Goal: Transaction & Acquisition: Purchase product/service

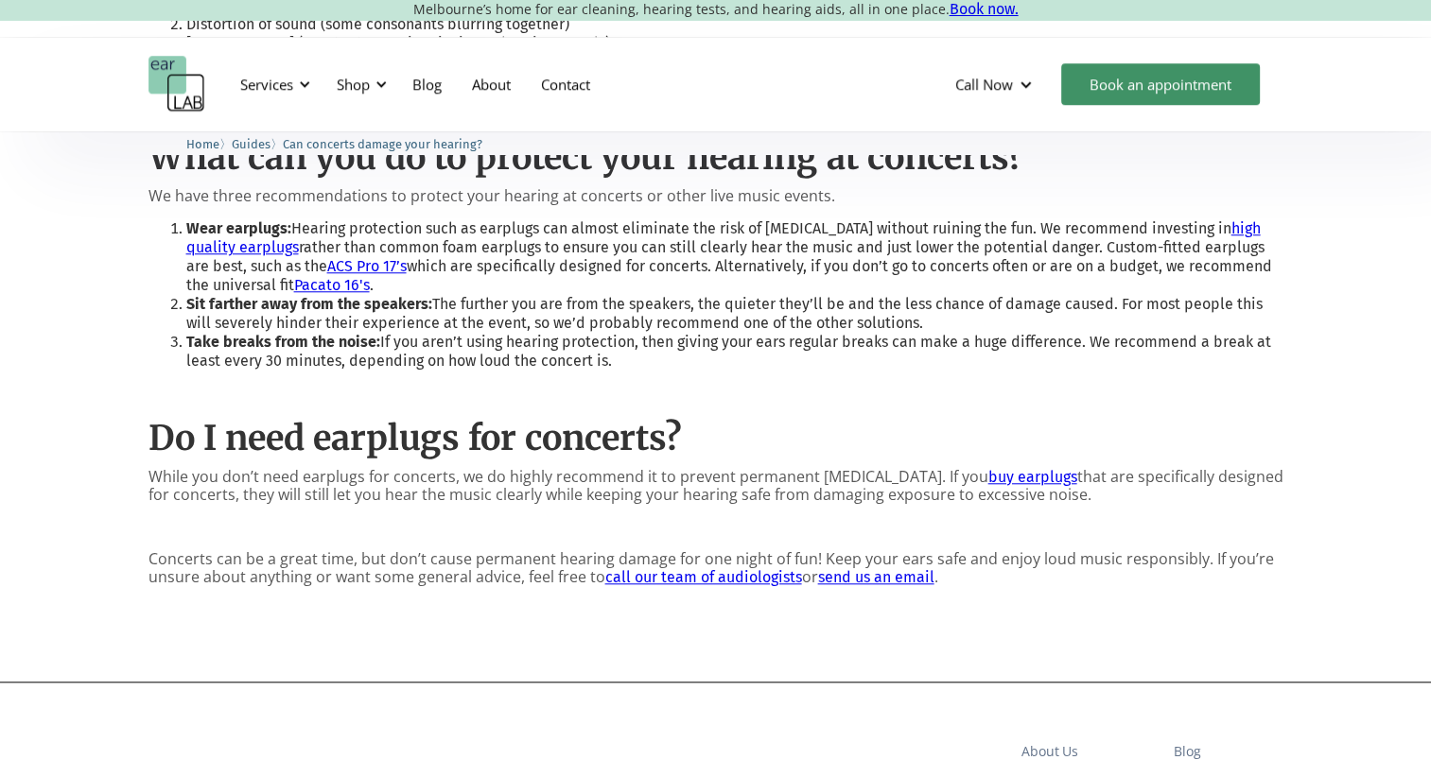
scroll to position [1653, 0]
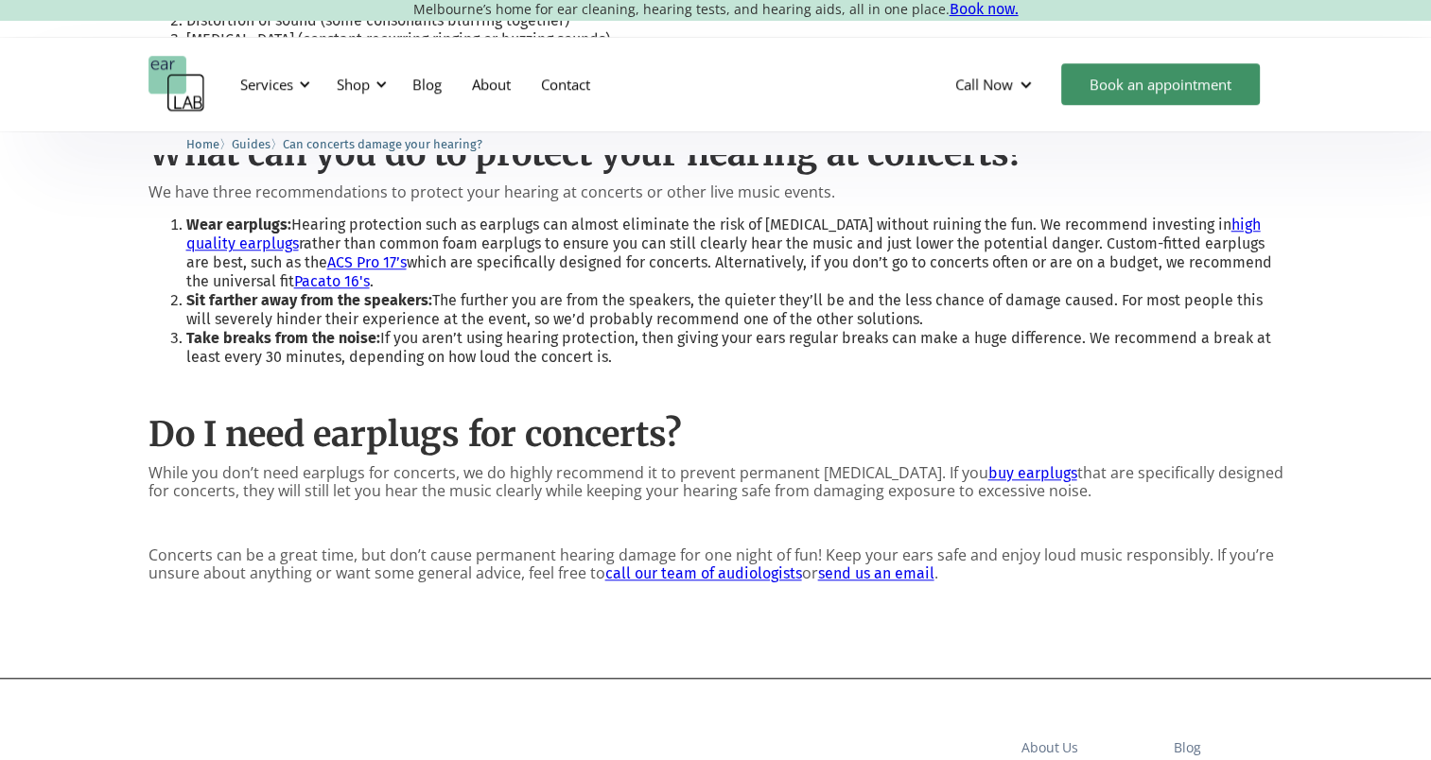
click at [321, 272] on link "Pacato 16's" at bounding box center [332, 281] width 76 height 18
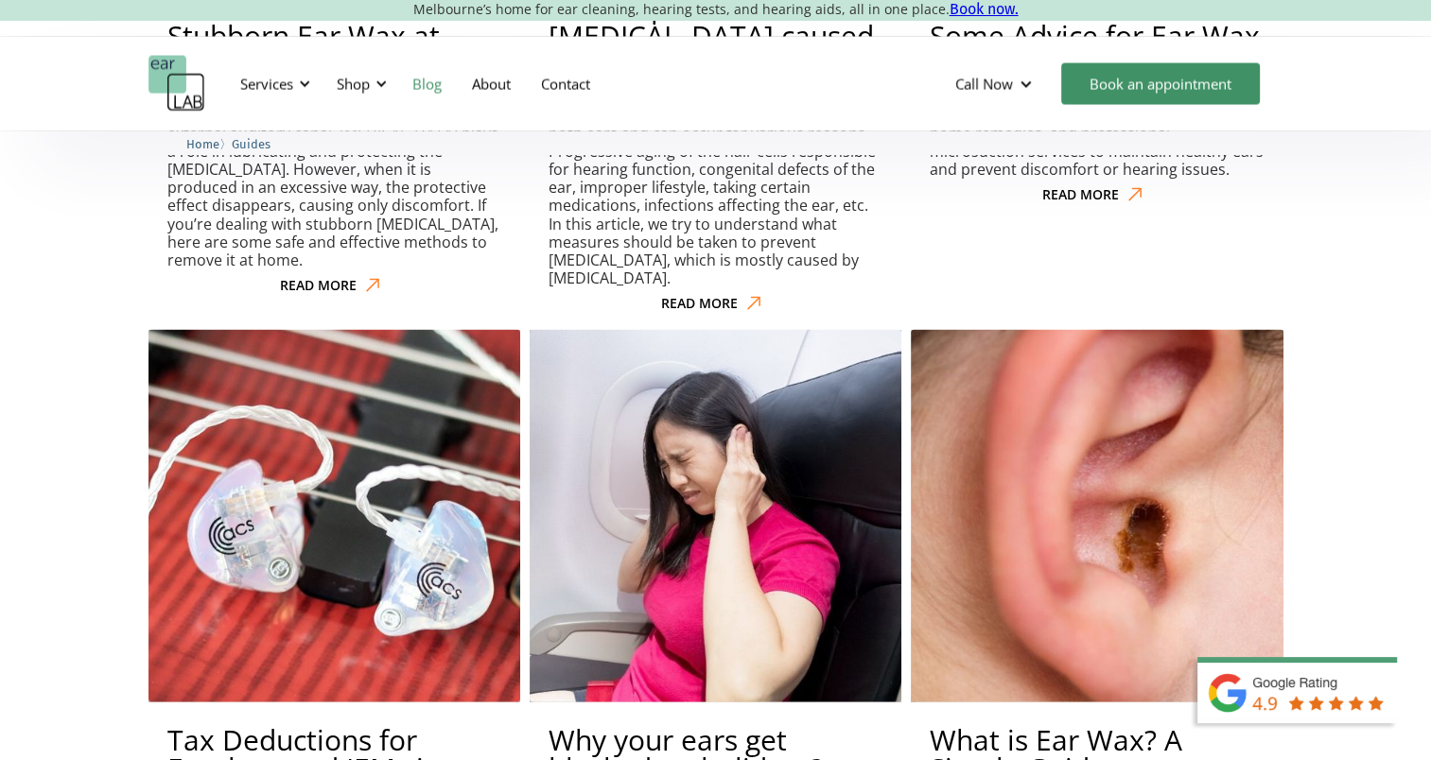
scroll to position [3823, 0]
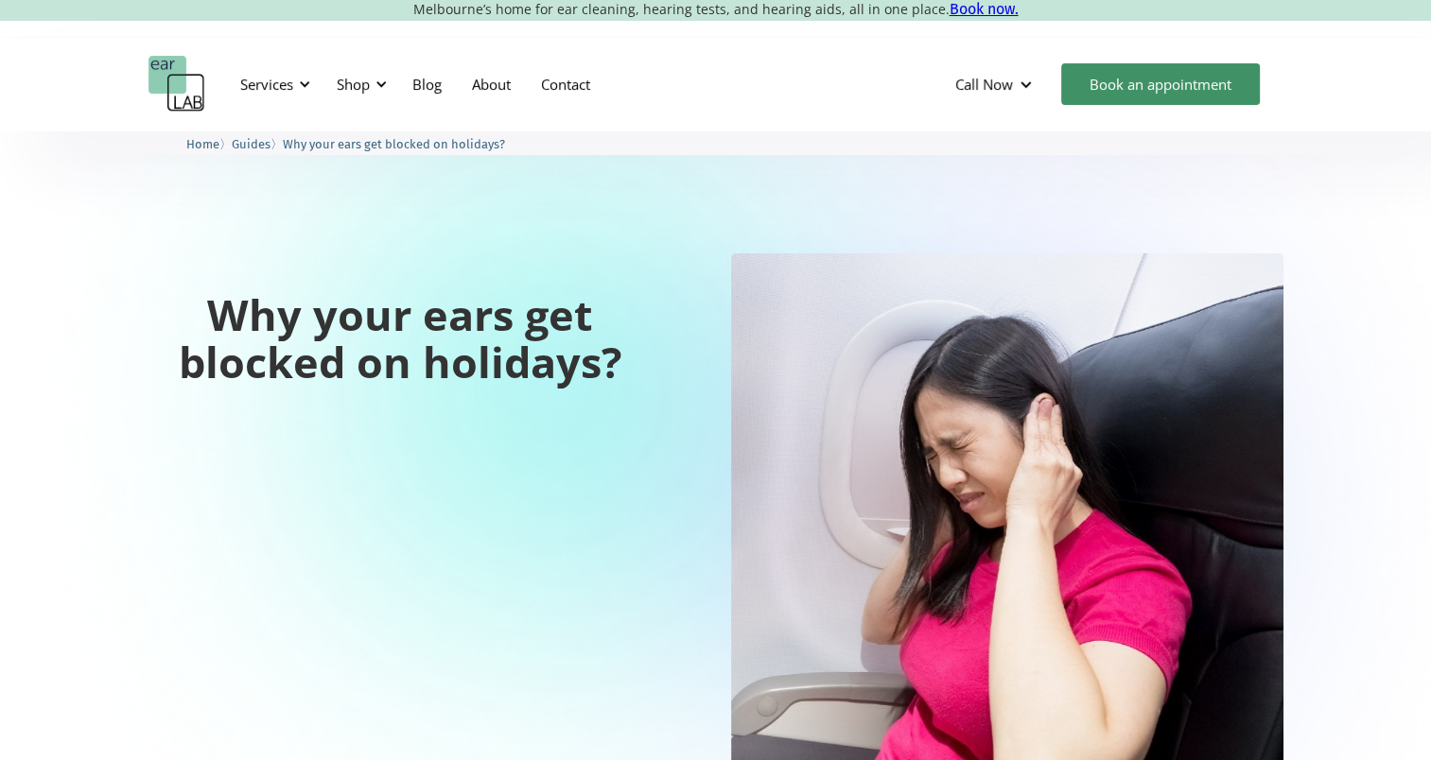
drag, startPoint x: 1320, startPoint y: 69, endPoint x: 1237, endPoint y: -91, distance: 180.2
click at [1237, 0] on html "Melbourne’s home for ear cleaning, hearing tests, and hearing aids, all in one …" at bounding box center [715, 380] width 1431 height 760
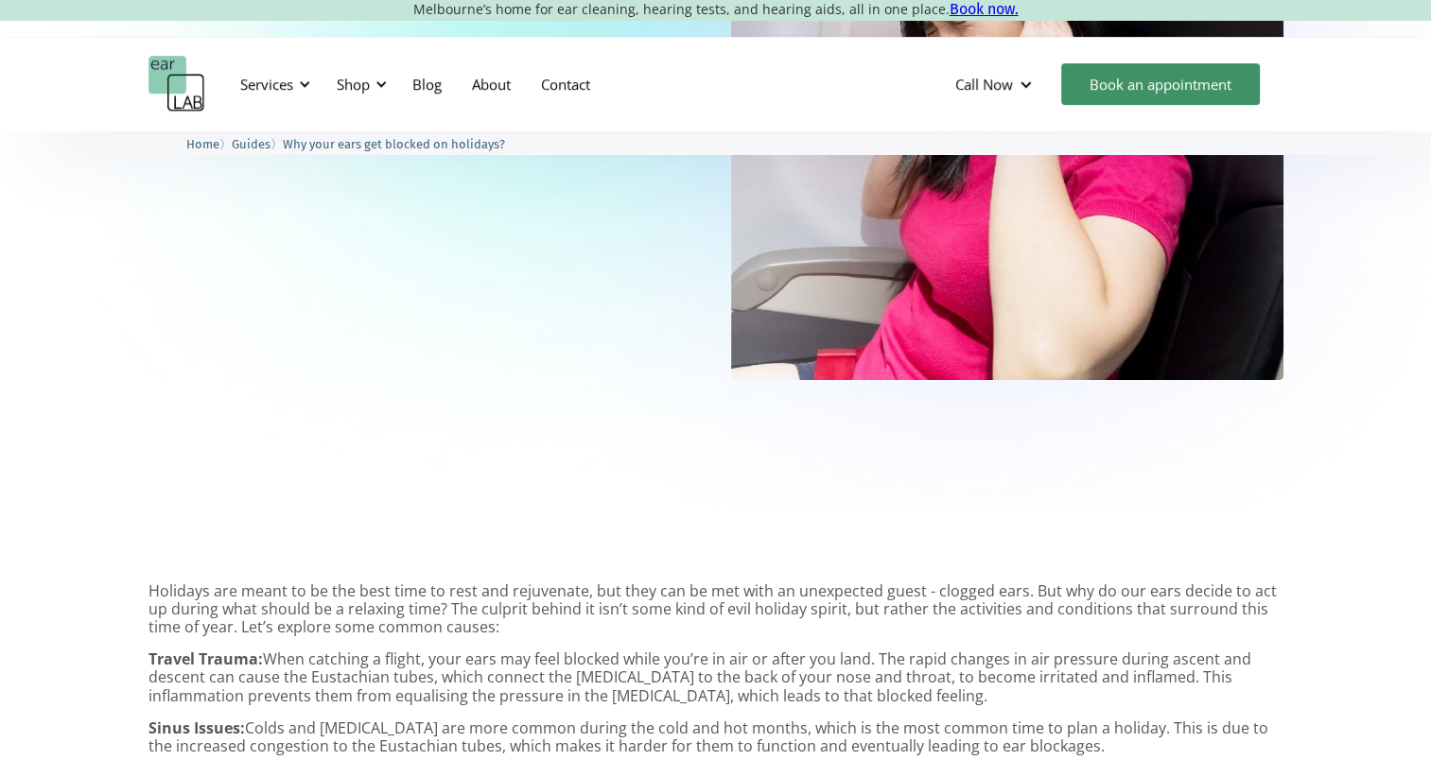
scroll to position [257, 0]
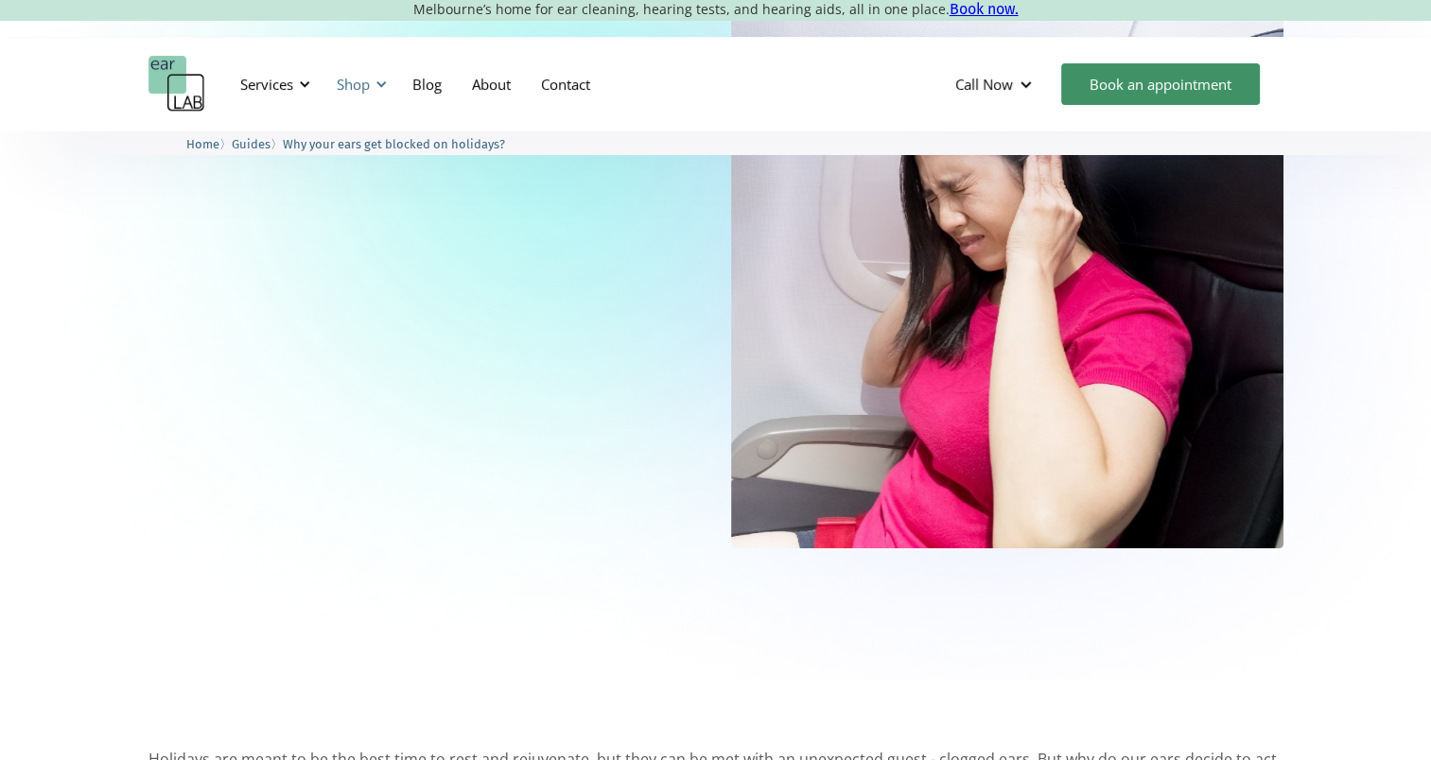
click at [378, 87] on div at bounding box center [380, 84] width 13 height 13
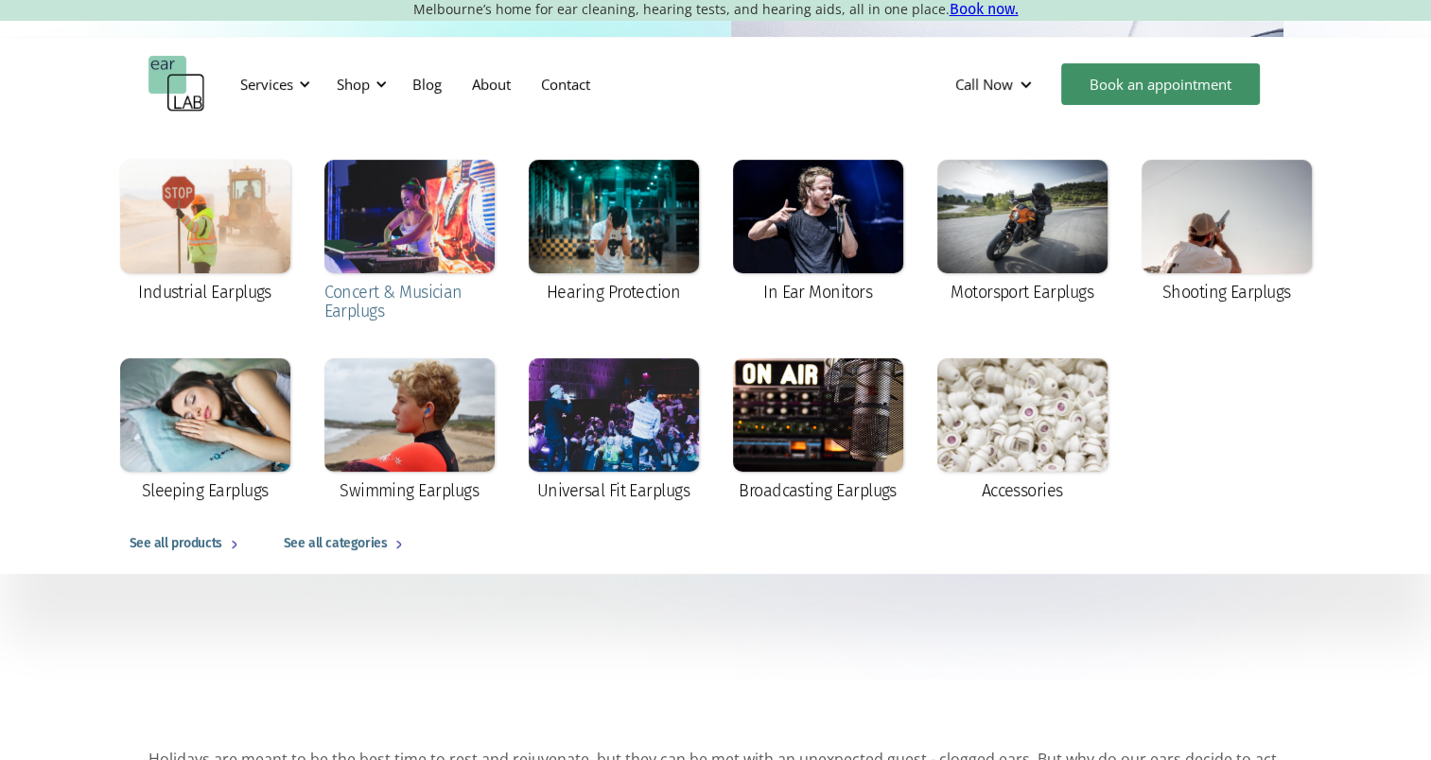
click at [416, 295] on div "Concert & Musician Earplugs" at bounding box center [409, 302] width 170 height 38
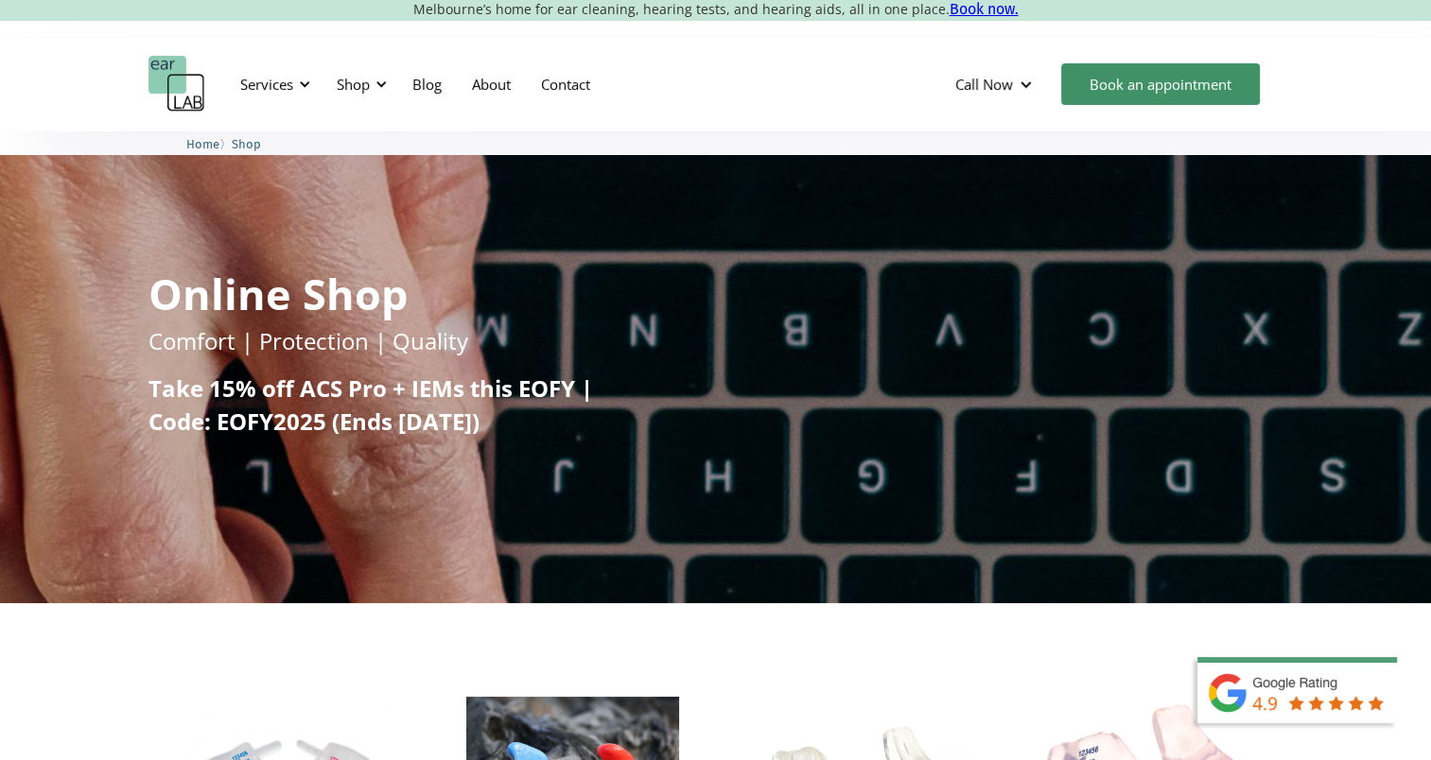
click at [1331, 57] on div "Services Microsuction Unblocking your ears in the safest, fastest way possible.…" at bounding box center [715, 84] width 1431 height 95
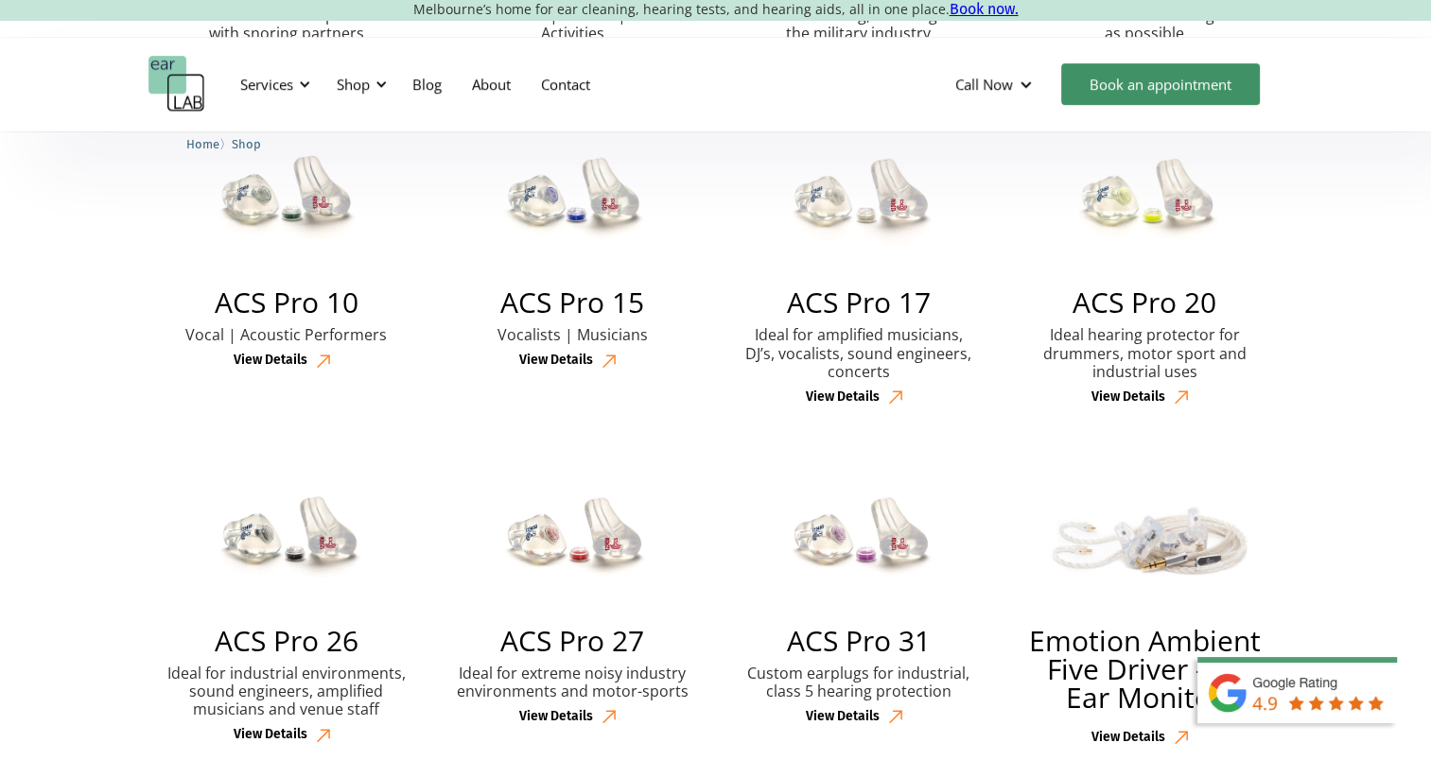
scroll to position [902, 0]
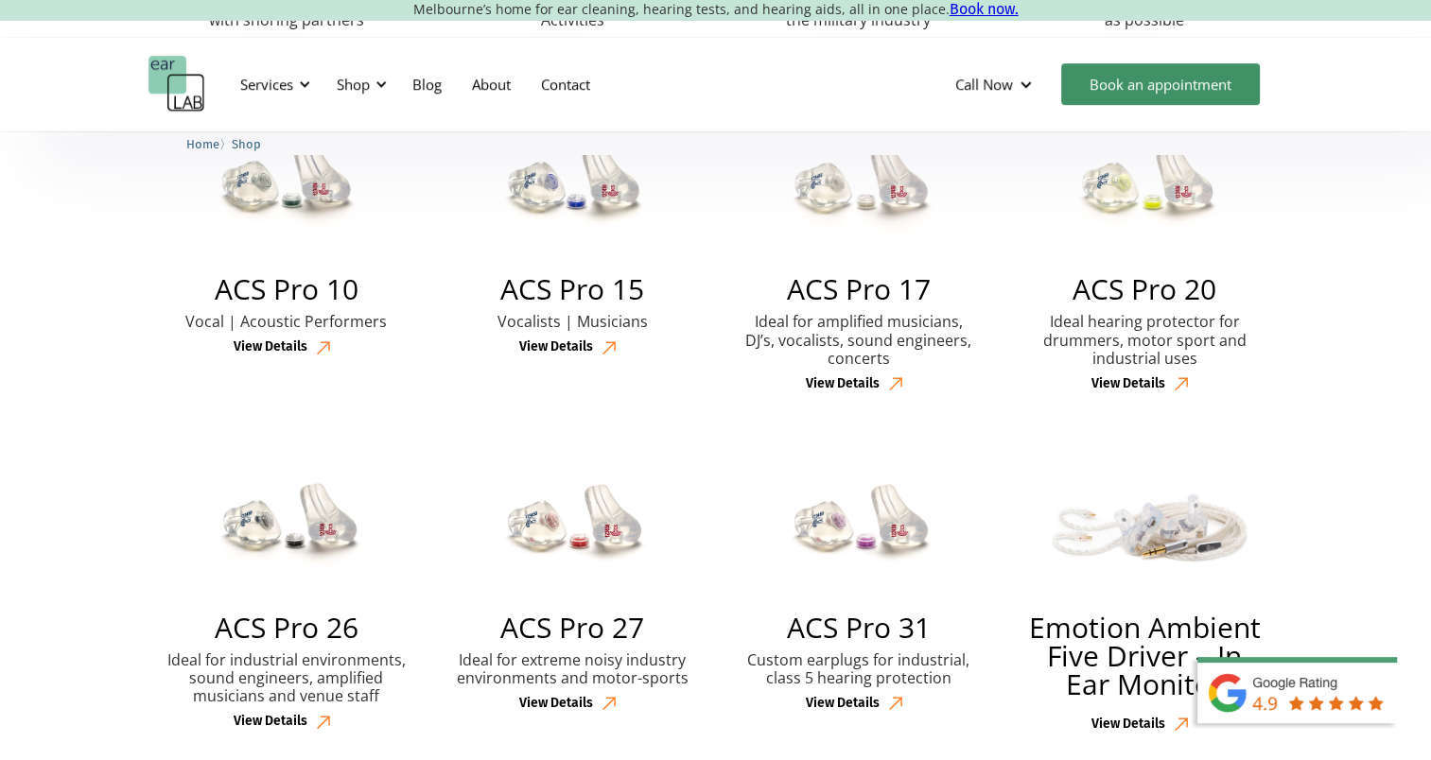
click at [866, 381] on div "View Details" at bounding box center [843, 384] width 74 height 16
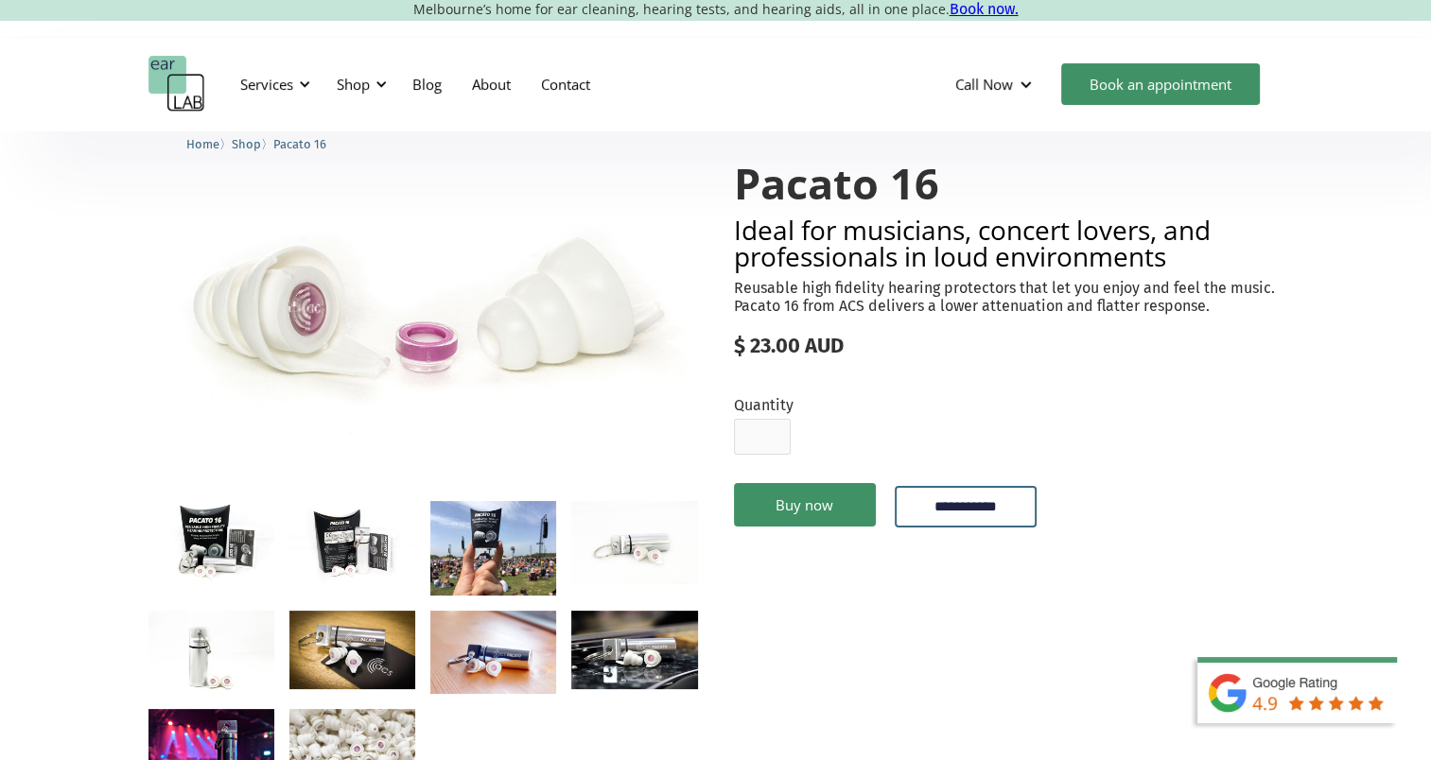
scroll to position [137, 0]
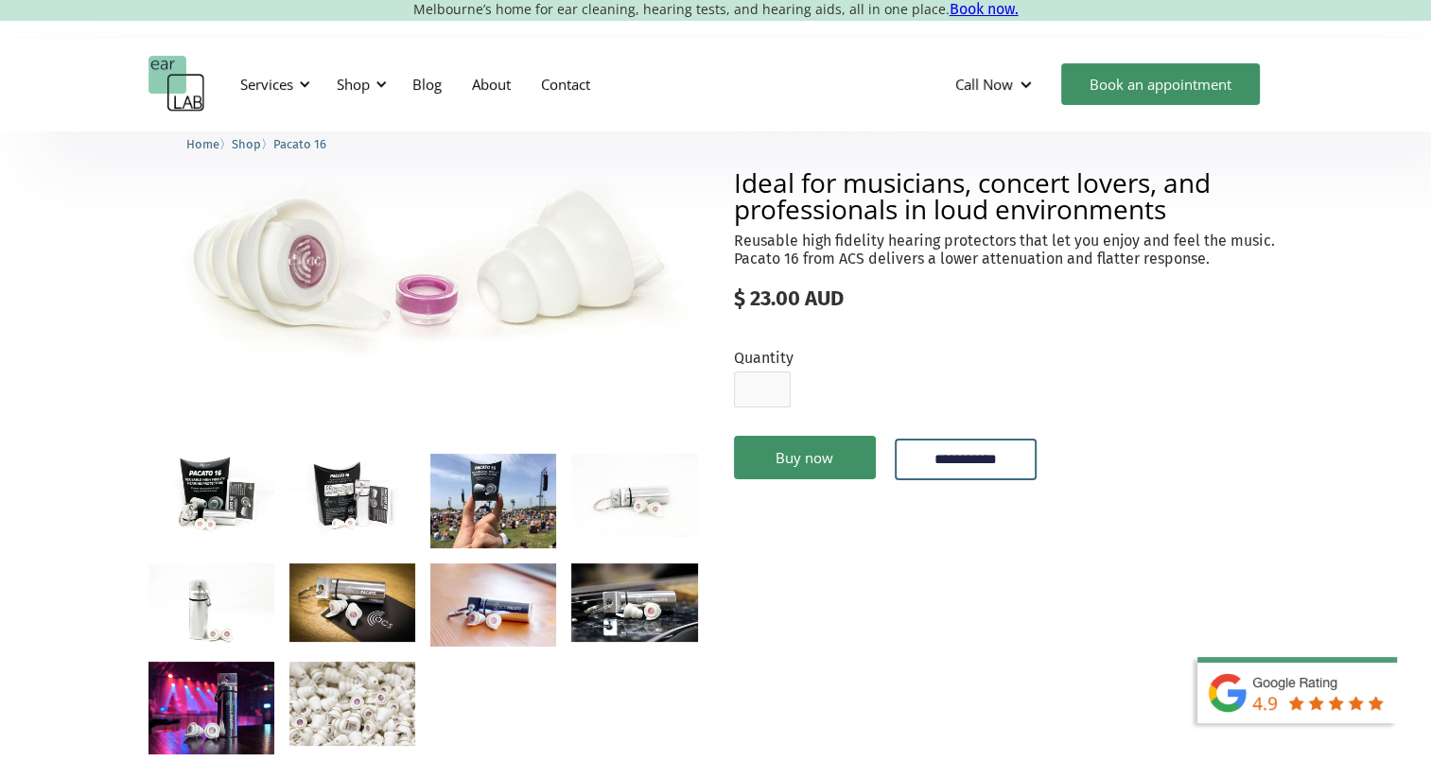
click at [367, 478] on img "open lightbox" at bounding box center [352, 496] width 126 height 84
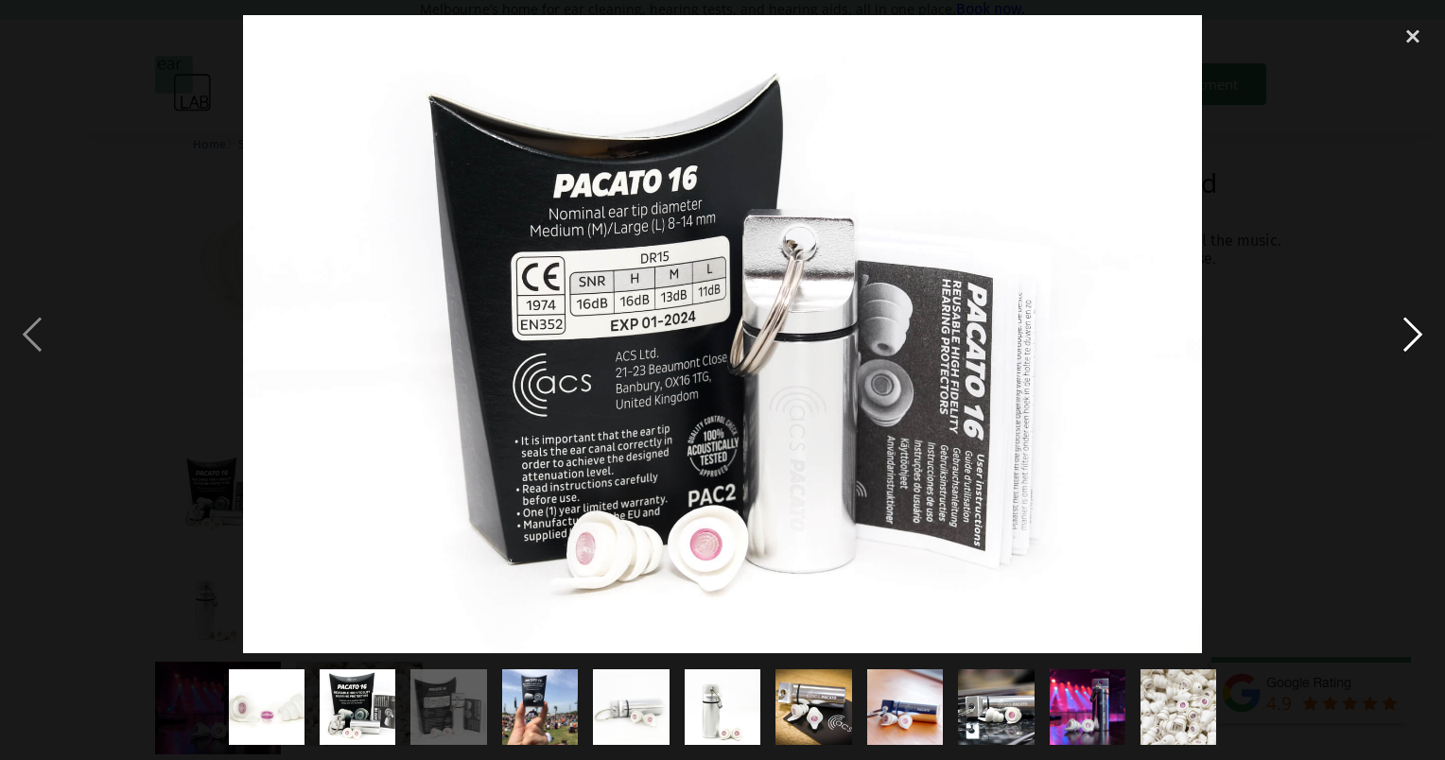
click at [1396, 321] on div "next image" at bounding box center [1413, 334] width 64 height 638
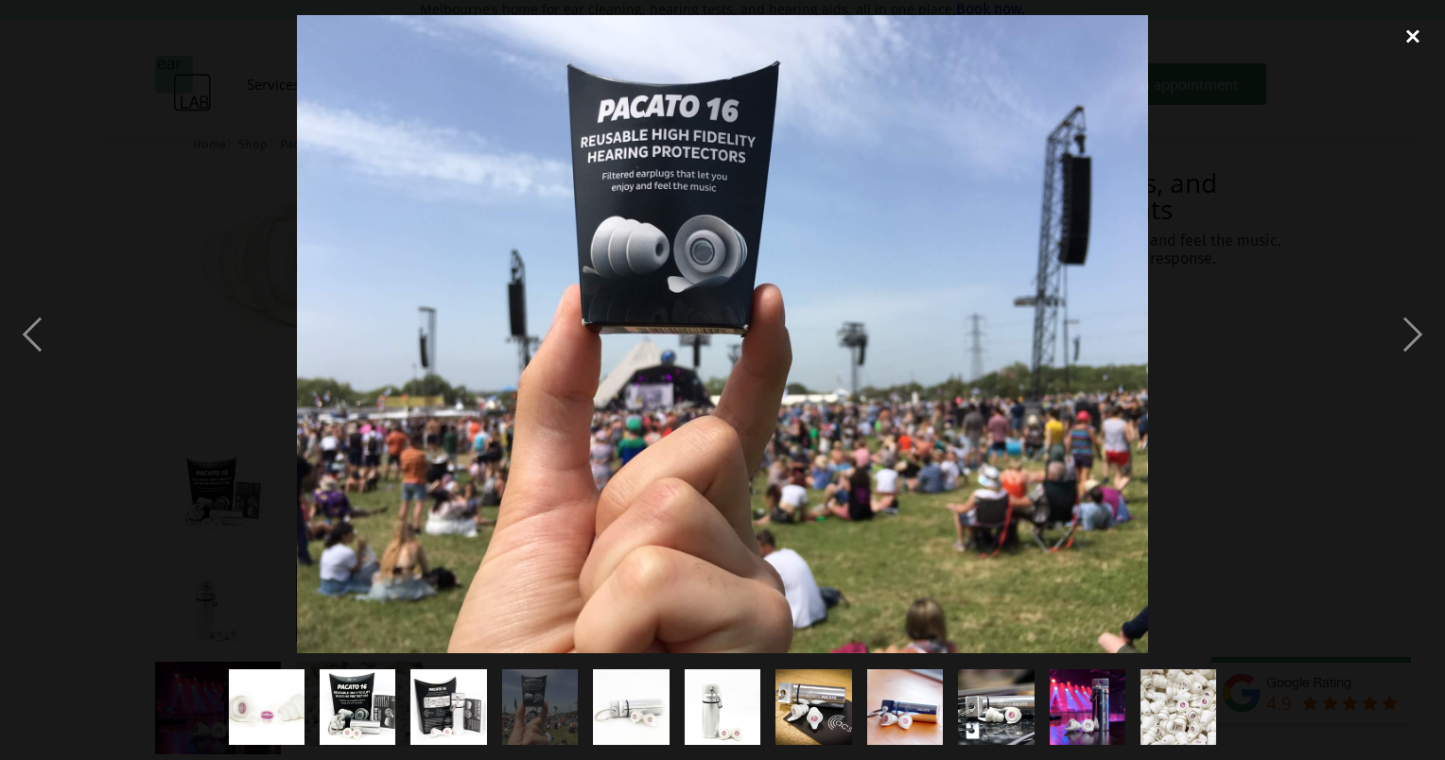
click at [1418, 28] on div "close lightbox" at bounding box center [1413, 36] width 64 height 42
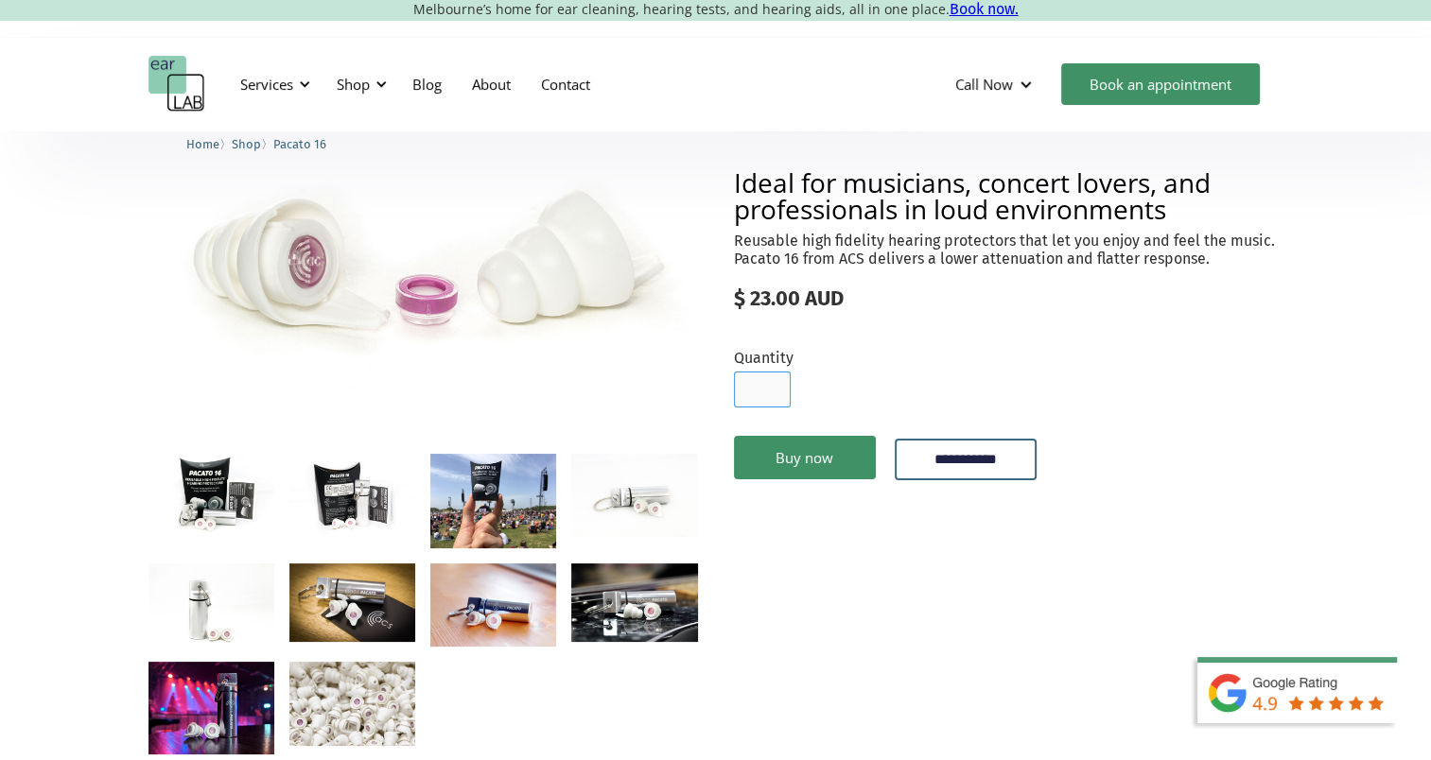
type input "*"
click at [776, 386] on input "*" at bounding box center [762, 390] width 57 height 36
click at [961, 453] on input "**********" at bounding box center [966, 460] width 142 height 42
type input "**********"
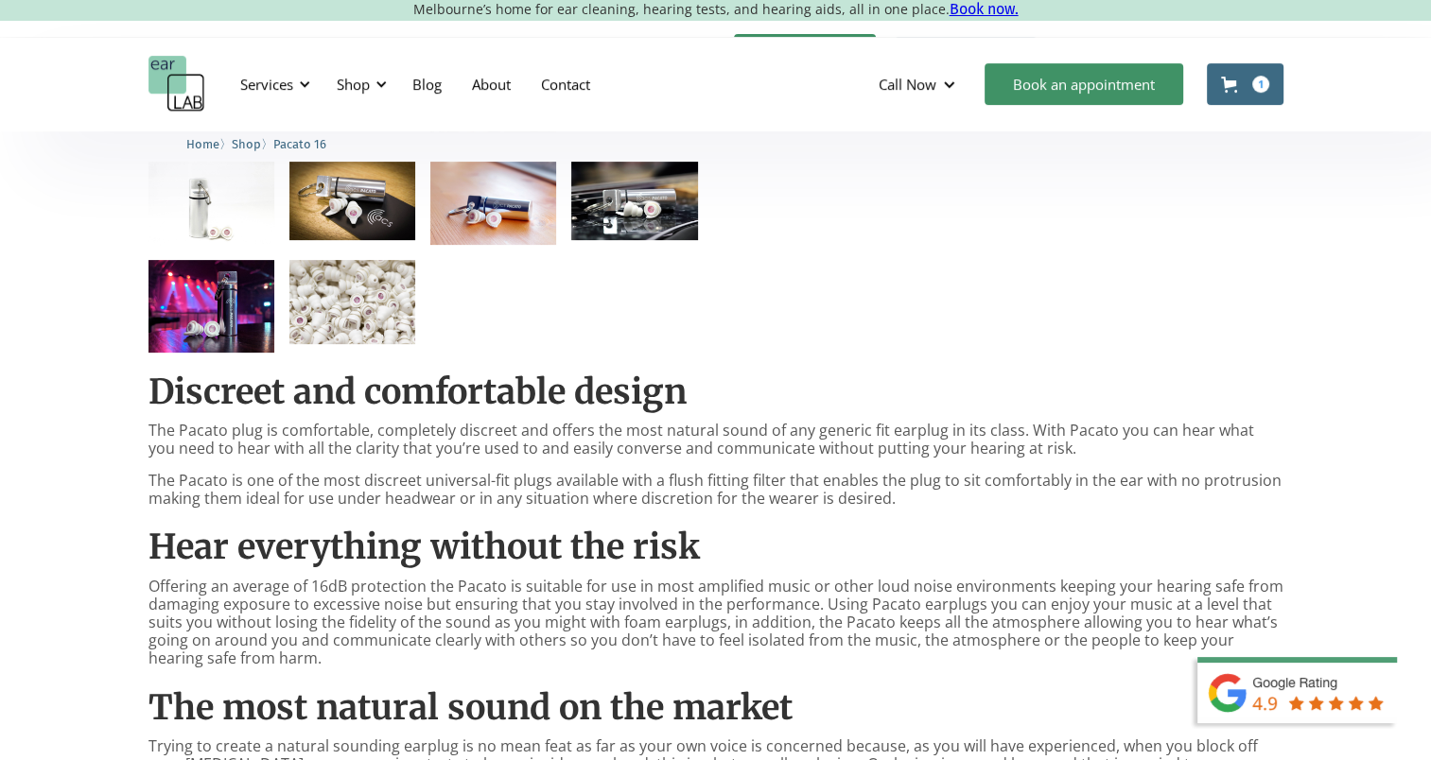
scroll to position [546, 0]
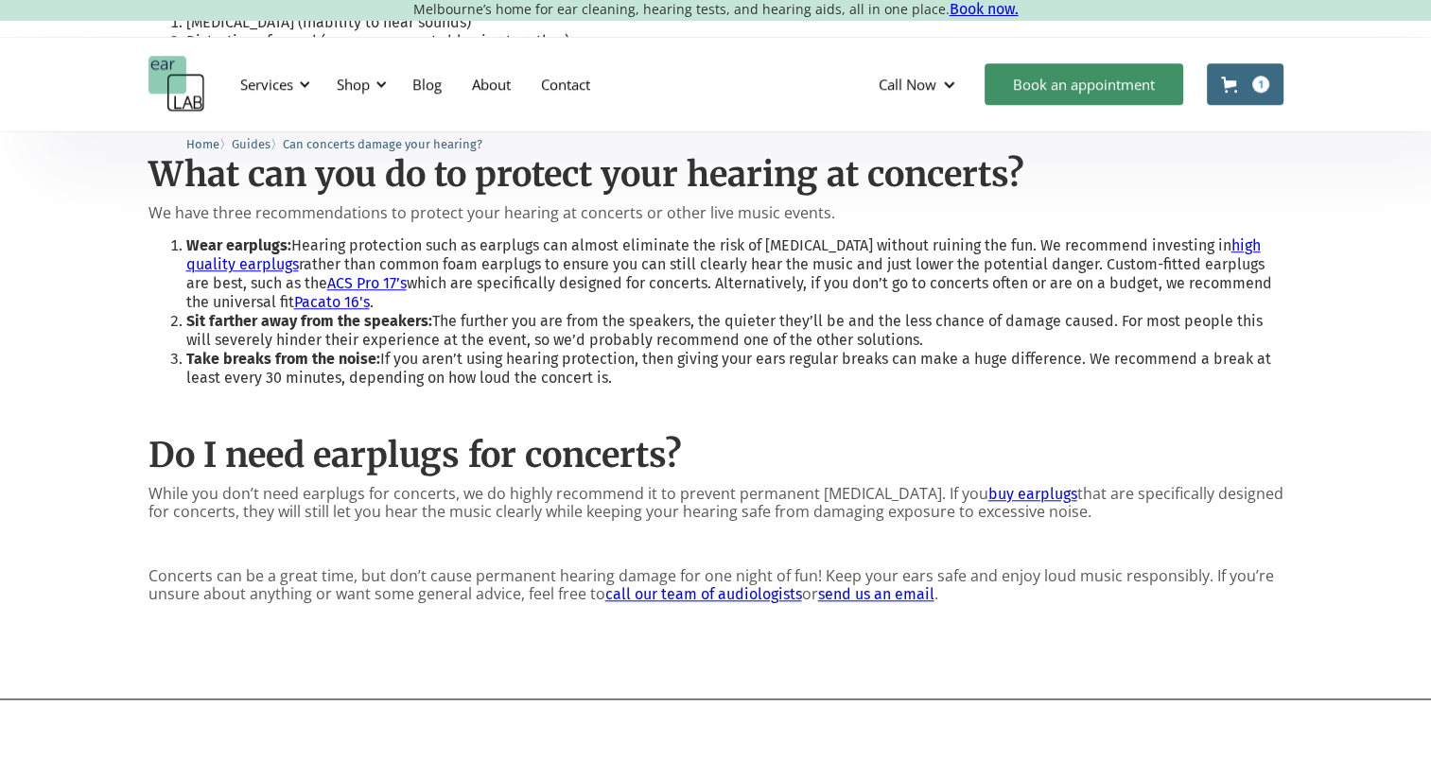
scroll to position [1638, 0]
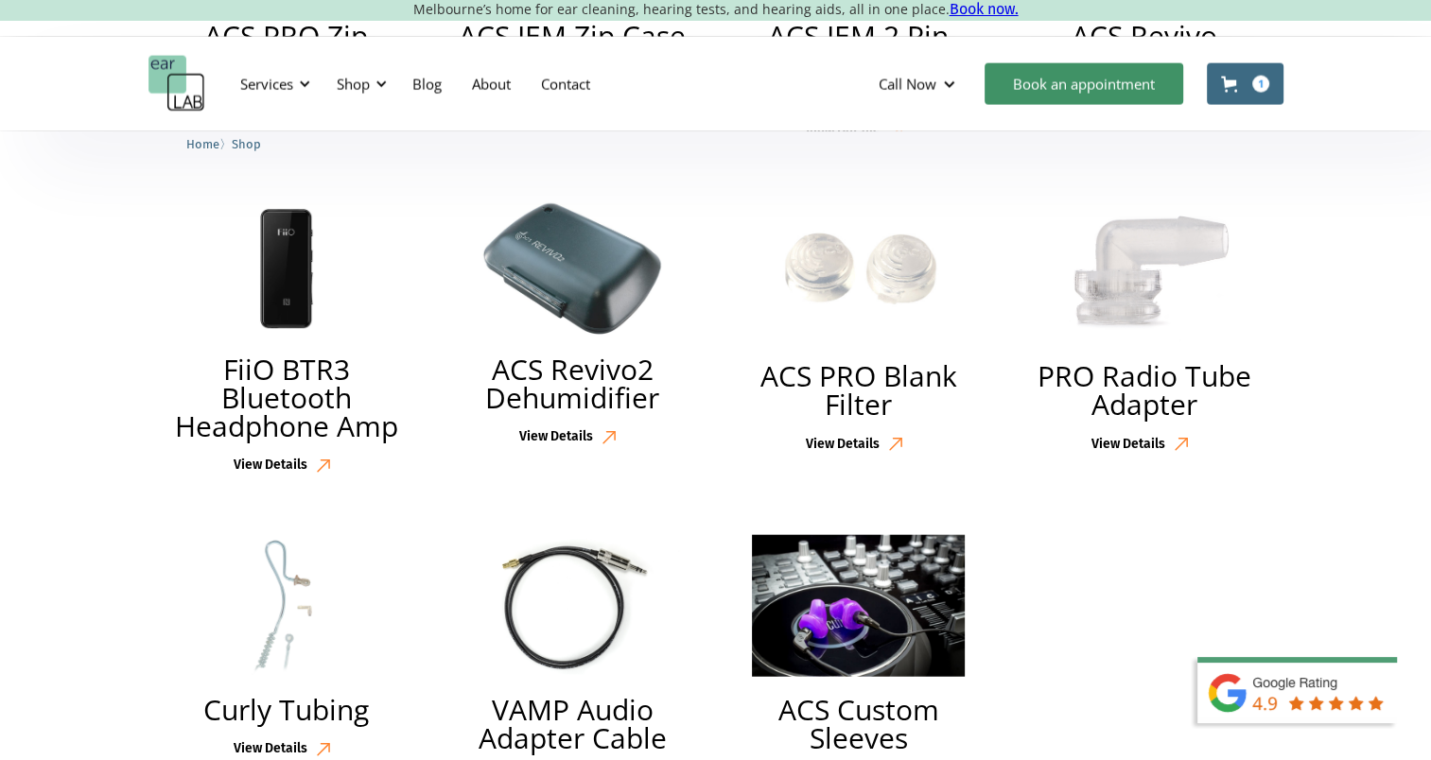
scroll to position [4406, 0]
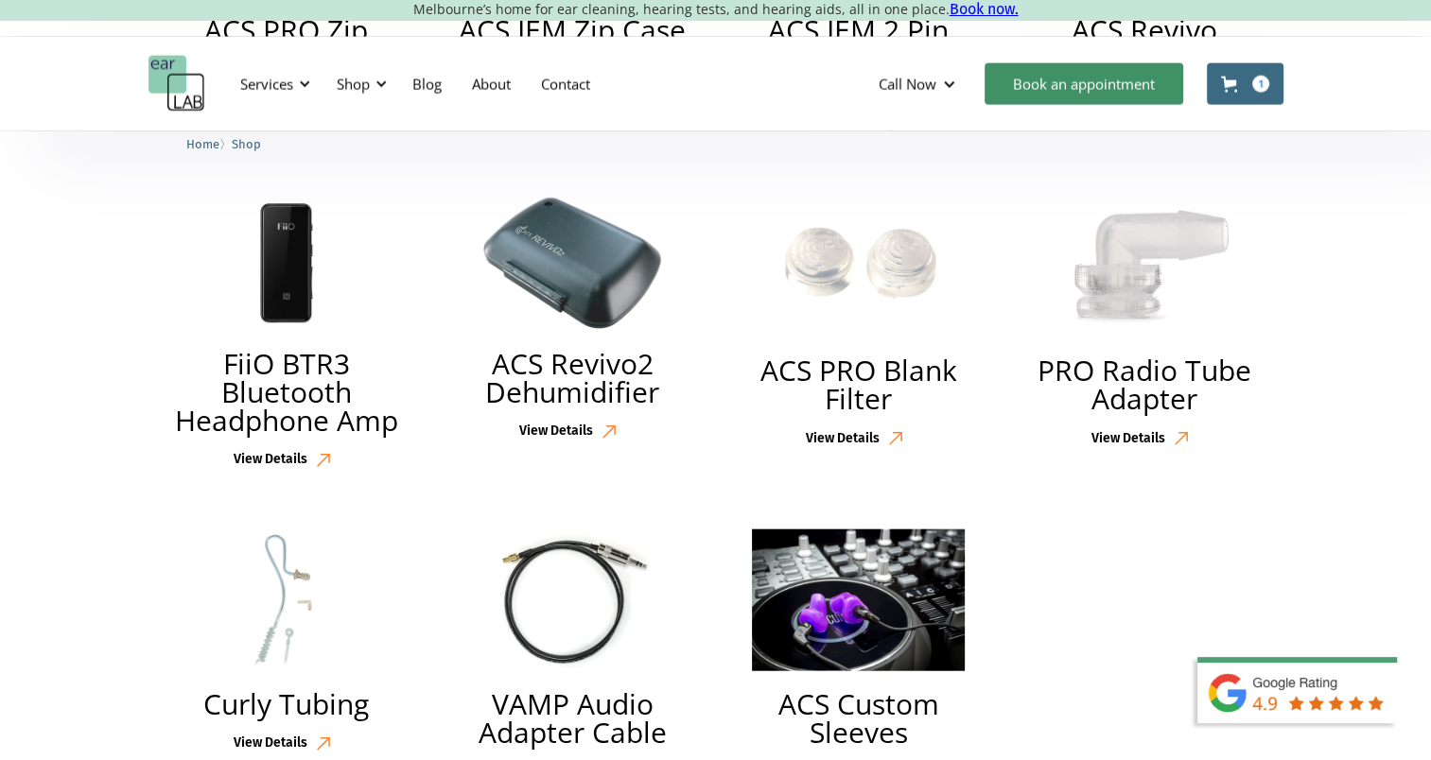
click at [299, 374] on h2 "FiiO BTR3 Bluetooth Headphone Amp" at bounding box center [286, 392] width 239 height 85
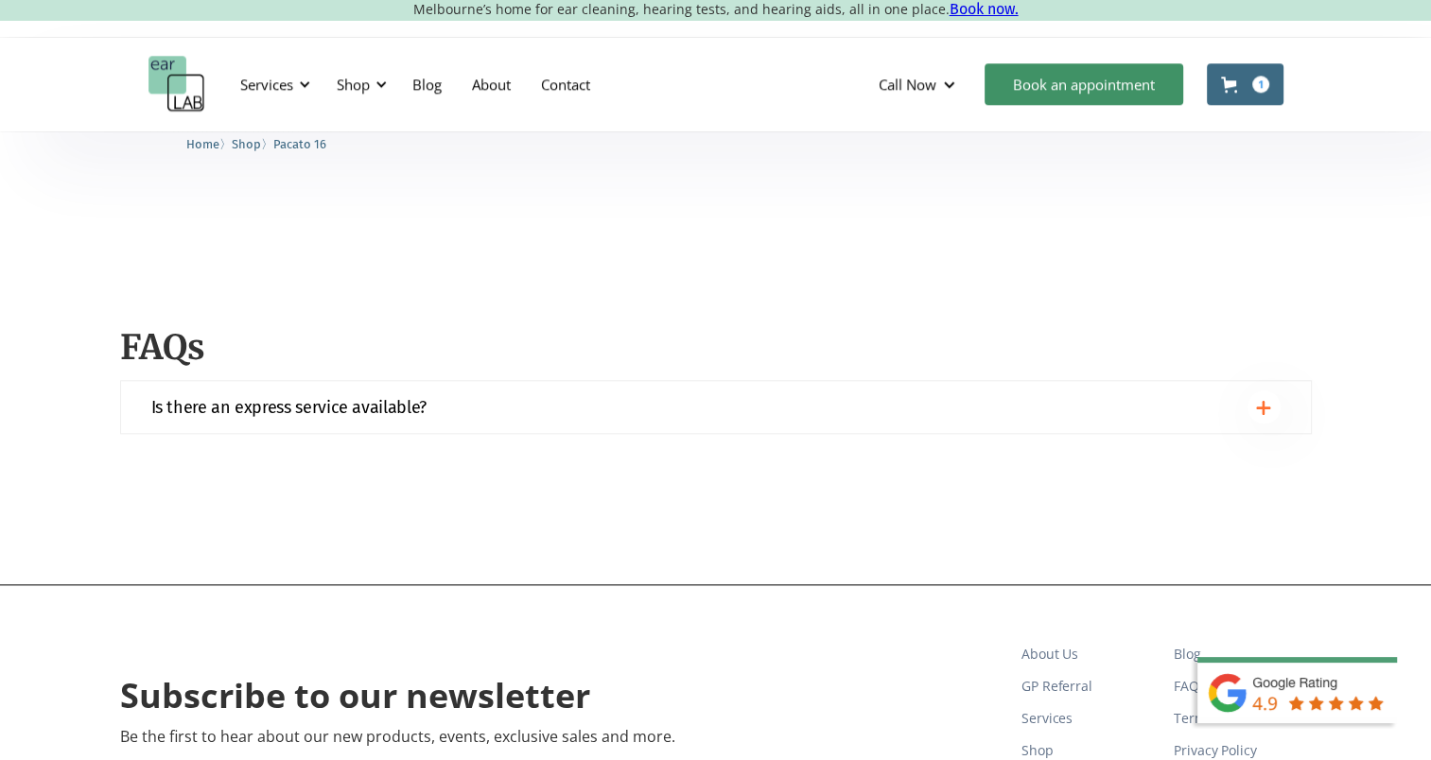
scroll to position [1983, 0]
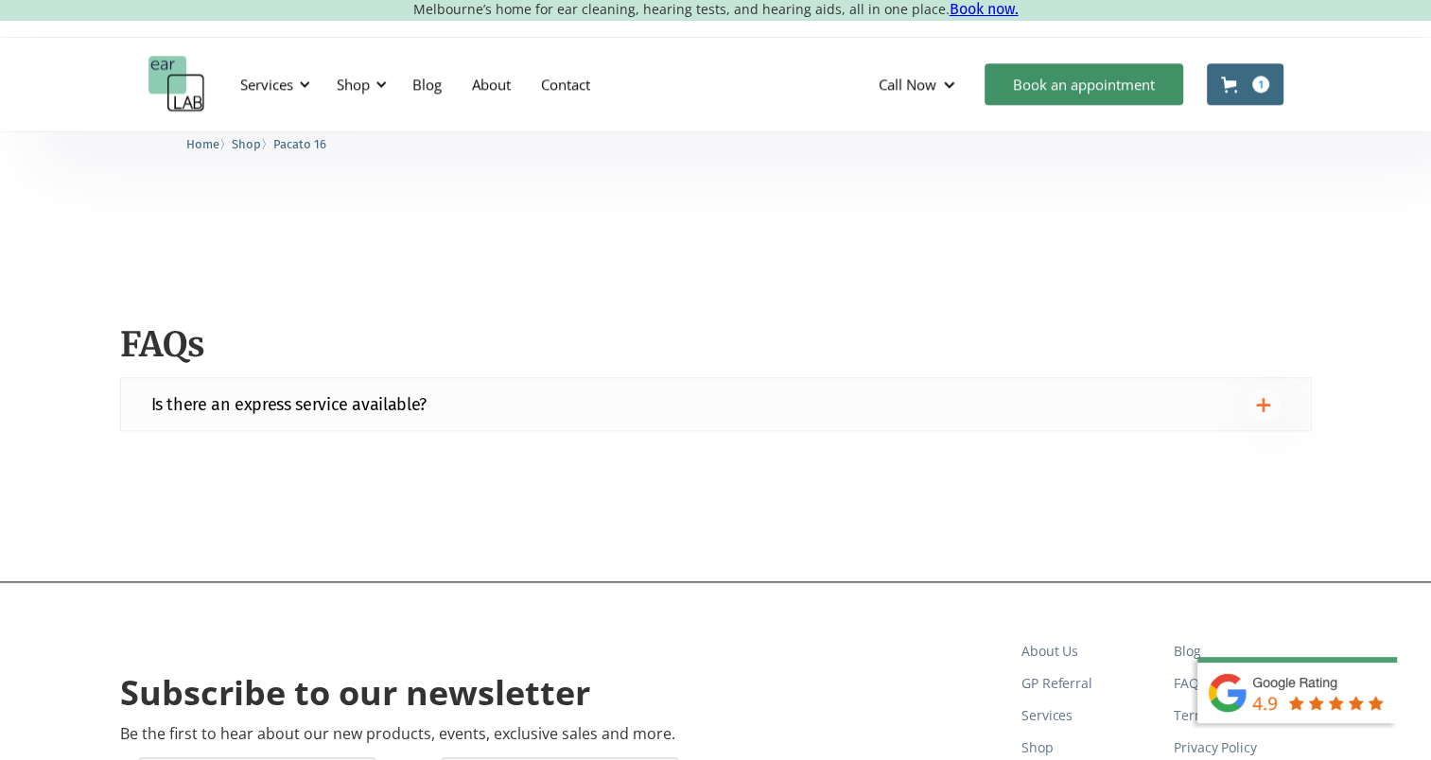
click at [1259, 417] on div at bounding box center [1263, 404] width 33 height 33
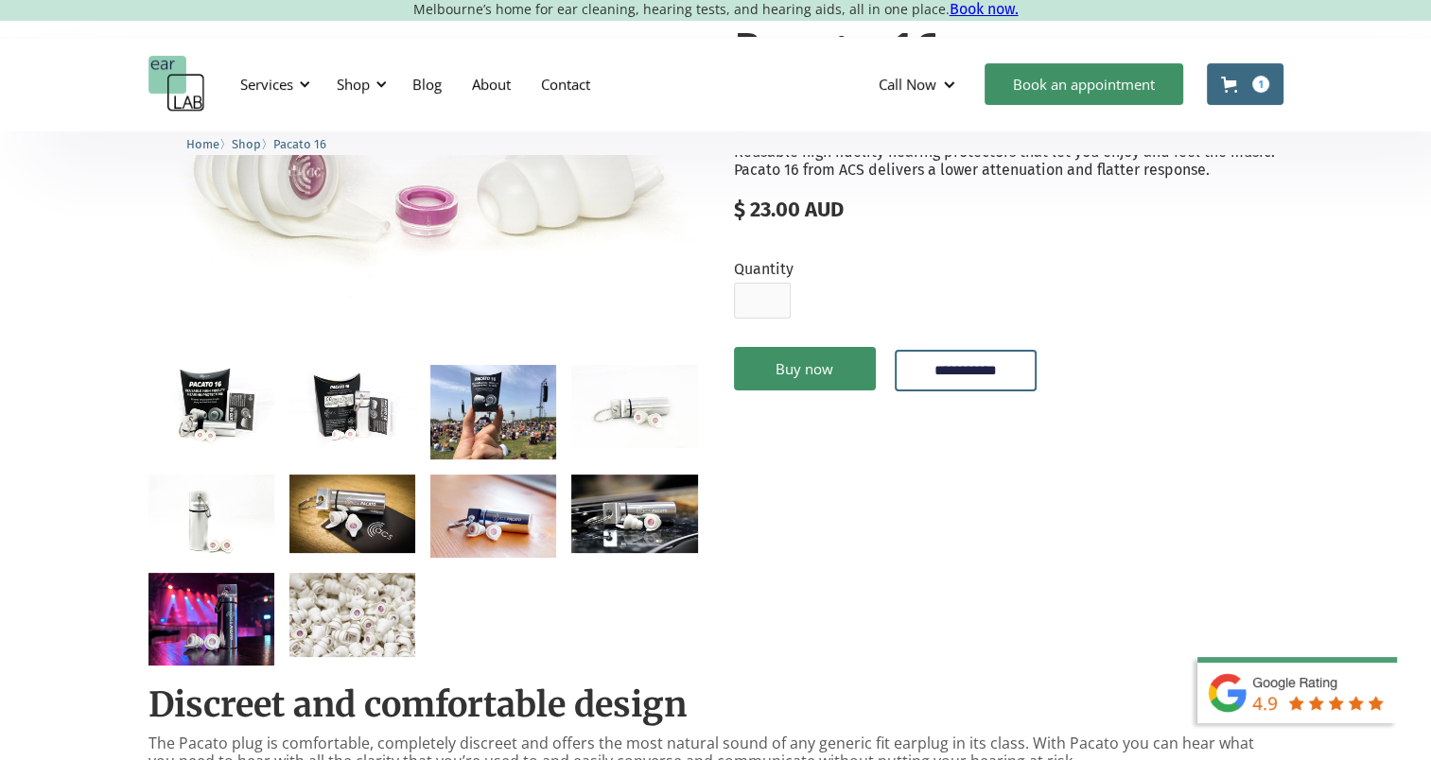
scroll to position [0, 0]
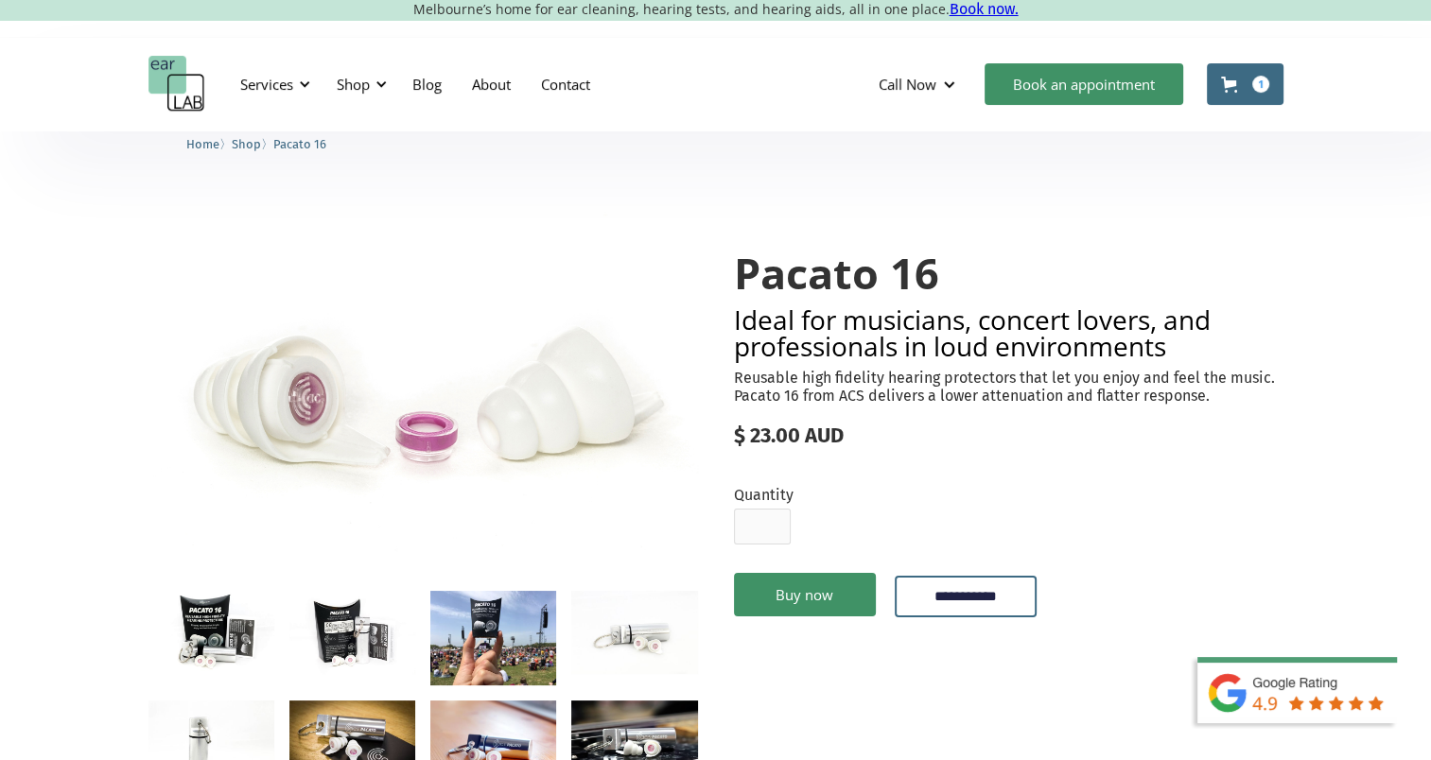
click at [1239, 80] on link "Cart 1" at bounding box center [1245, 84] width 77 height 42
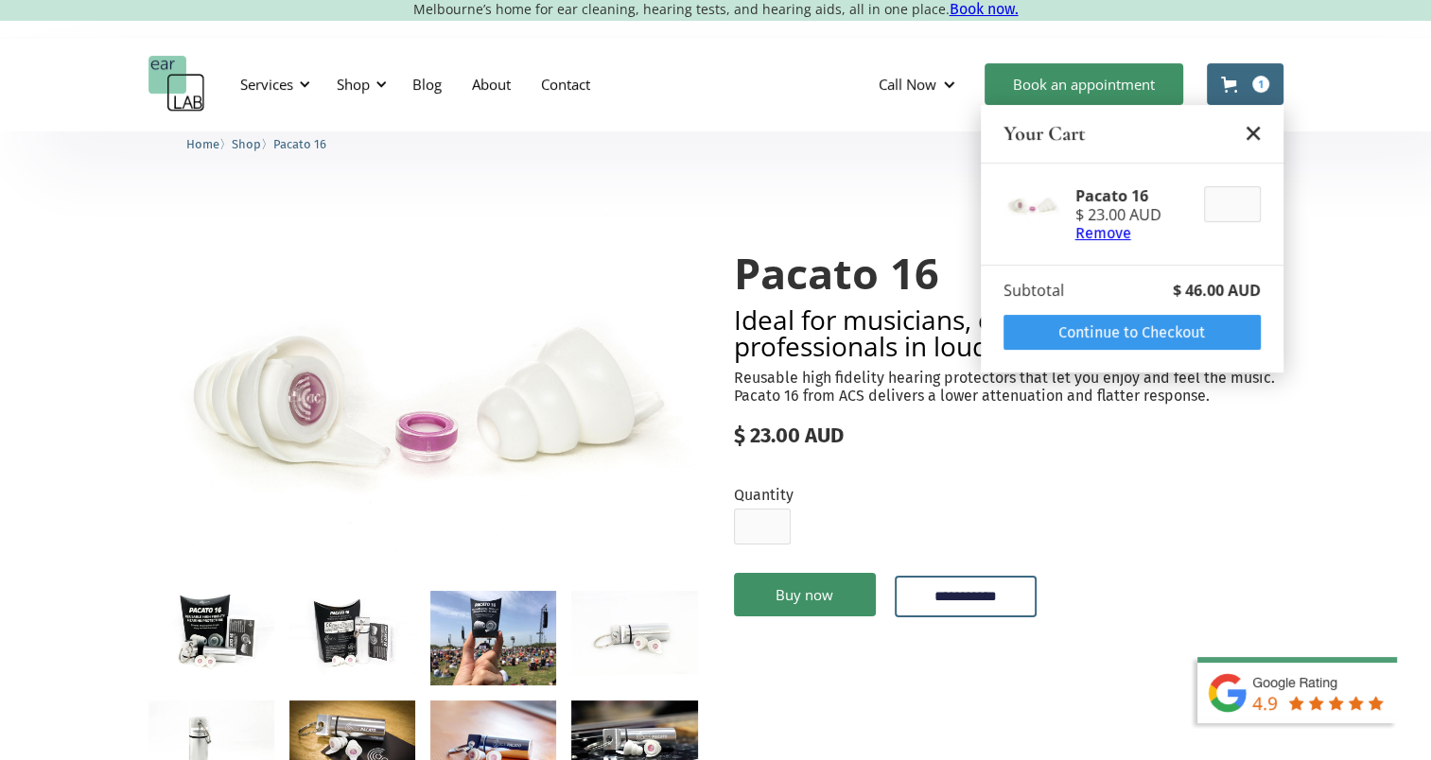
click at [1184, 328] on link "Continue to Checkout" at bounding box center [1131, 332] width 257 height 35
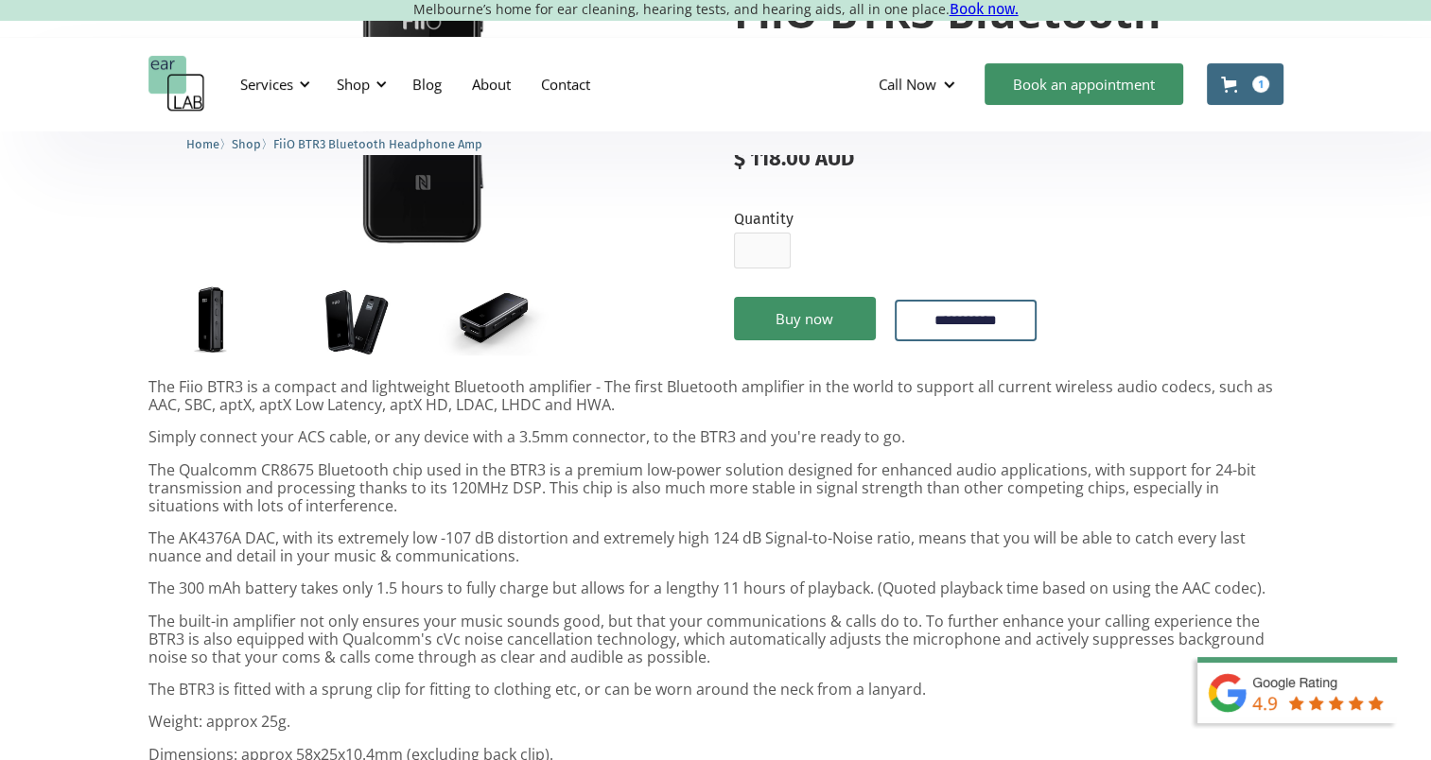
scroll to position [333, 0]
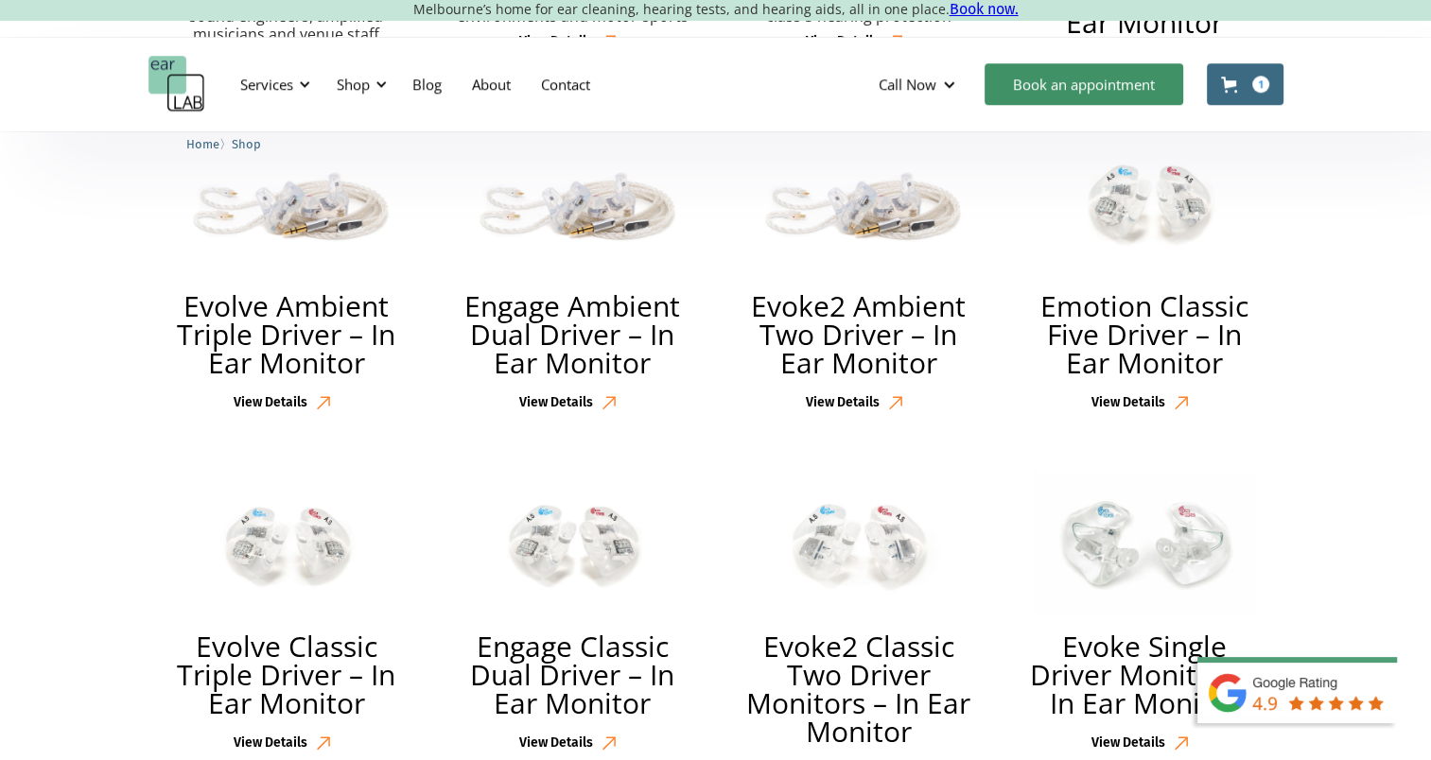
scroll to position [1443, 0]
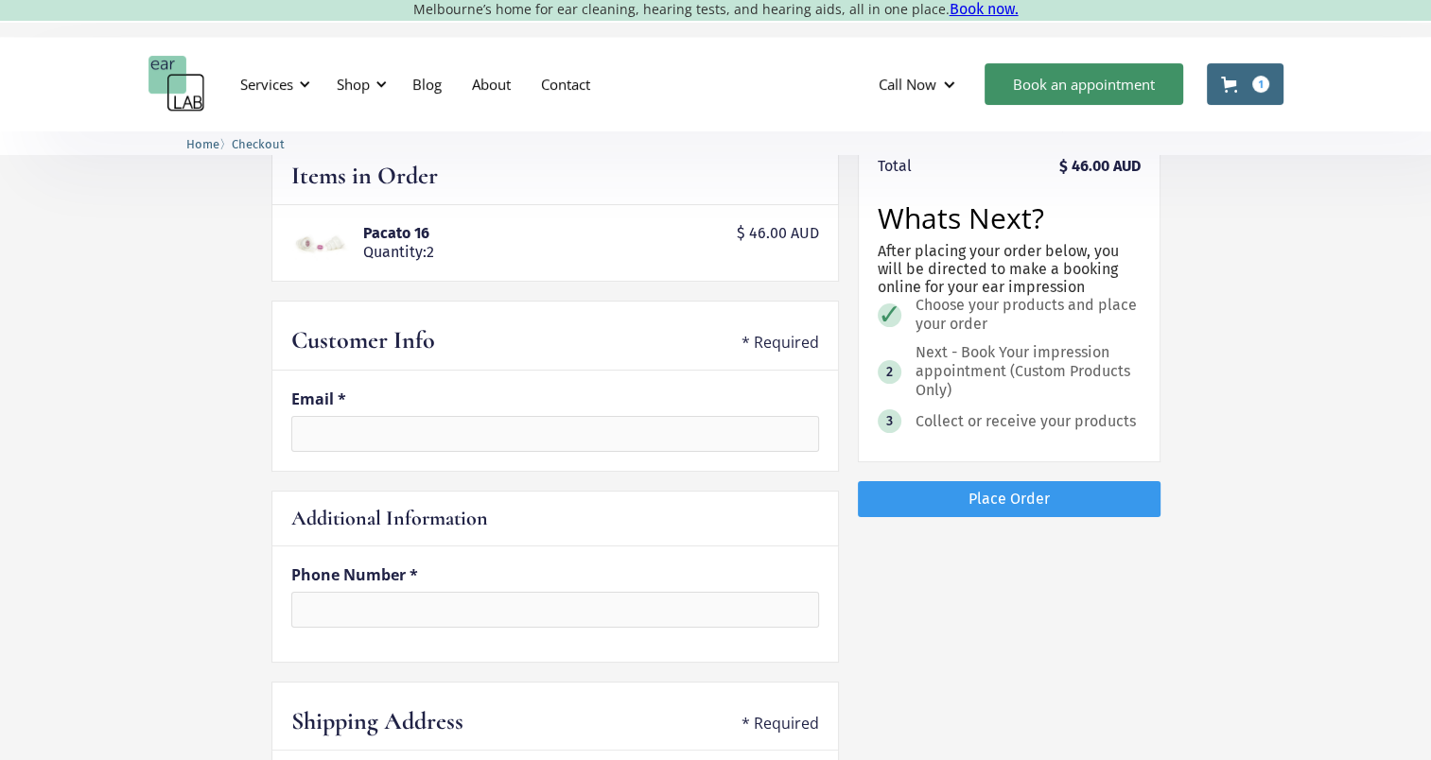
scroll to position [133, 0]
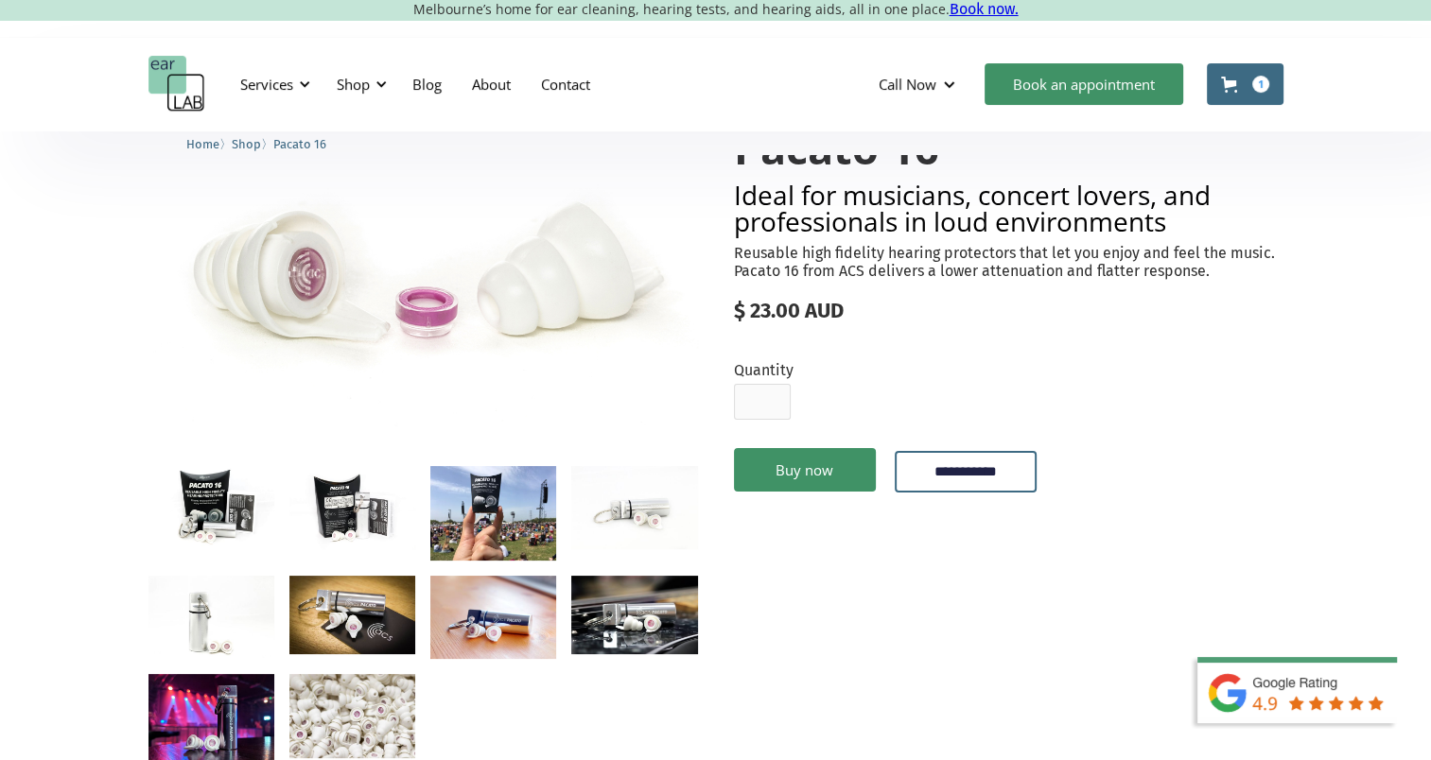
scroll to position [151, 0]
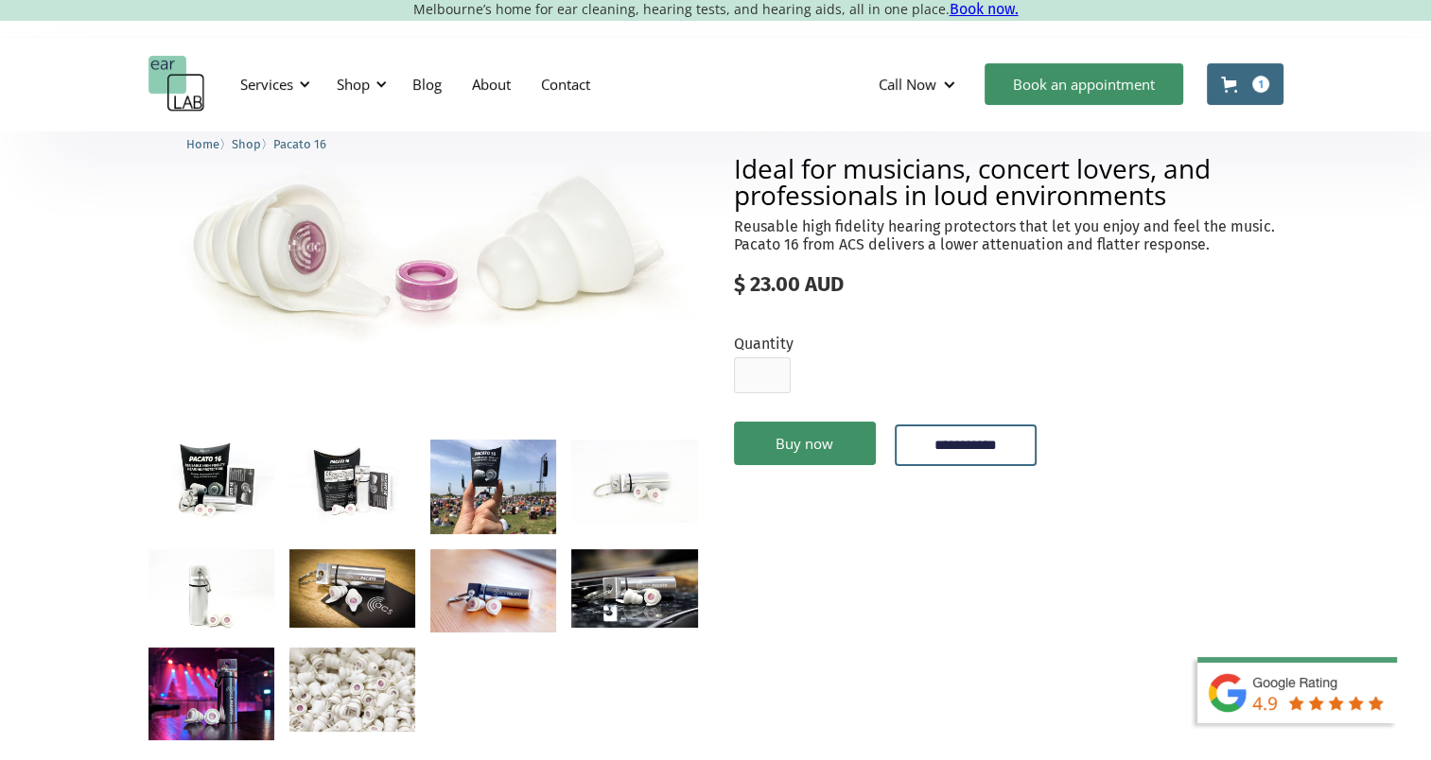
click at [184, 441] on img "open lightbox" at bounding box center [211, 482] width 126 height 84
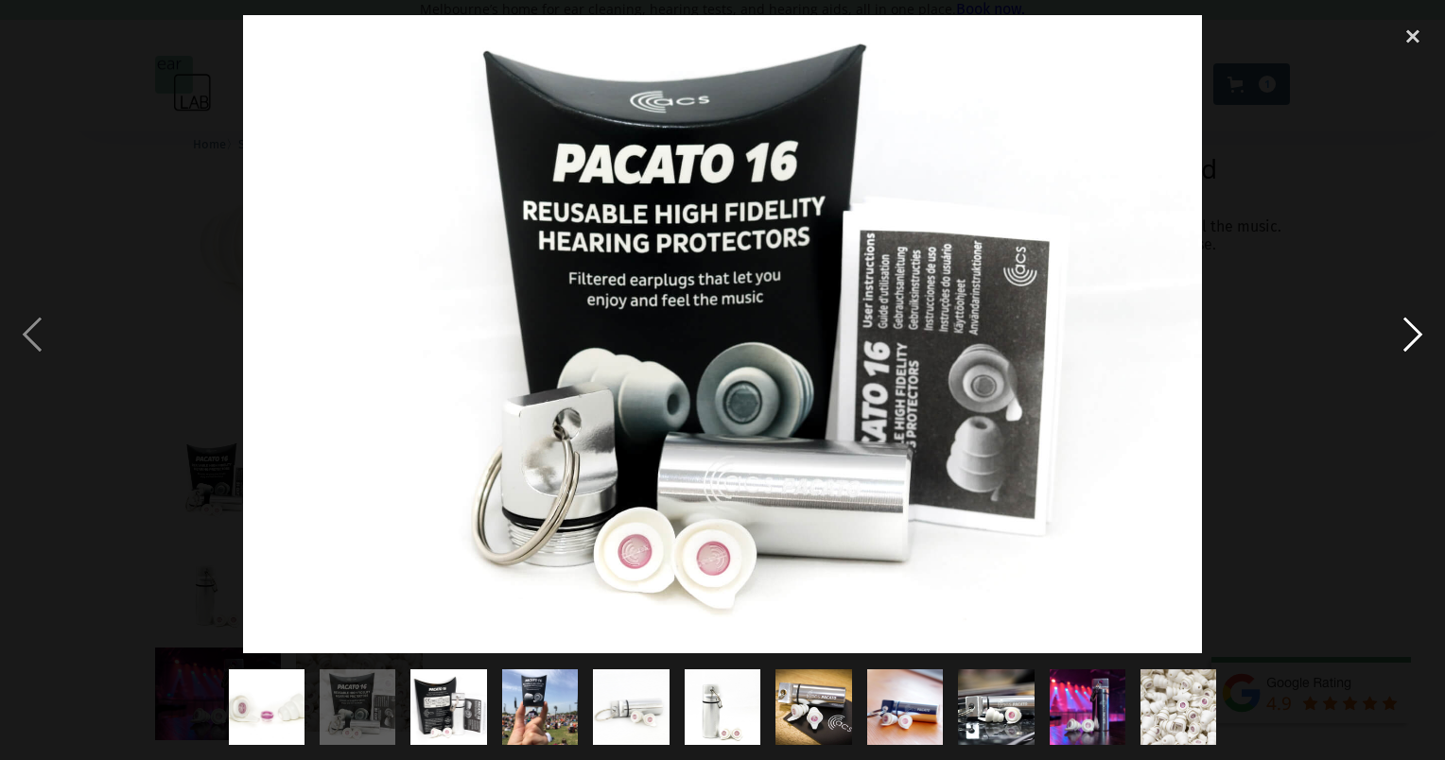
click at [1413, 321] on div "next image" at bounding box center [1413, 334] width 64 height 638
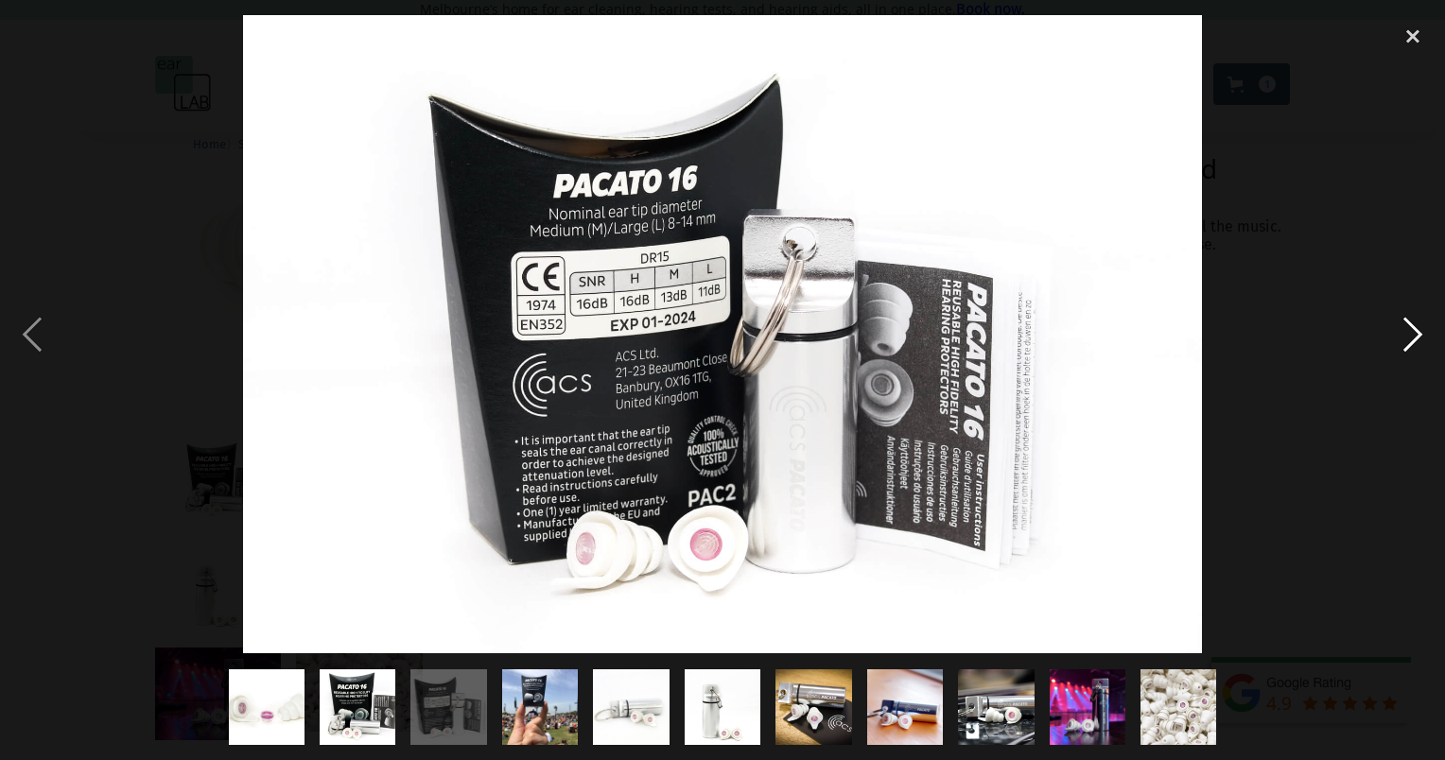
click at [1413, 321] on div "next image" at bounding box center [1413, 334] width 64 height 638
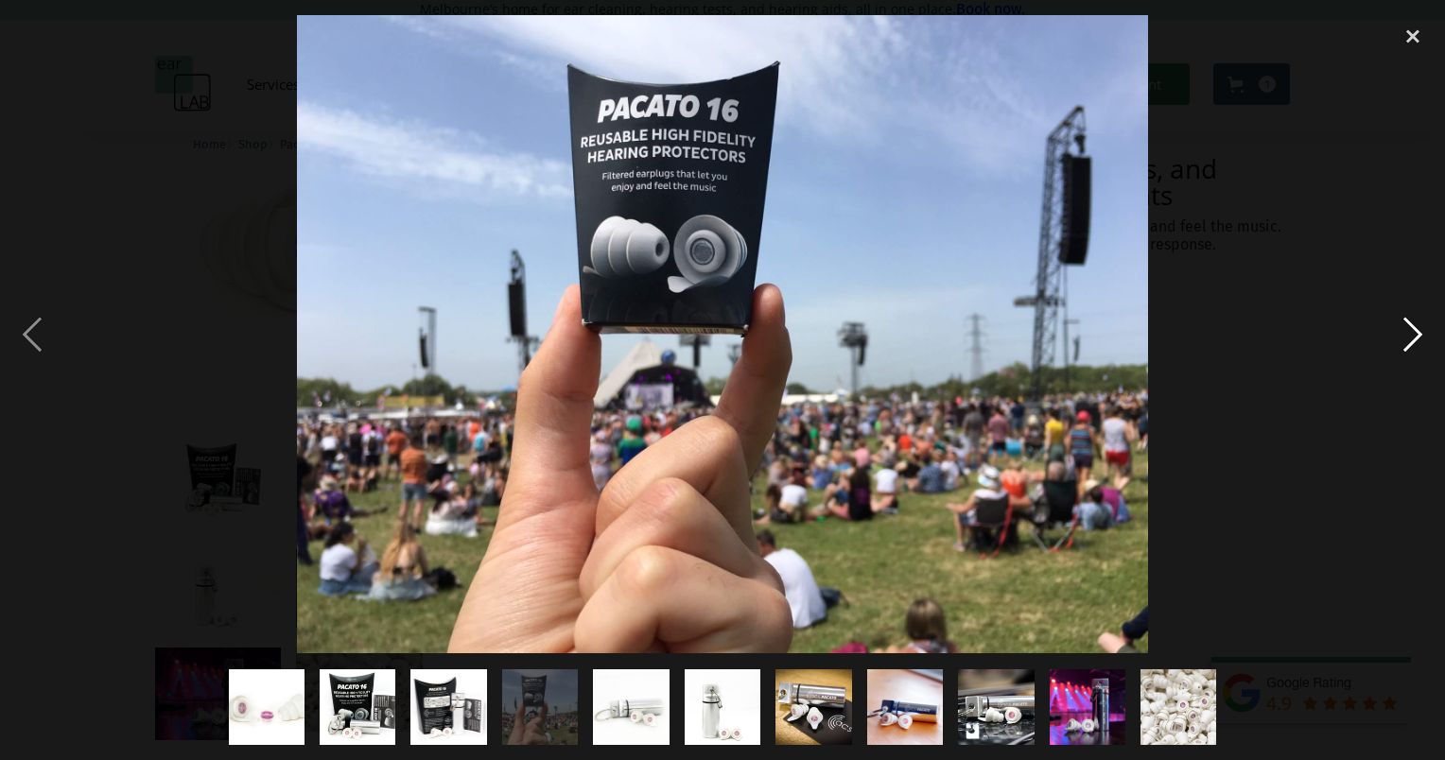
click at [1413, 321] on div "next image" at bounding box center [1413, 334] width 64 height 638
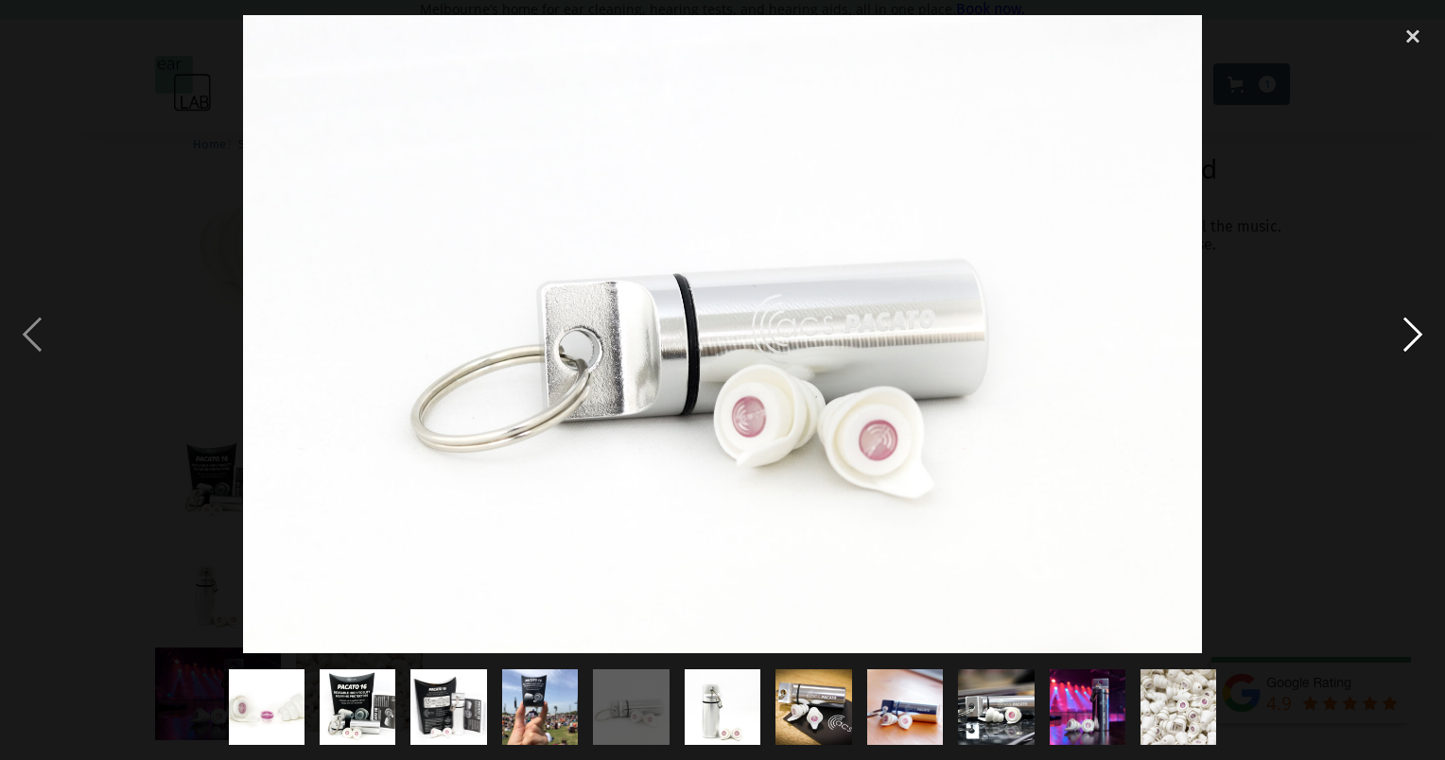
click at [1413, 321] on div "next image" at bounding box center [1413, 334] width 64 height 638
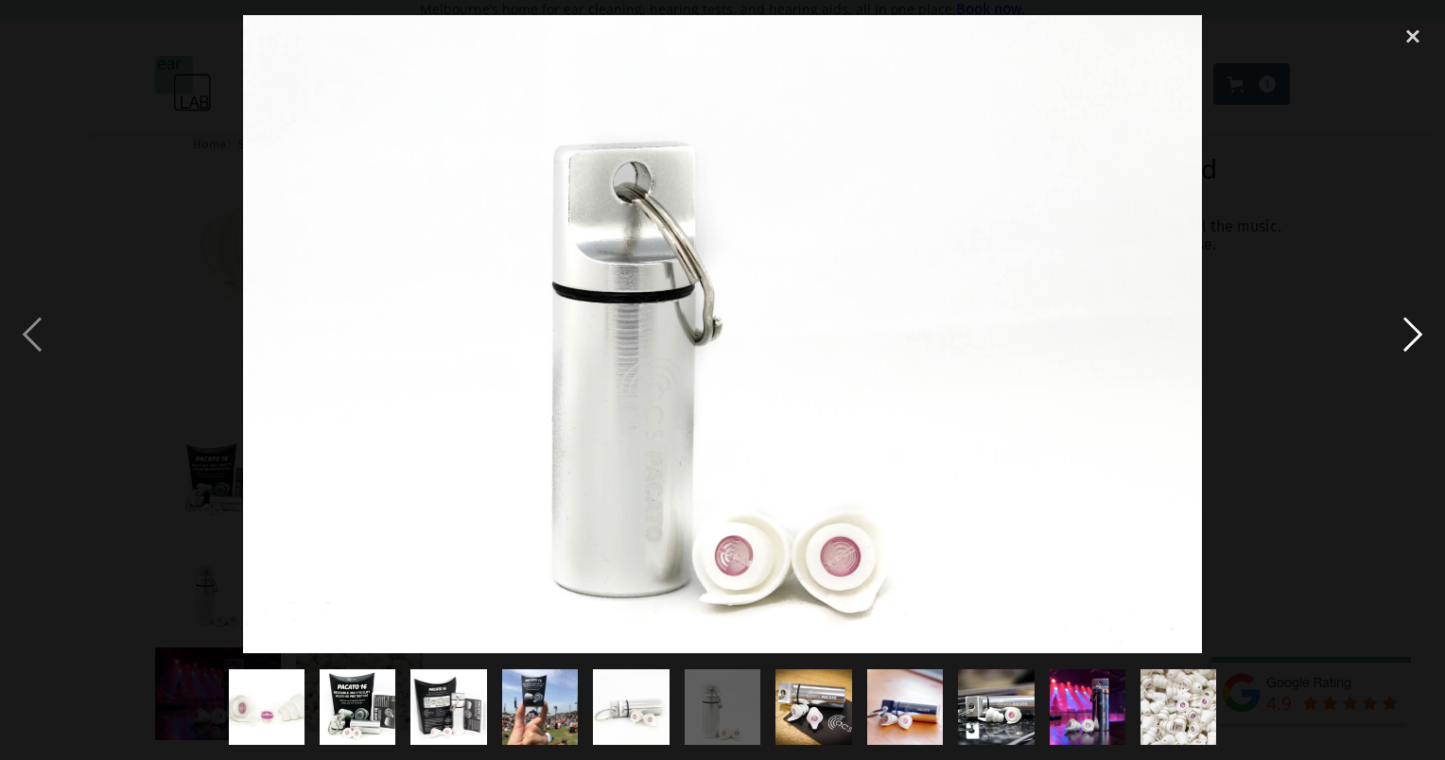
click at [1413, 321] on div "next image" at bounding box center [1413, 334] width 64 height 638
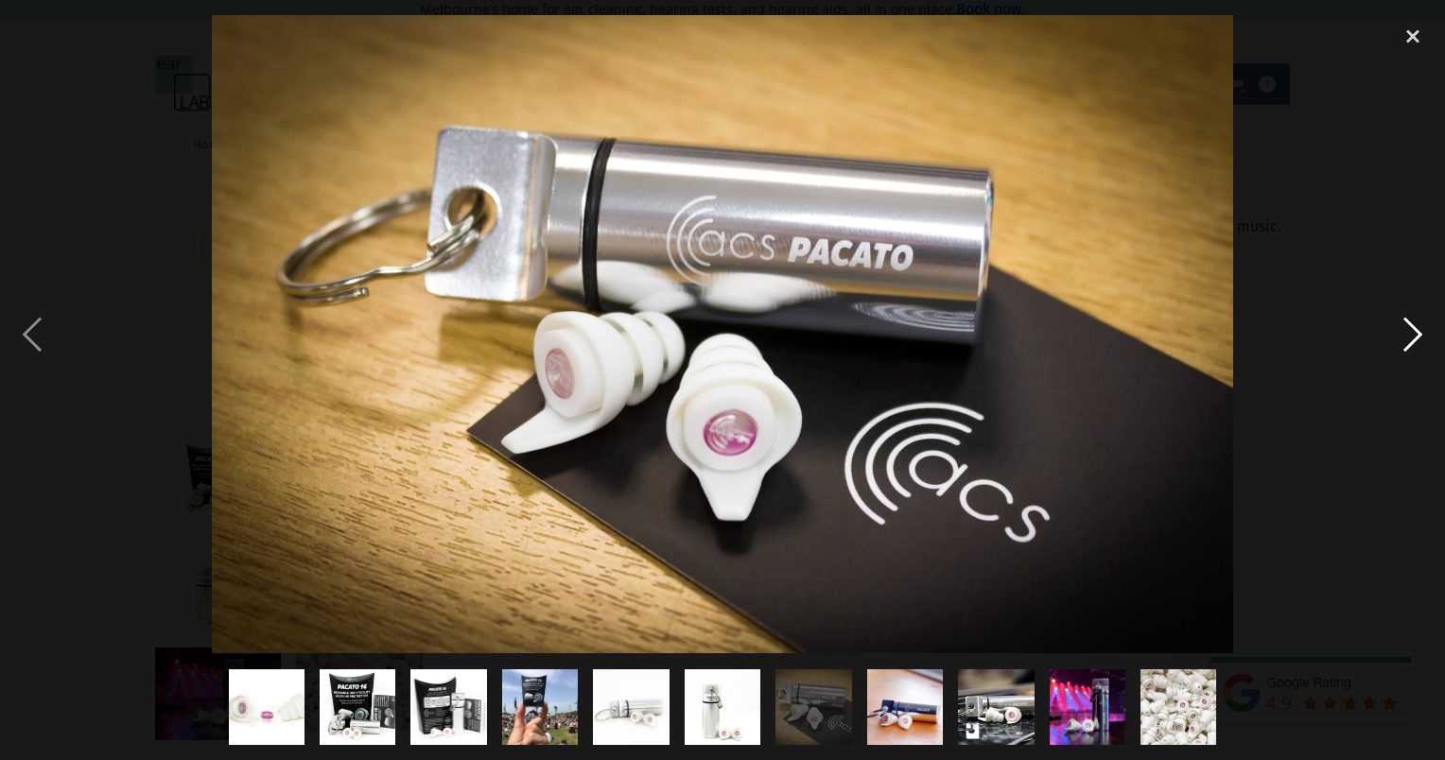
click at [1413, 321] on div "next image" at bounding box center [1413, 334] width 64 height 638
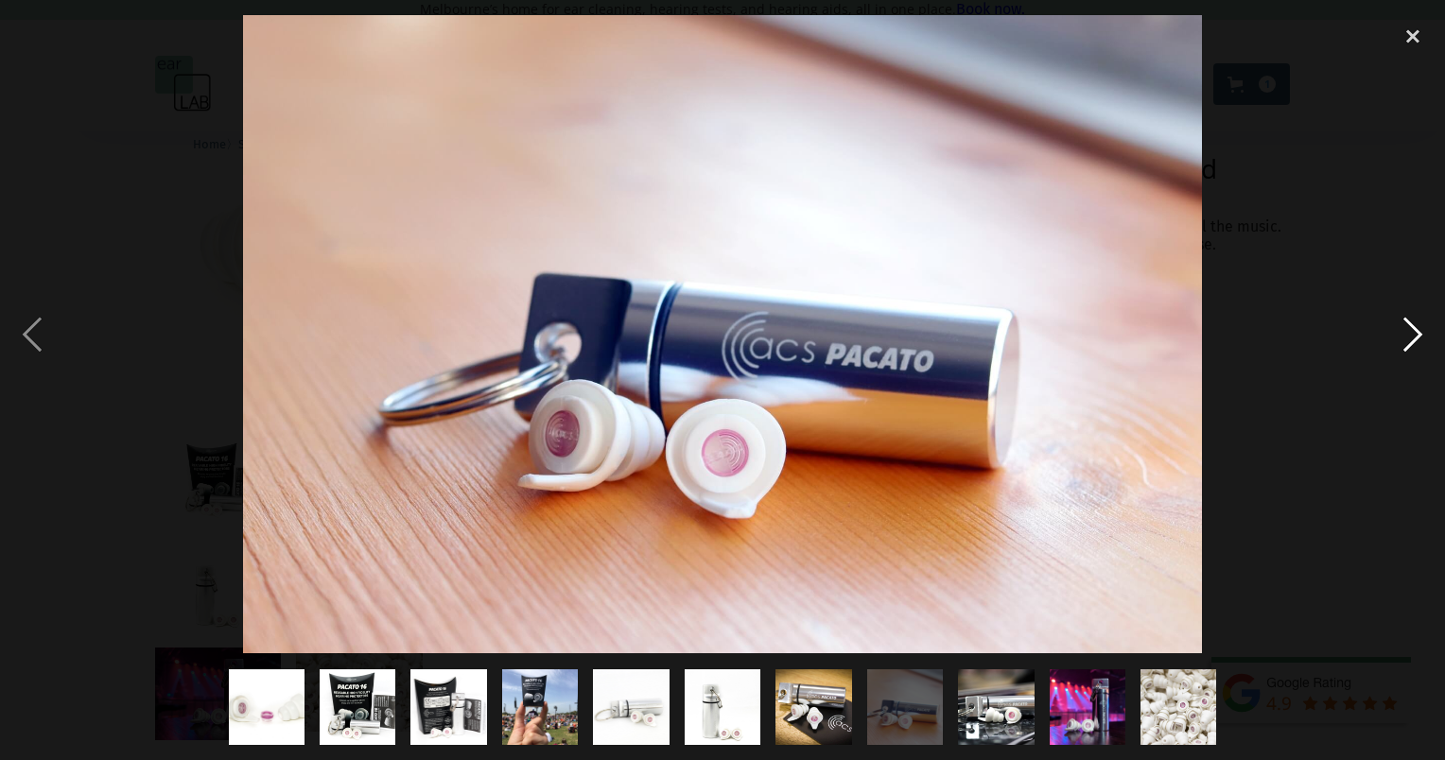
click at [1413, 321] on div "next image" at bounding box center [1413, 334] width 64 height 638
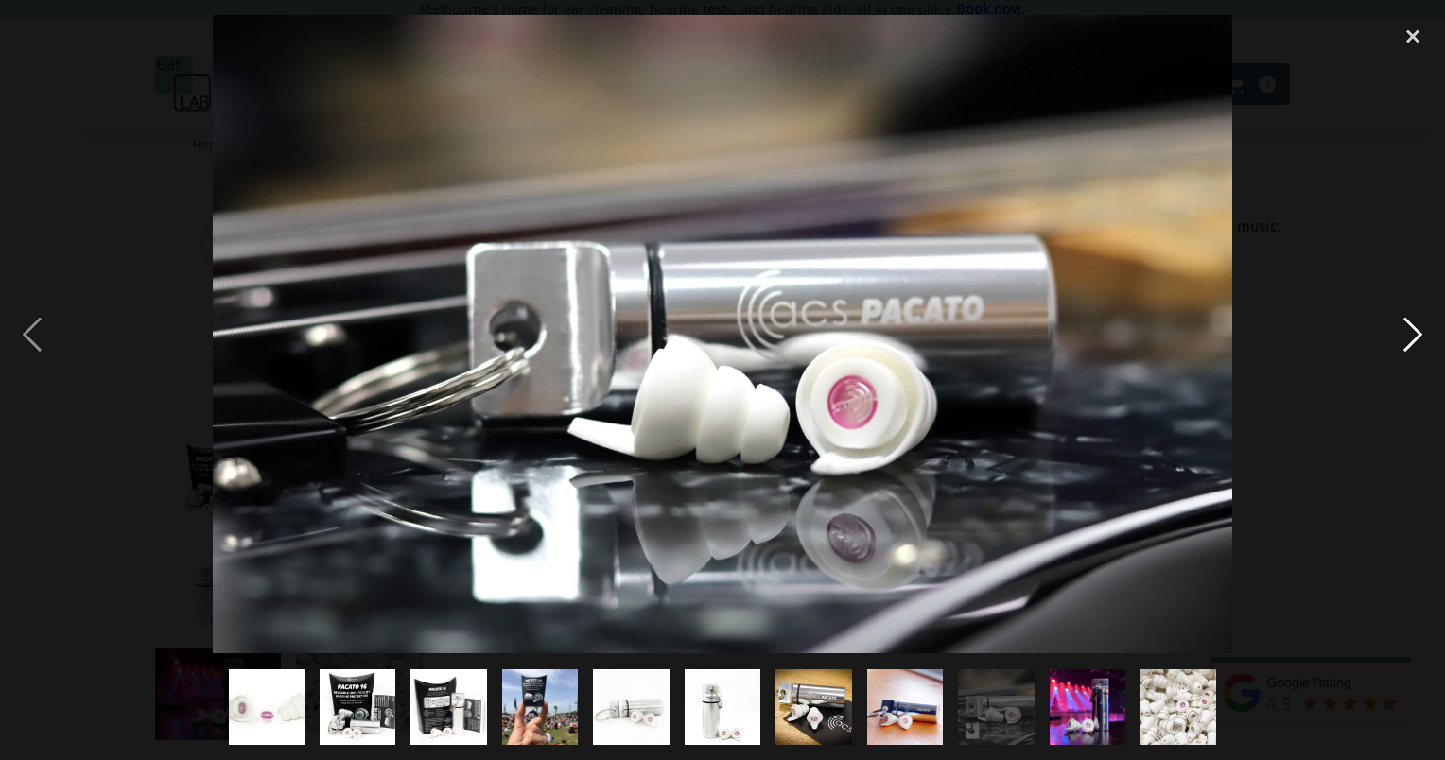
click at [1413, 321] on div "next image" at bounding box center [1413, 334] width 64 height 638
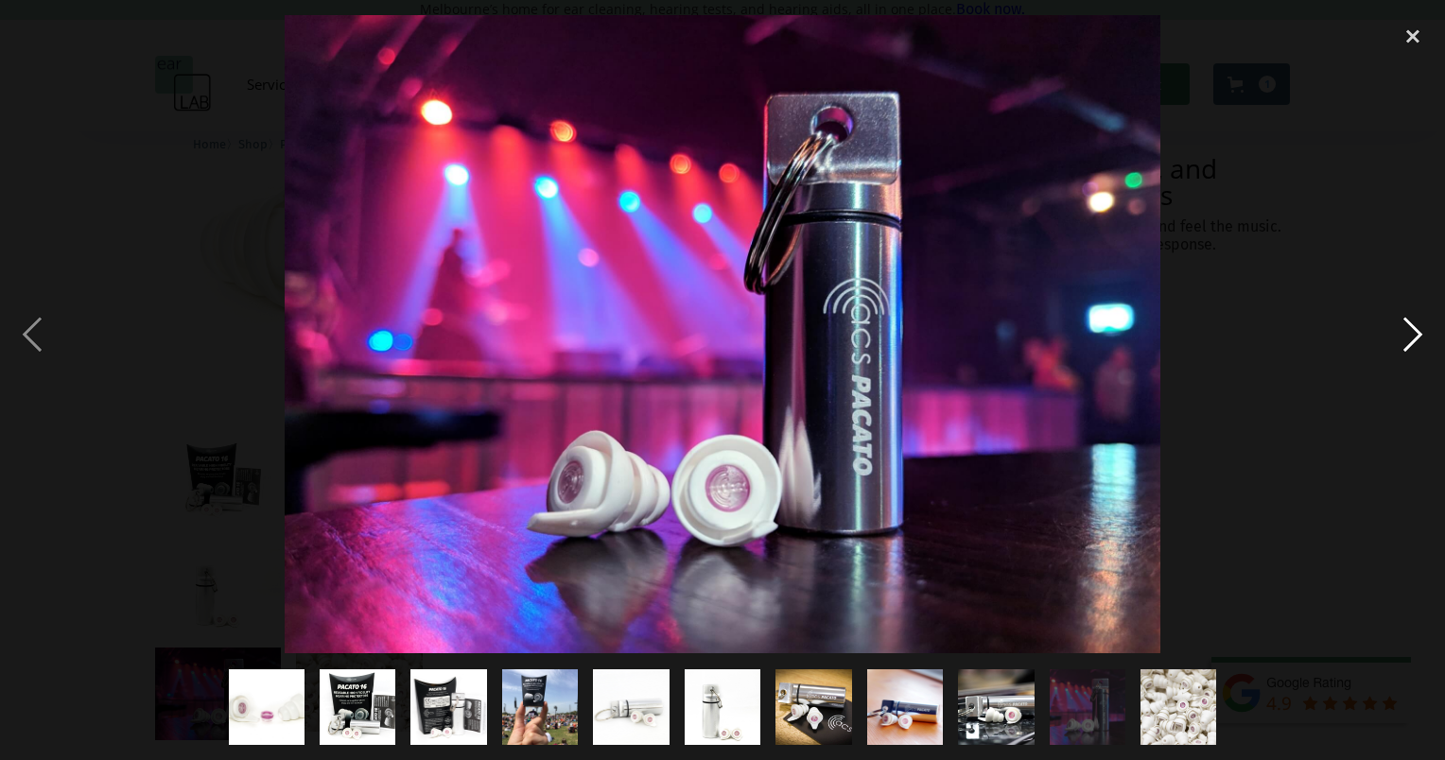
click at [1413, 321] on div "next image" at bounding box center [1413, 334] width 64 height 638
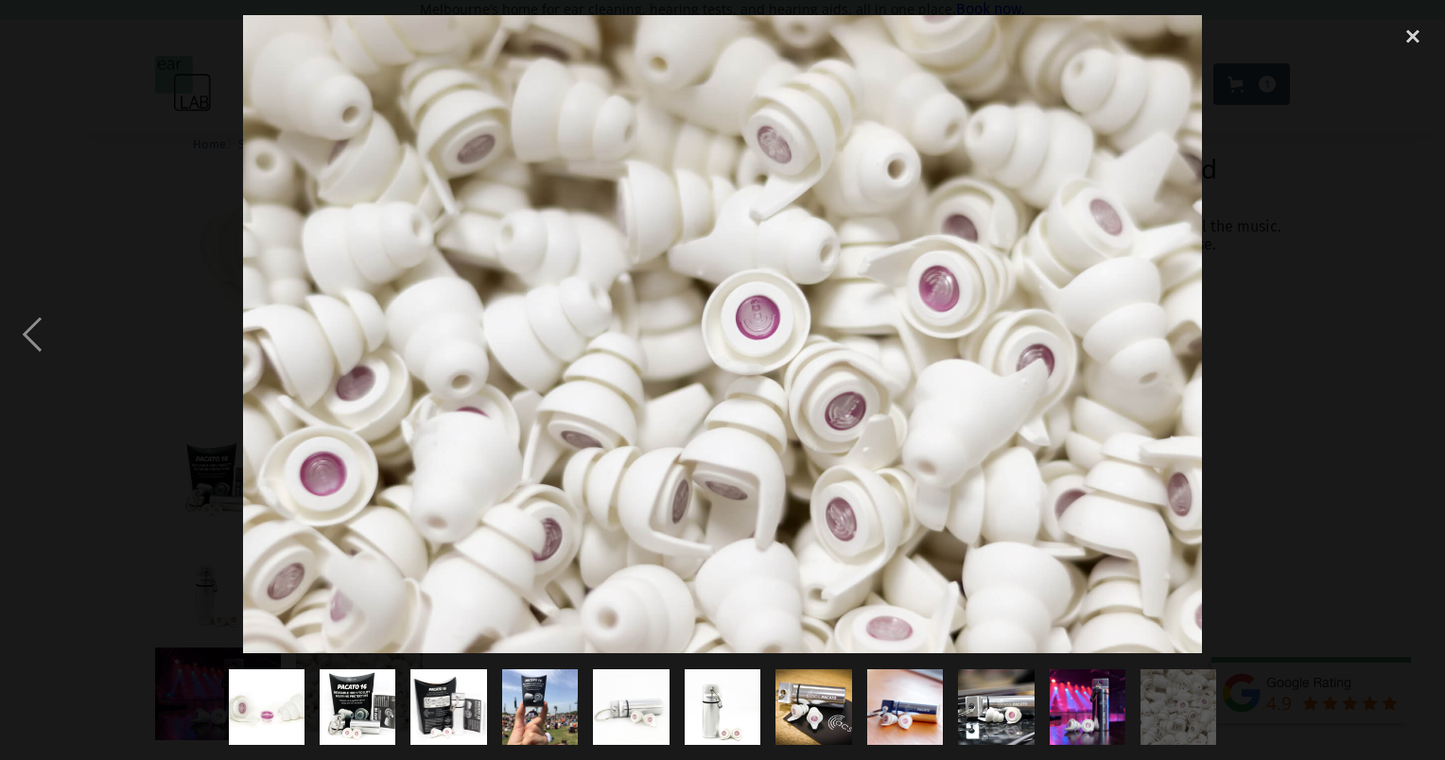
click at [1413, 321] on div "next image" at bounding box center [1413, 334] width 64 height 638
click at [1415, 27] on div "close lightbox" at bounding box center [1413, 36] width 64 height 42
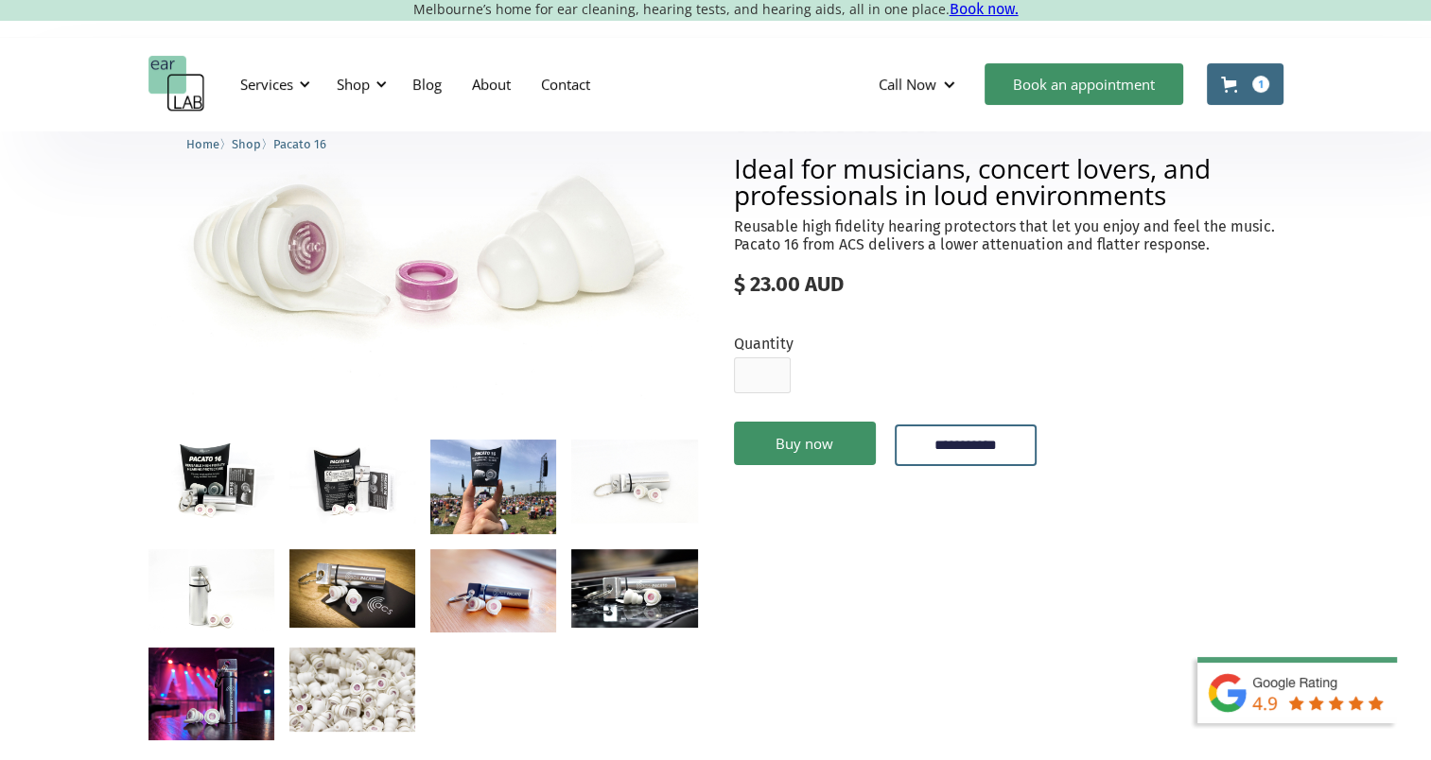
click at [1253, 70] on link "Cart 1" at bounding box center [1245, 84] width 77 height 42
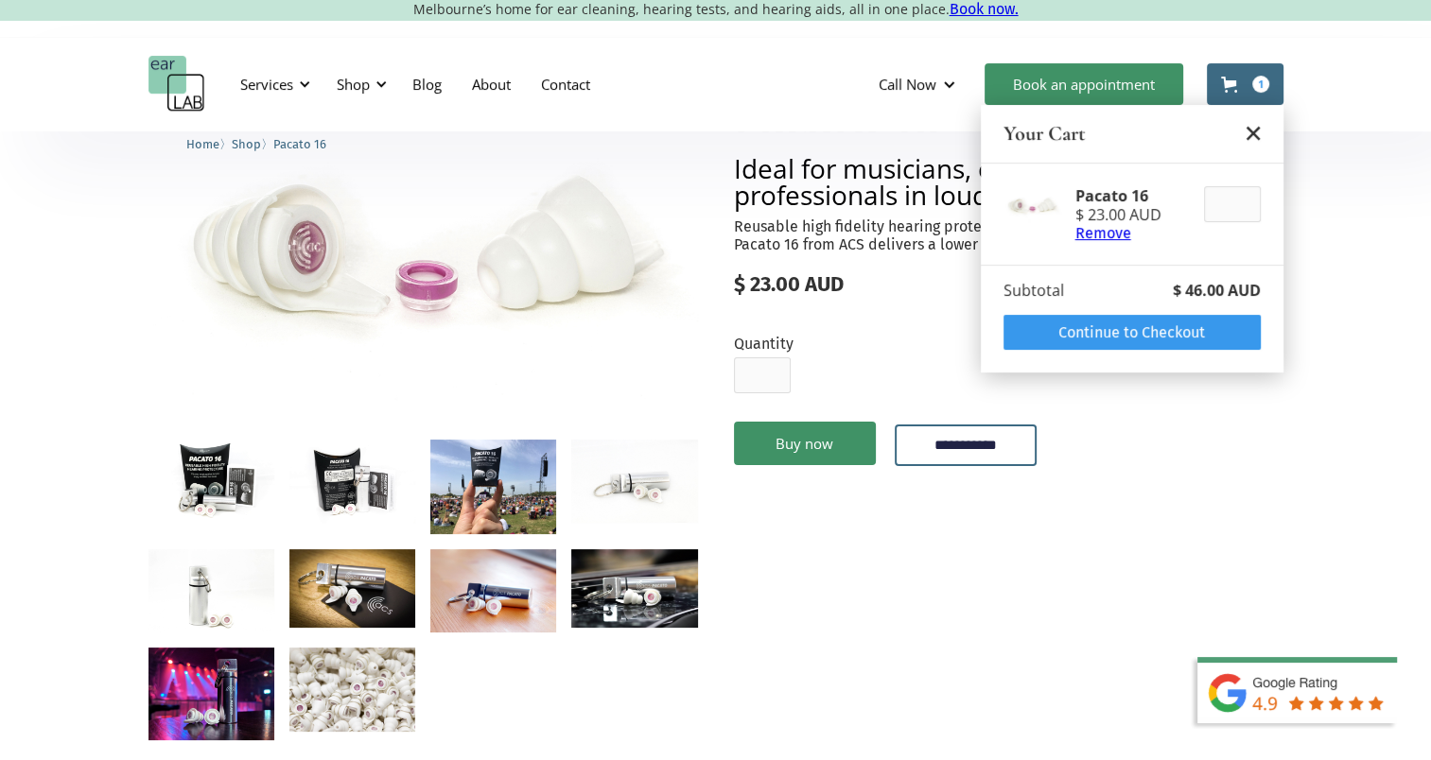
click at [1173, 330] on link "Continue to Checkout" at bounding box center [1131, 332] width 257 height 35
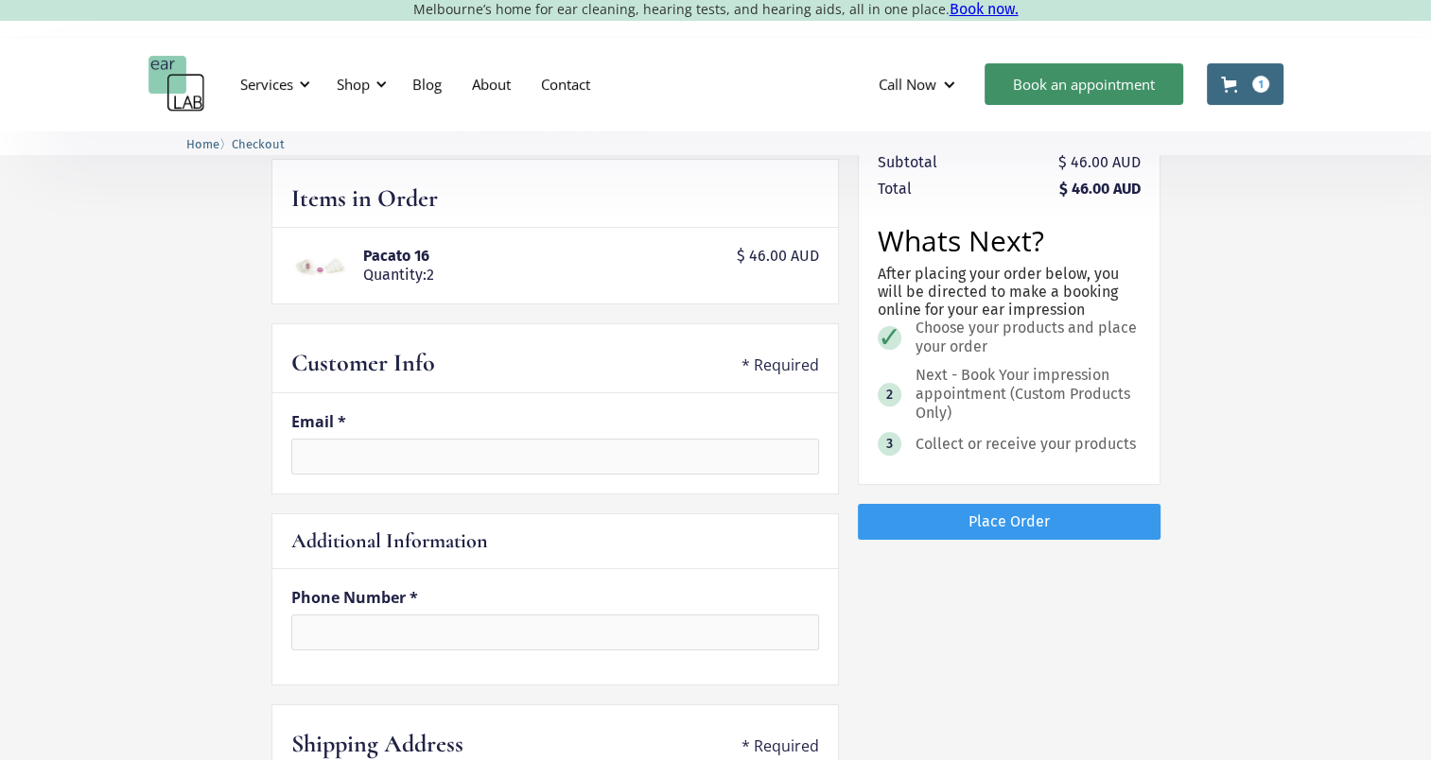
scroll to position [118, 0]
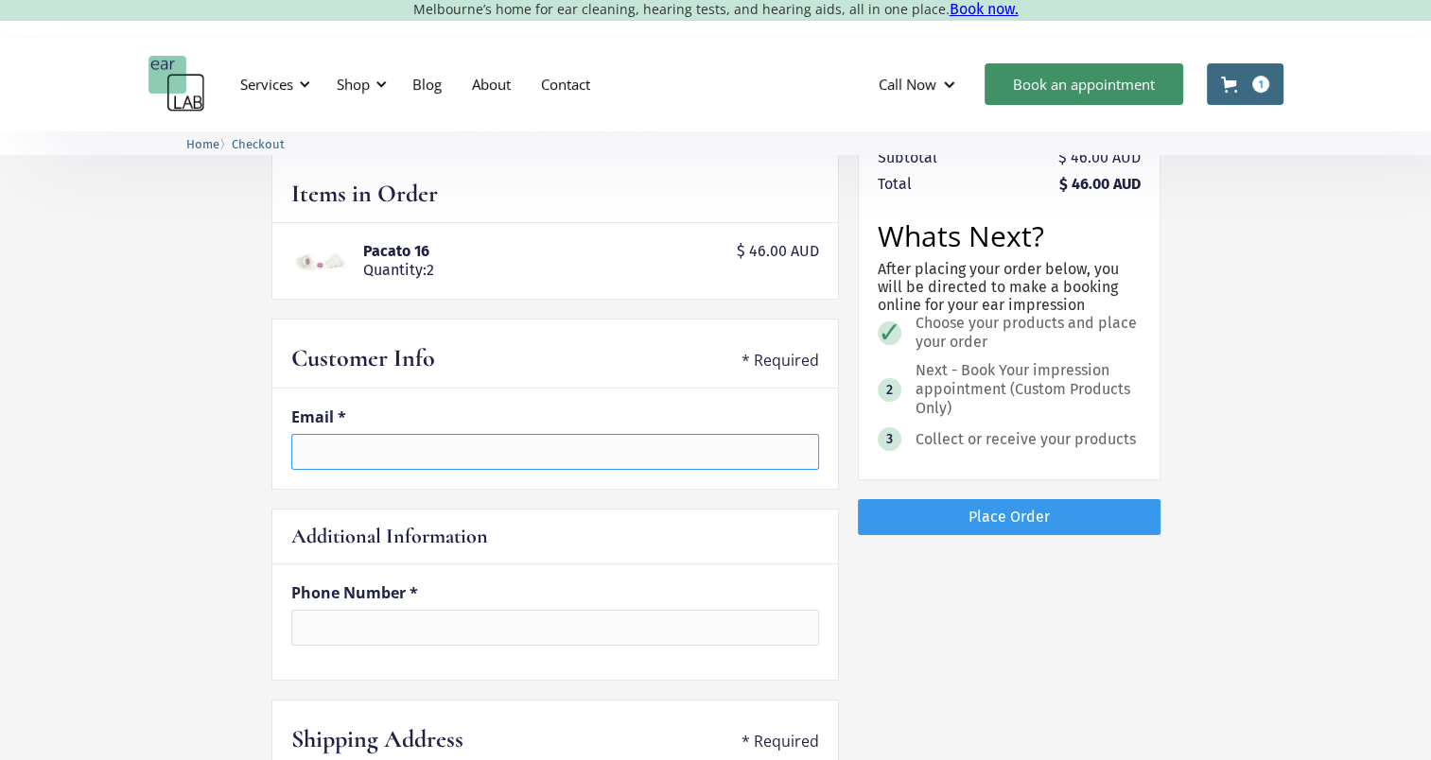
click at [367, 454] on input "text" at bounding box center [555, 452] width 528 height 36
type input "**********"
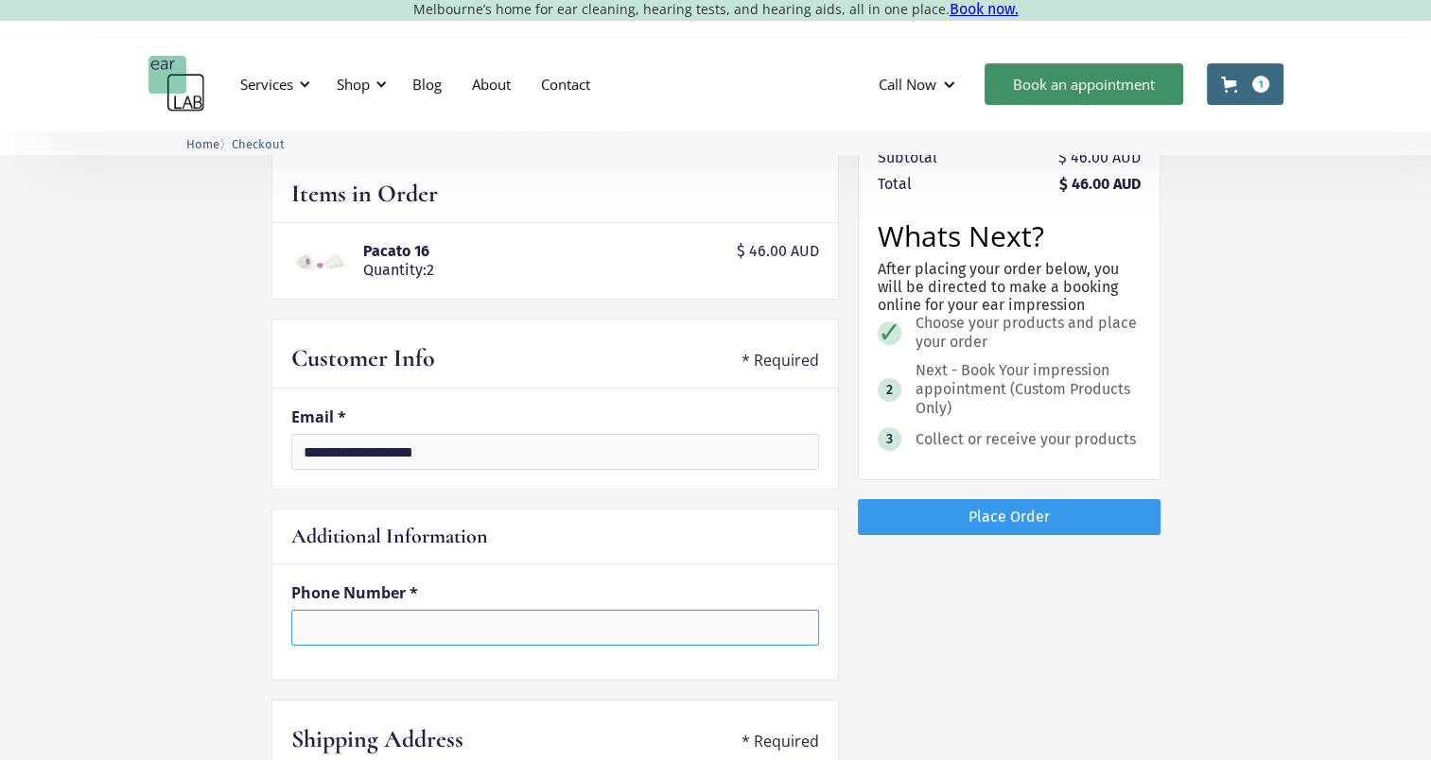
click at [548, 632] on input "tel" at bounding box center [555, 628] width 528 height 36
type input "*"
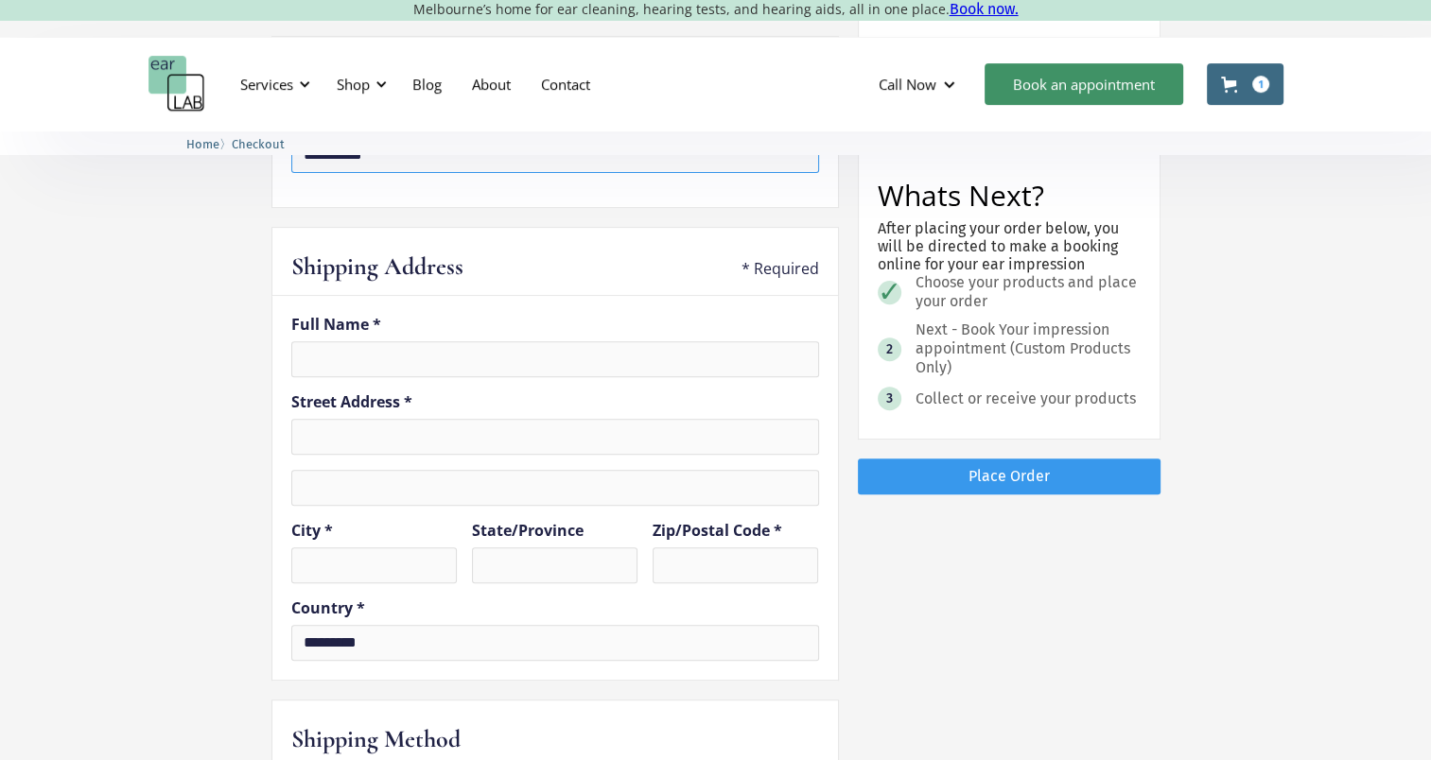
scroll to position [596, 0]
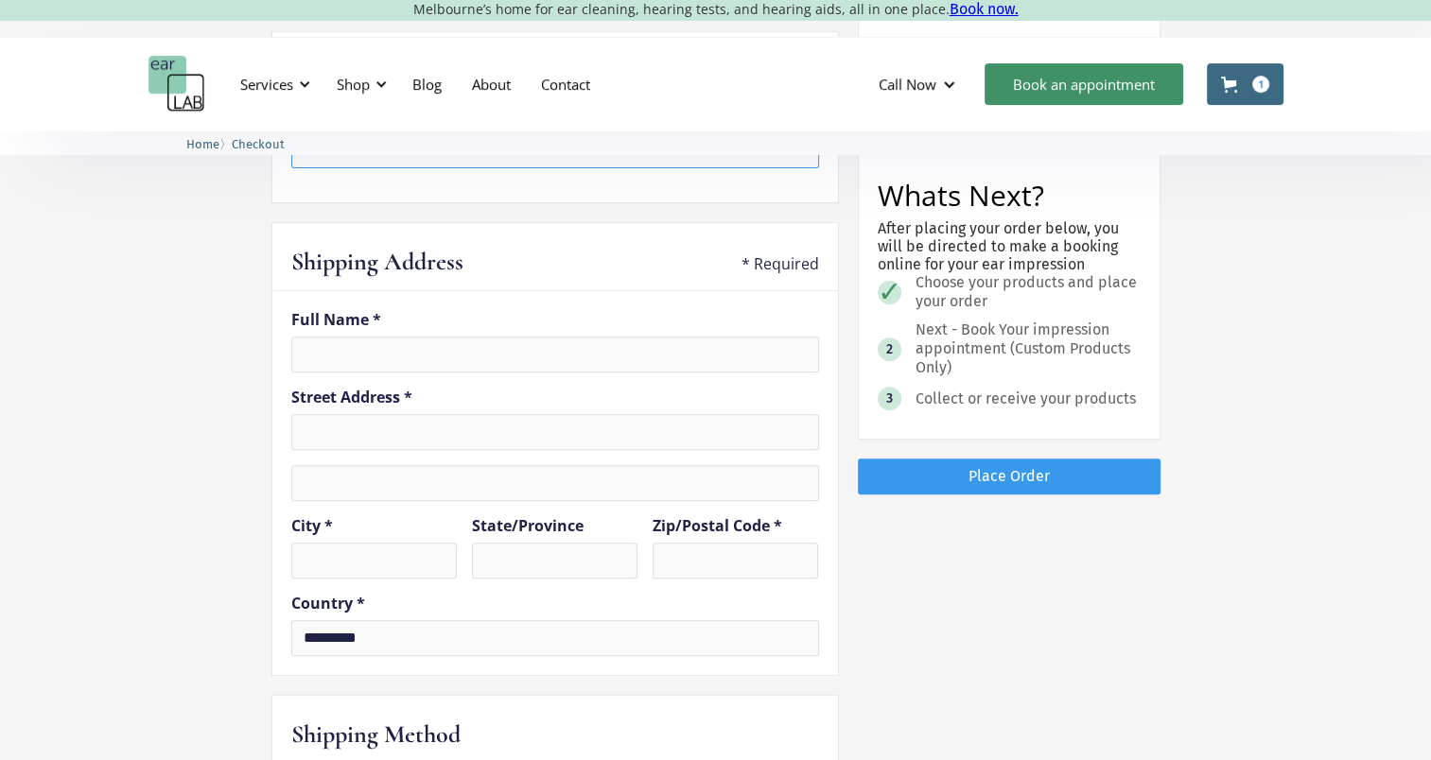
type input "**********"
click at [366, 371] on fieldset "Full Name * Street Address * City * State/Province Zip/Postal Code * Country * …" at bounding box center [554, 483] width 567 height 385
click at [386, 359] on input "text" at bounding box center [555, 355] width 528 height 36
type input "********"
type input "**********"
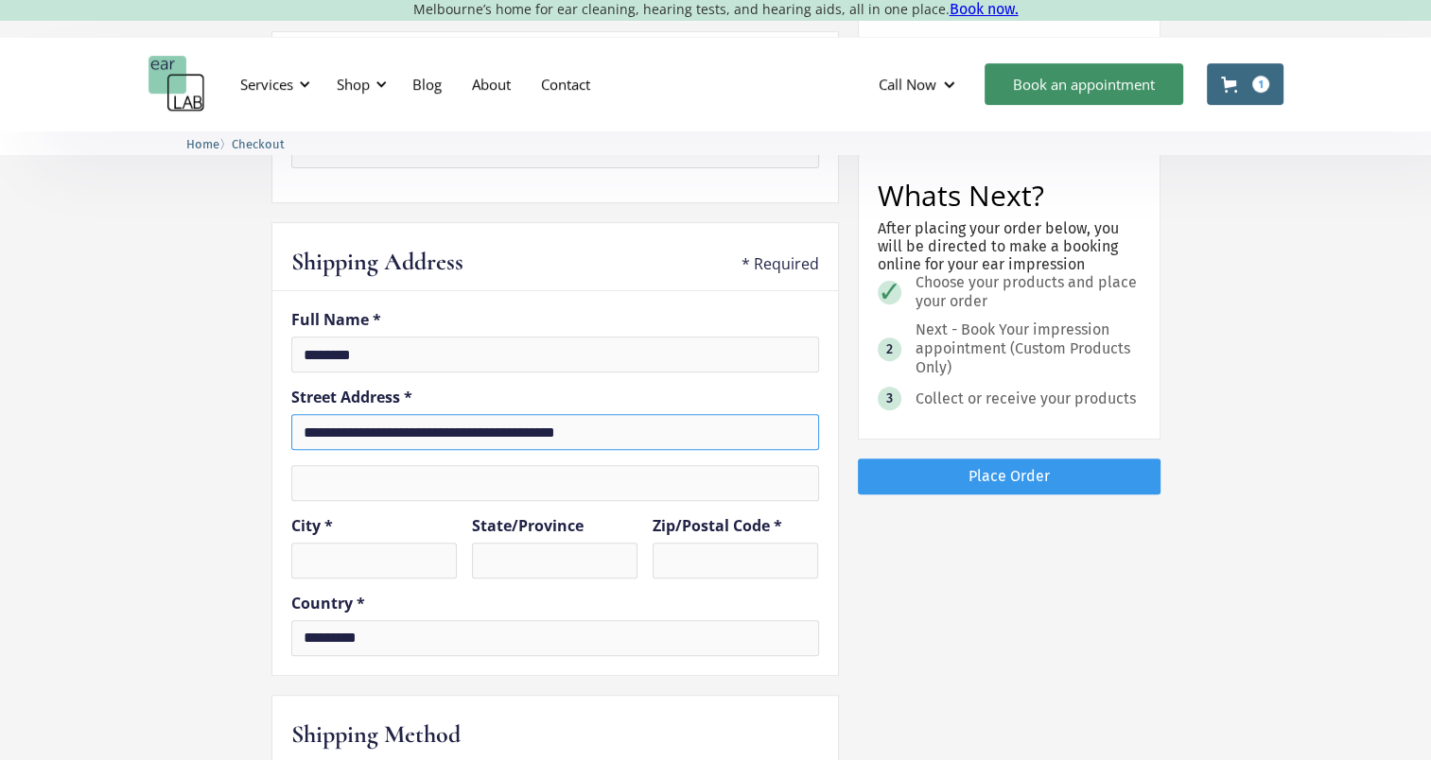
type input "*********"
type input "***"
type input "****"
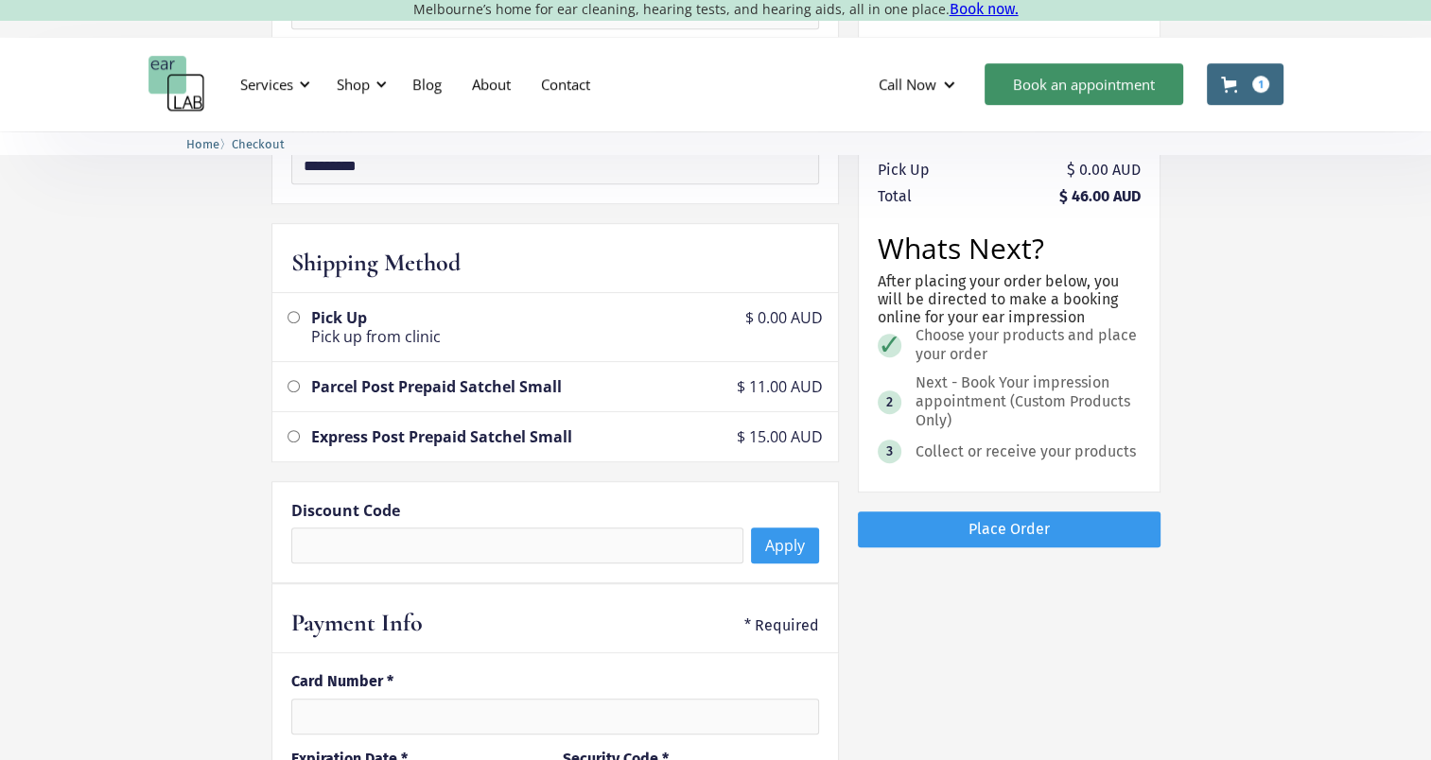
scroll to position [1086, 0]
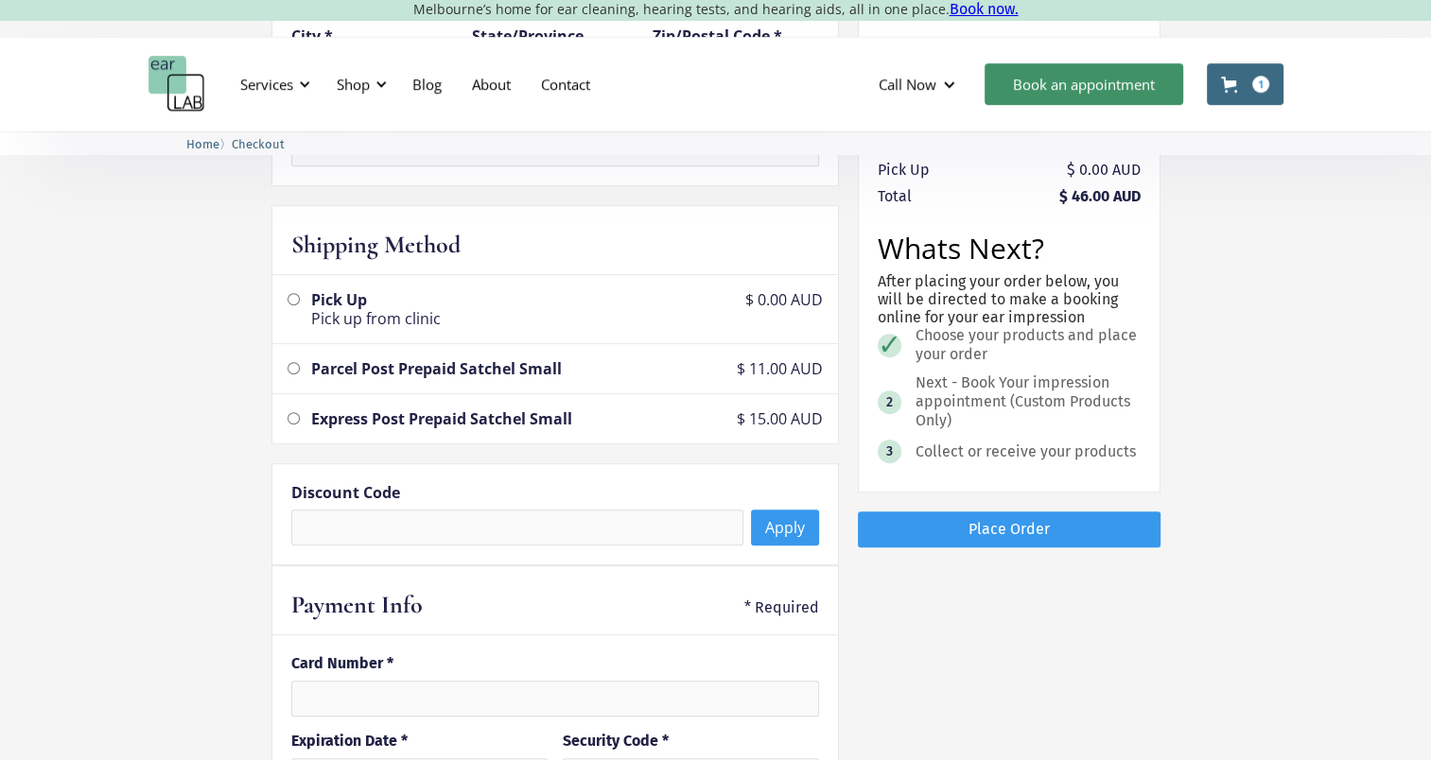
click at [506, 369] on div "Parcel Post Prepaid Satchel Small" at bounding box center [518, 368] width 414 height 19
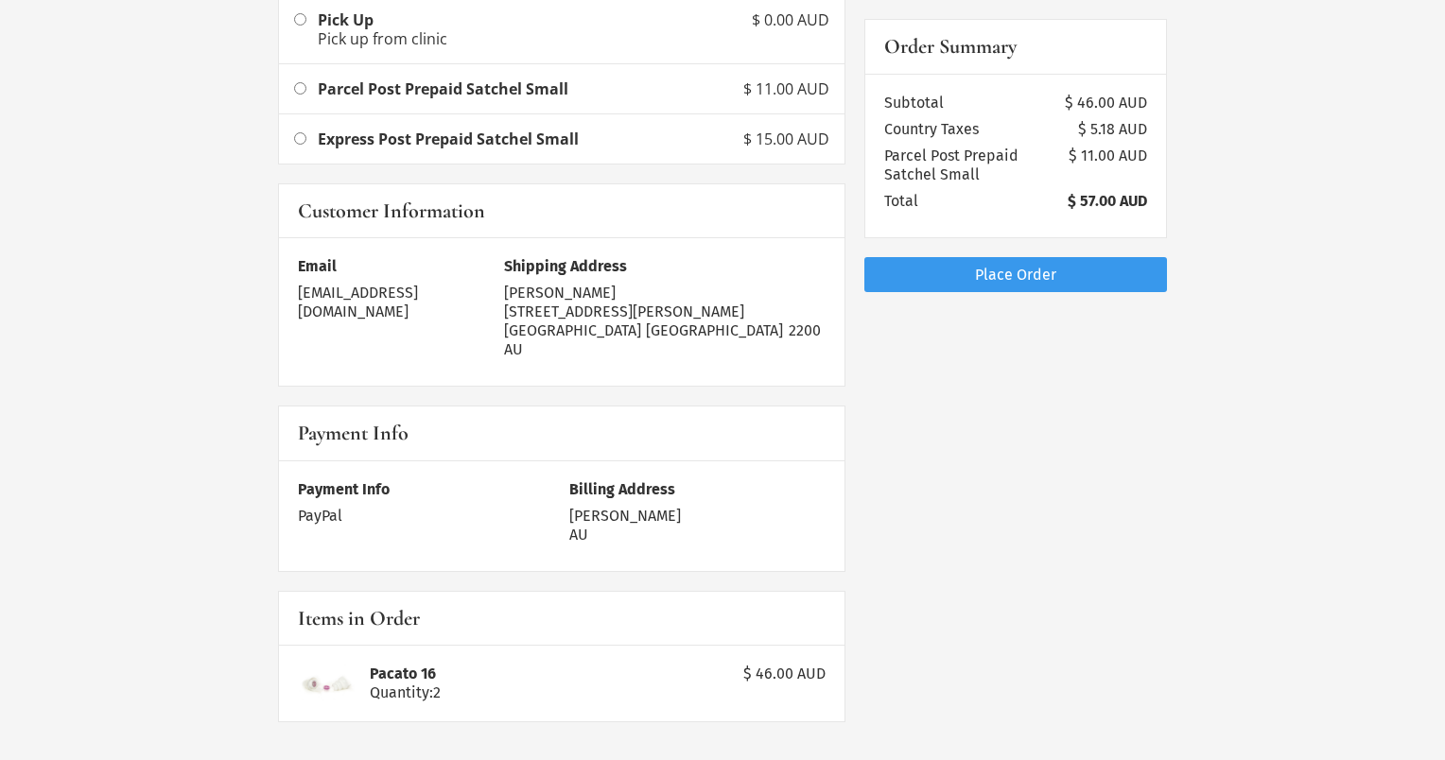
scroll to position [0, 0]
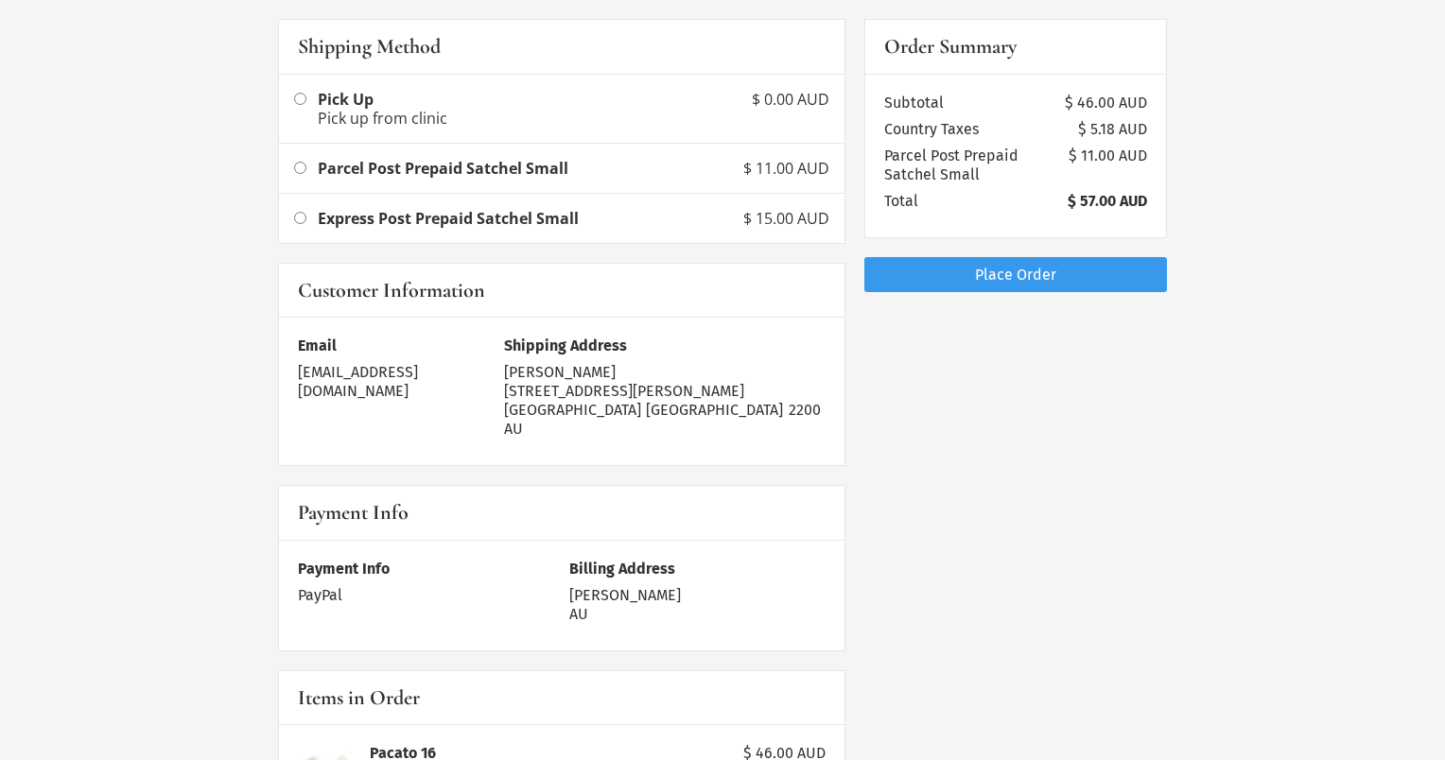
click at [1073, 280] on link "Place Order" at bounding box center [1015, 274] width 303 height 35
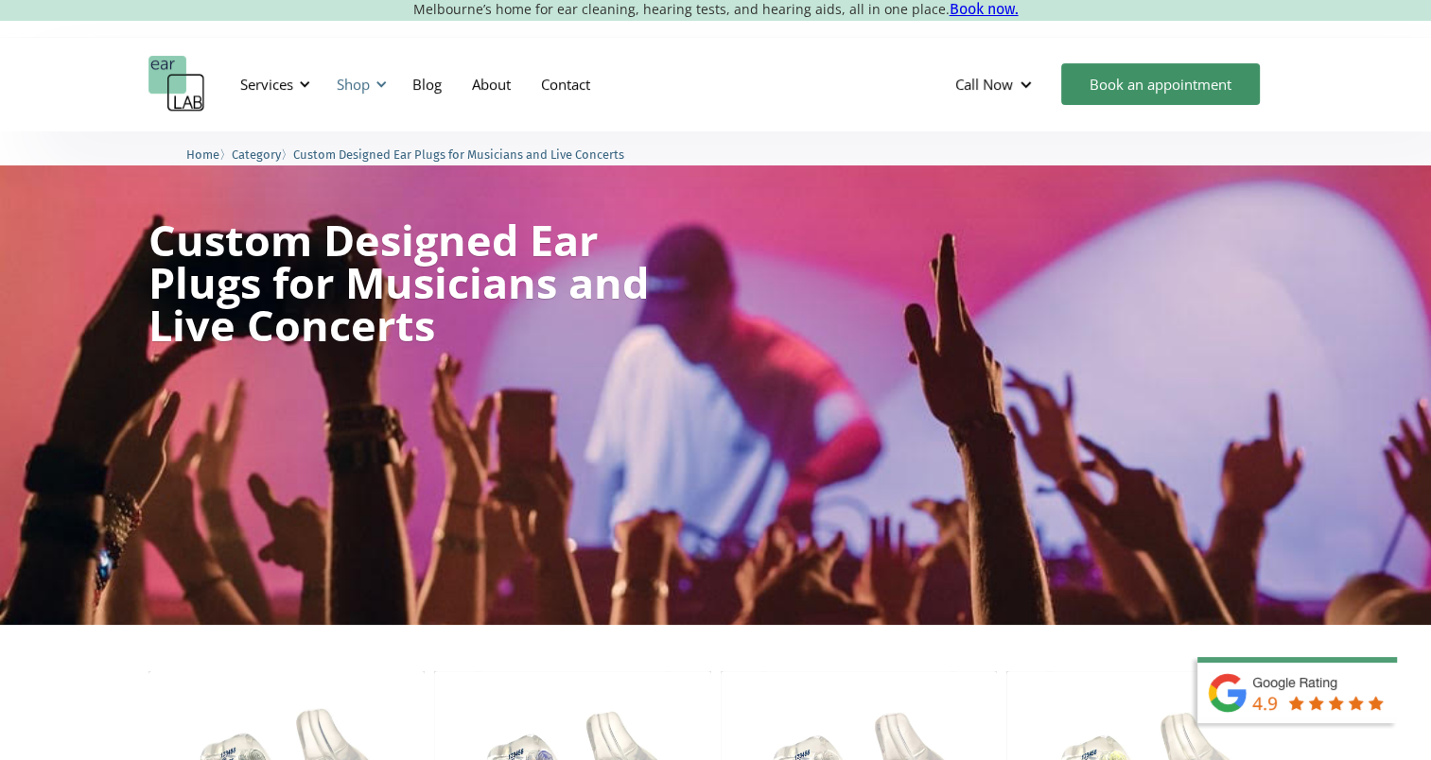
click at [374, 80] on div "Shop" at bounding box center [358, 84] width 67 height 57
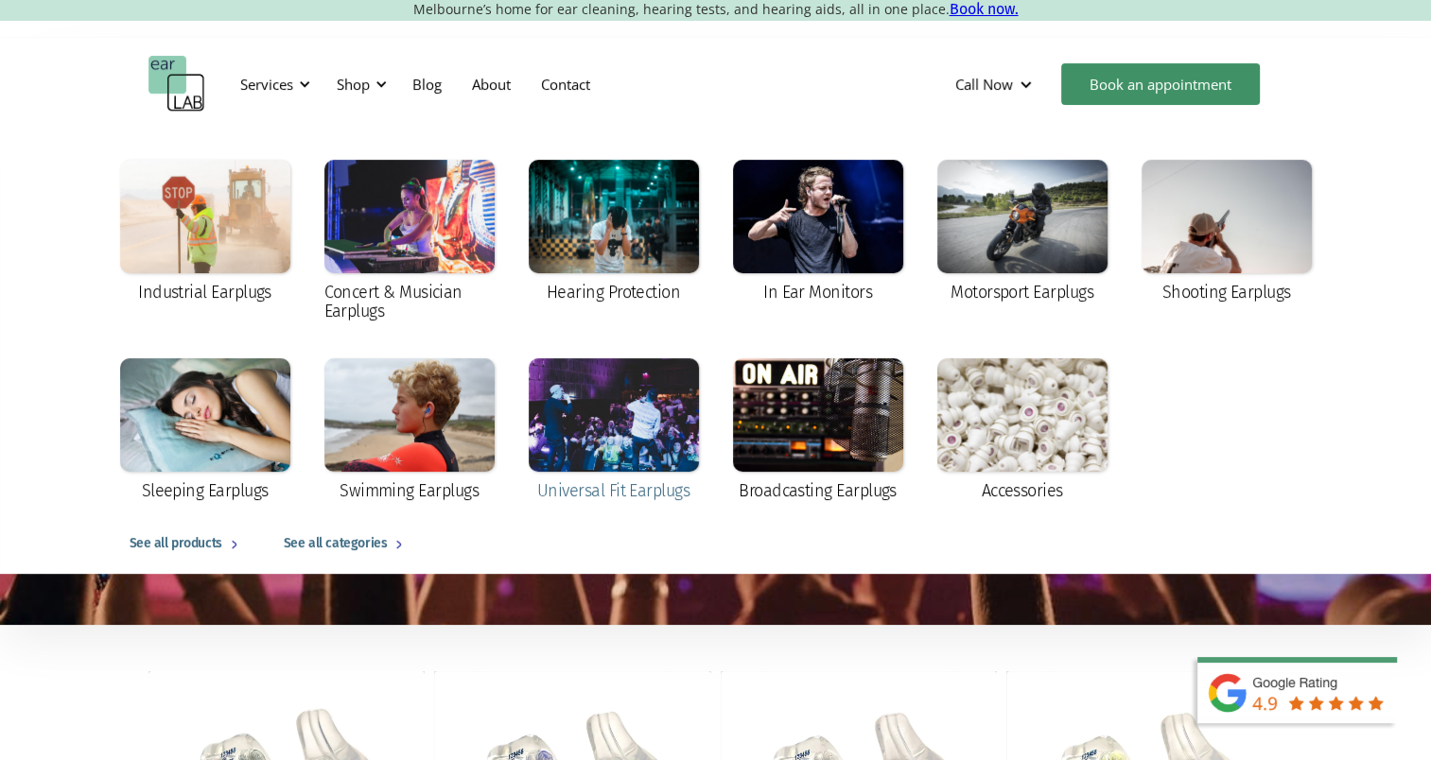
click at [647, 491] on div "Universal Fit Earplugs" at bounding box center [613, 490] width 152 height 19
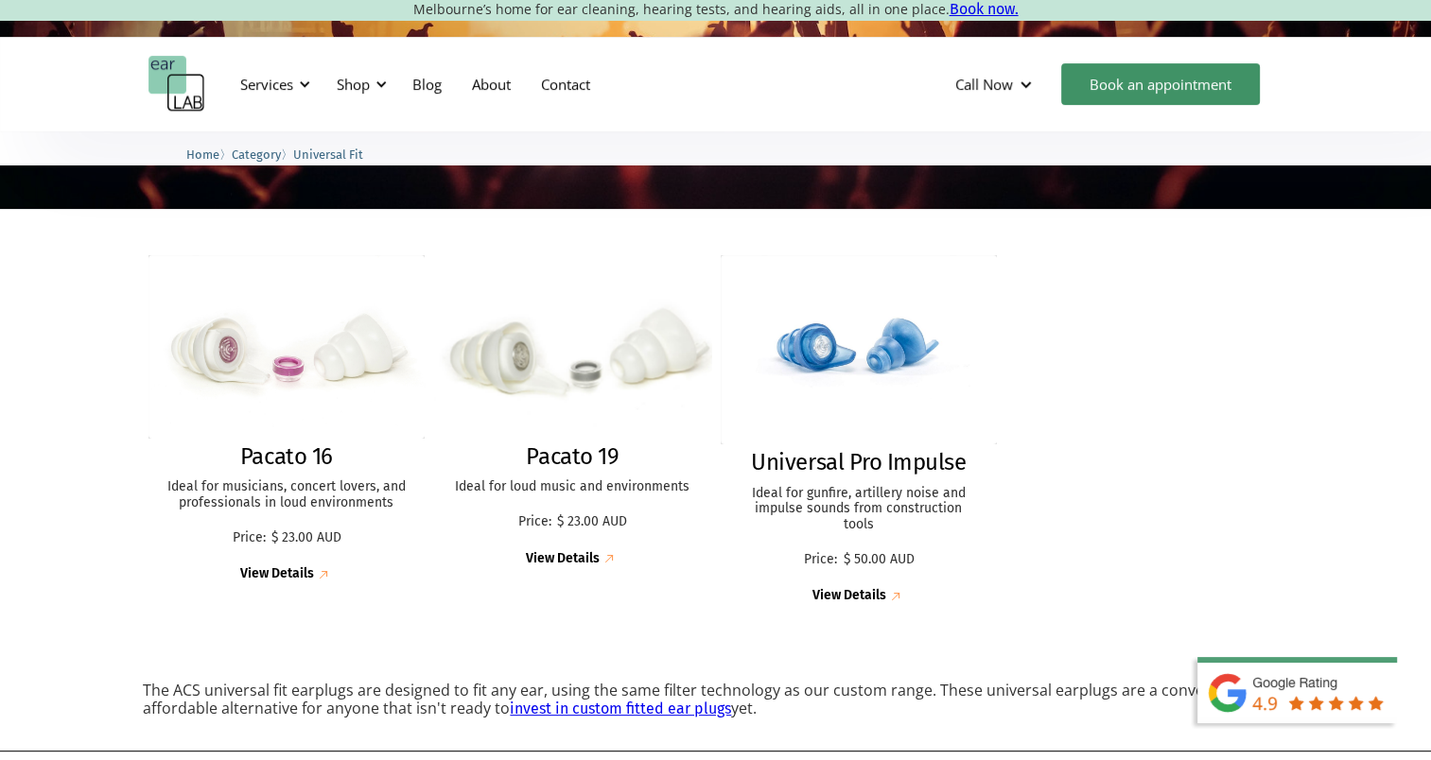
scroll to position [454, 0]
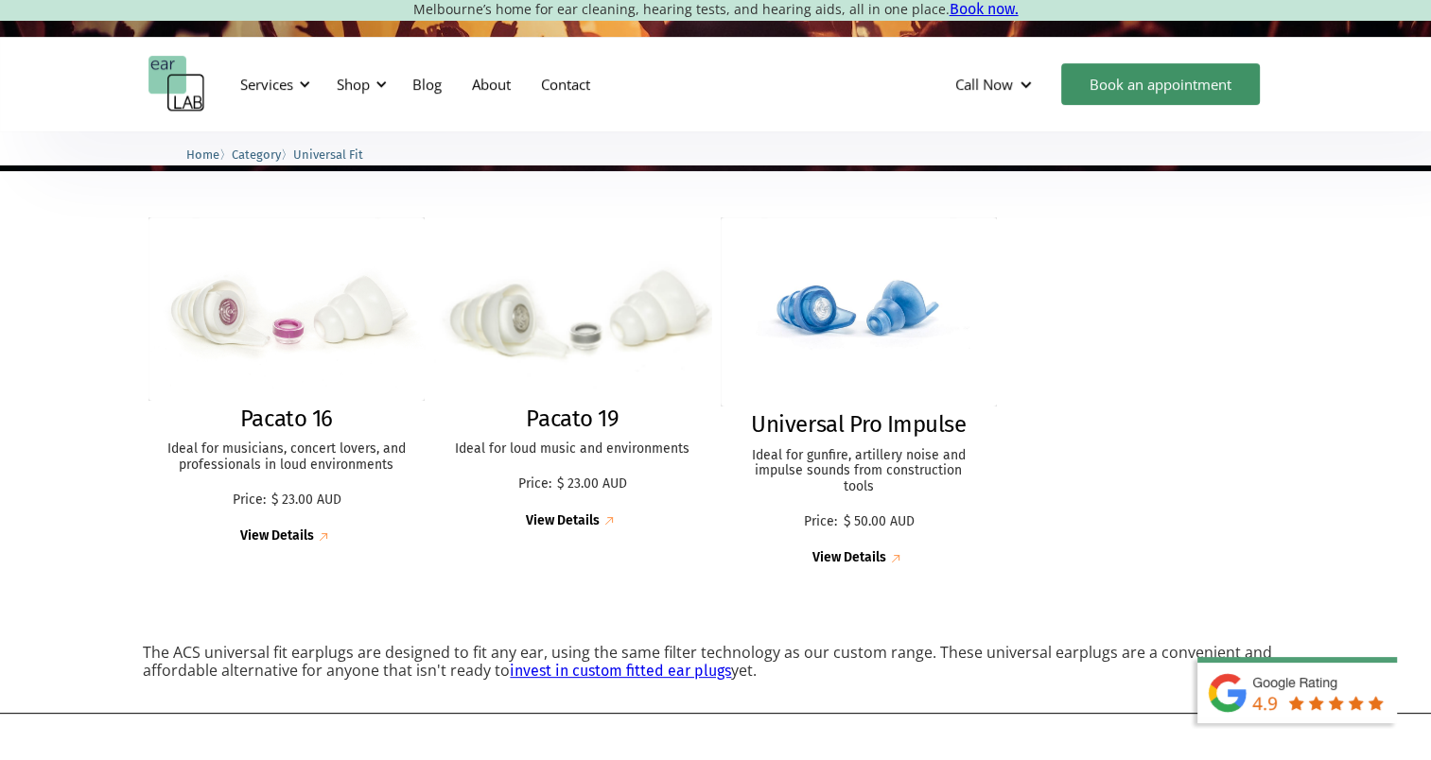
click at [575, 522] on div "View Details" at bounding box center [563, 521] width 74 height 16
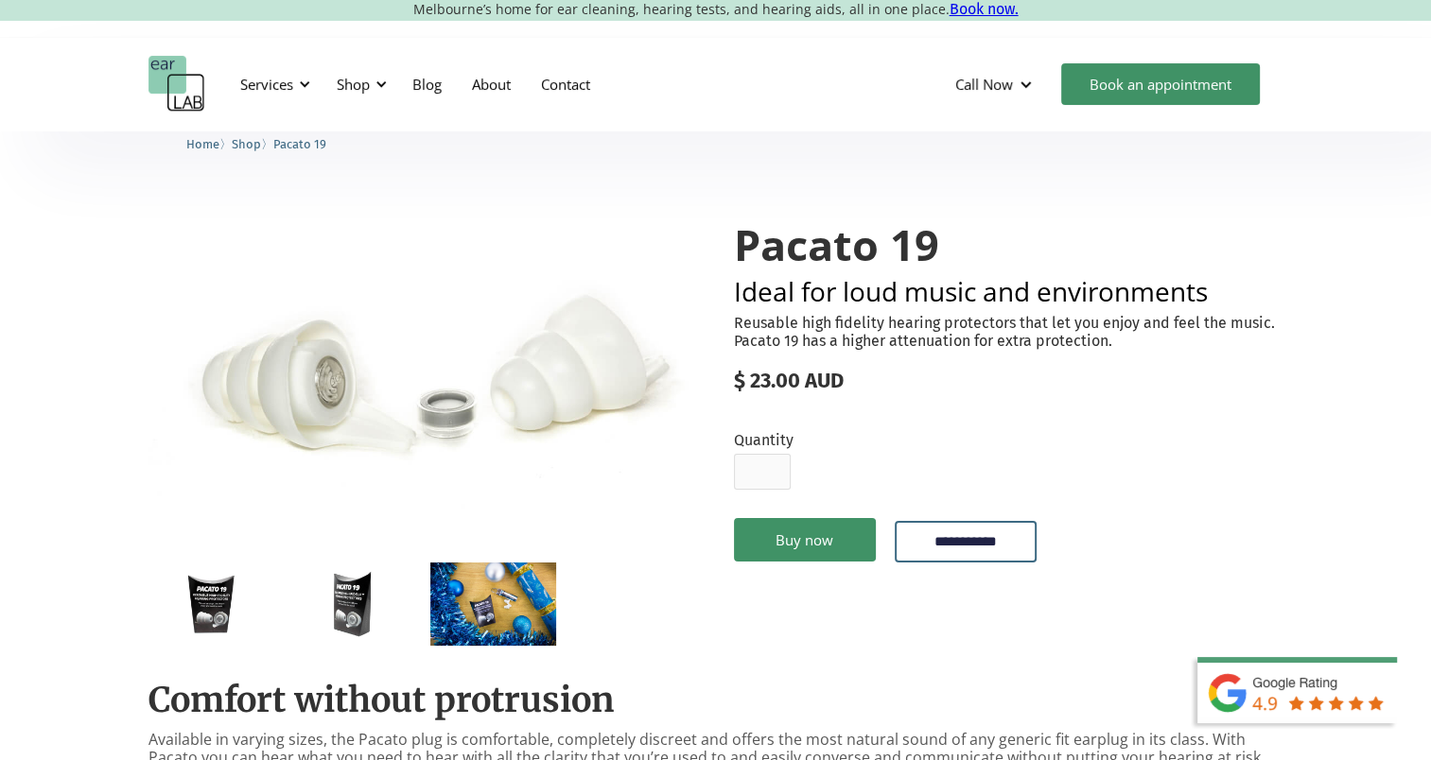
scroll to position [12, 0]
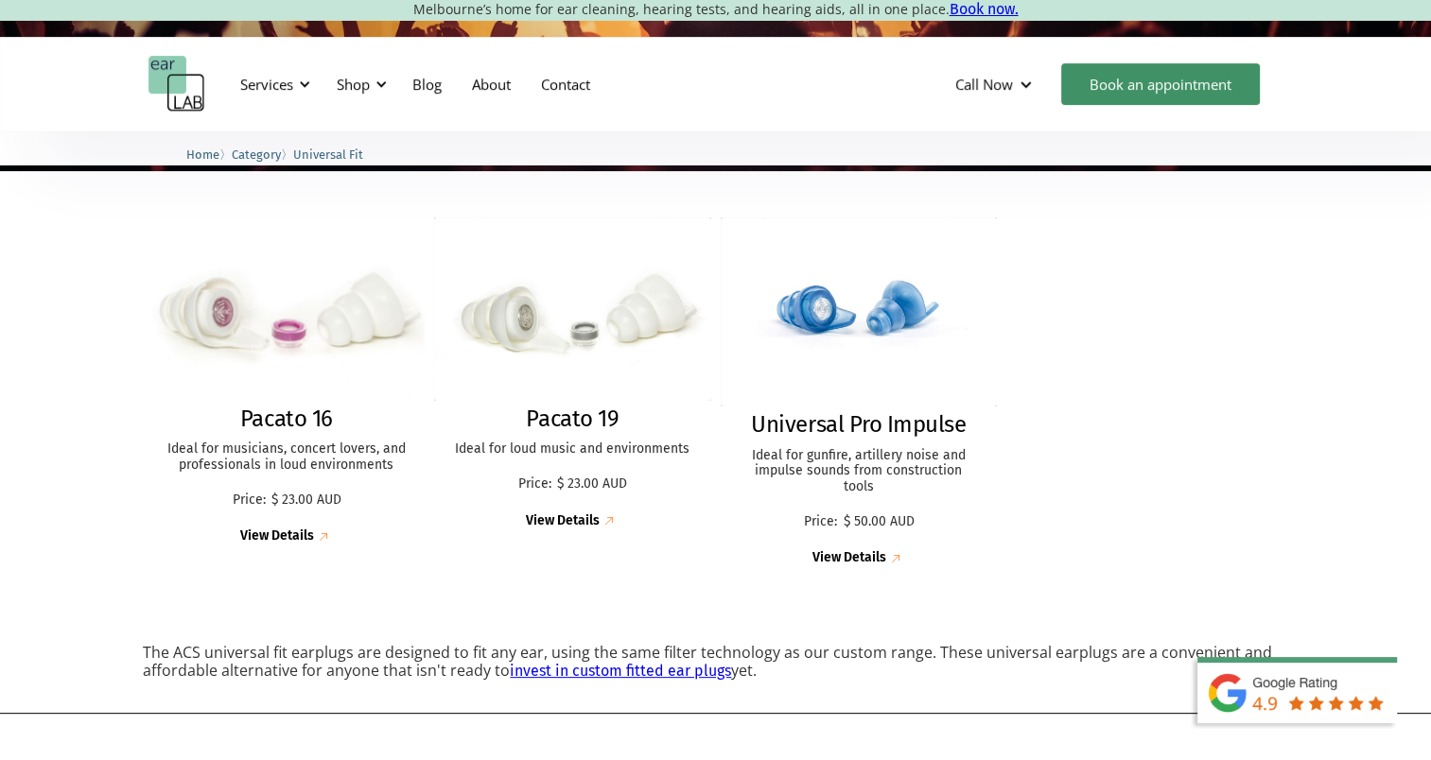
click at [313, 348] on img at bounding box center [286, 308] width 304 height 201
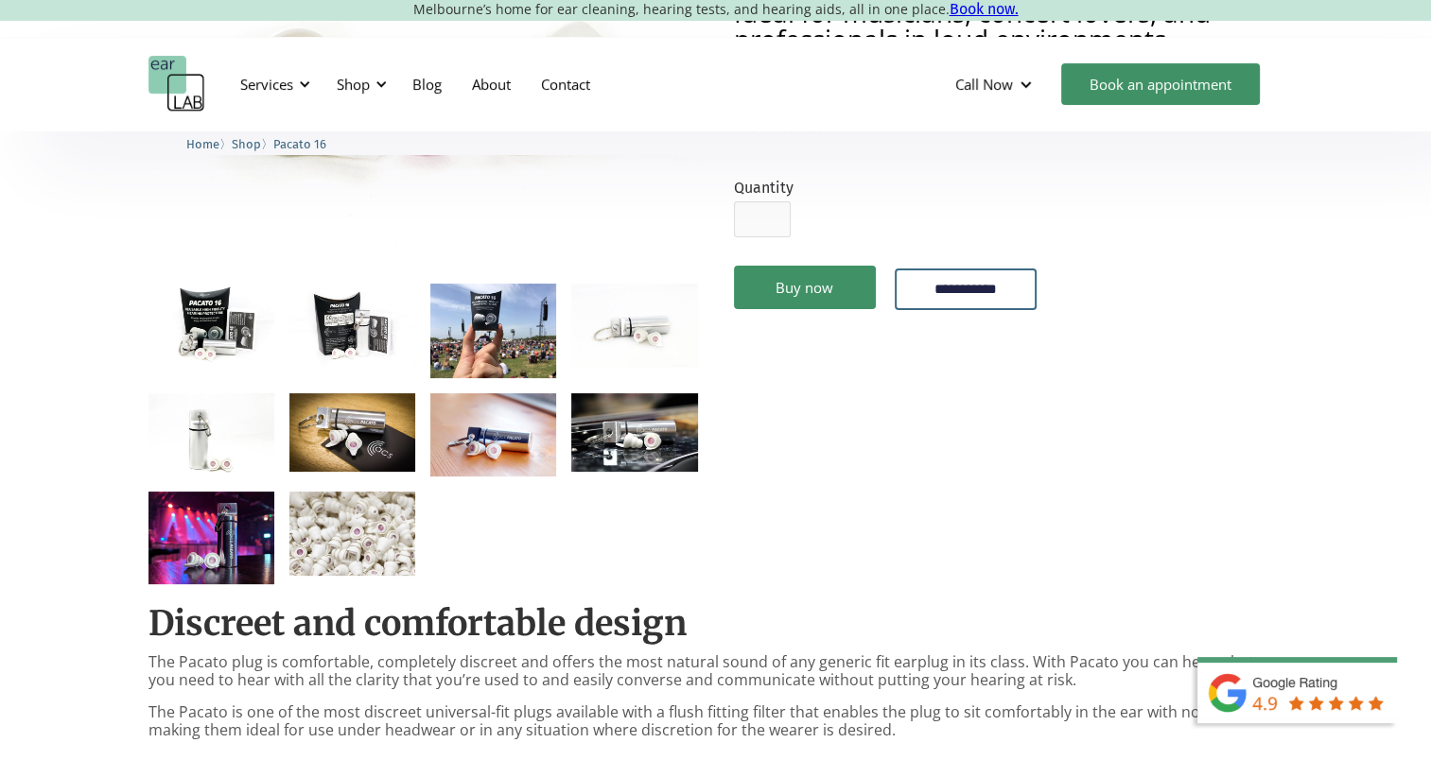
scroll to position [318, 0]
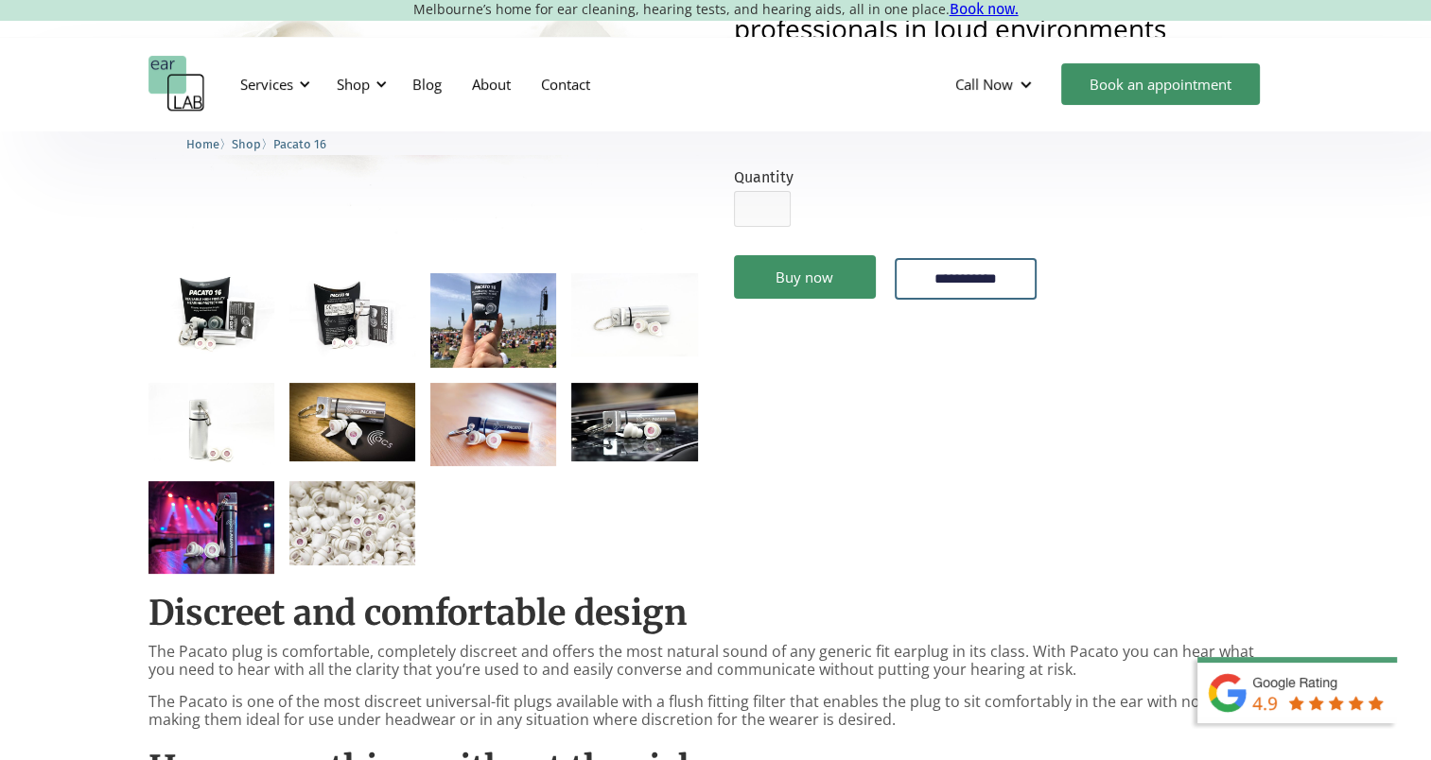
click at [197, 552] on img "open lightbox" at bounding box center [211, 527] width 126 height 92
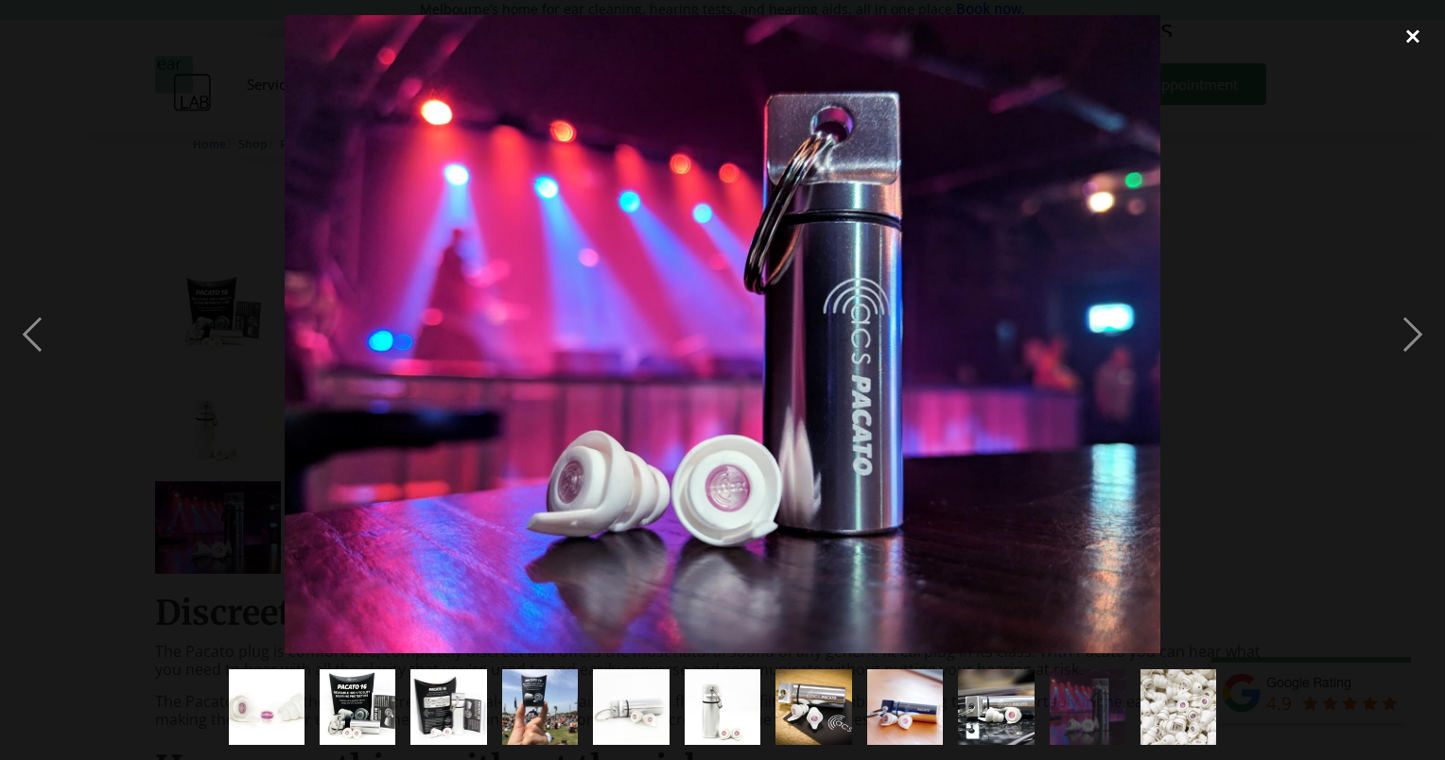
click at [1404, 39] on div "close lightbox" at bounding box center [1413, 36] width 64 height 42
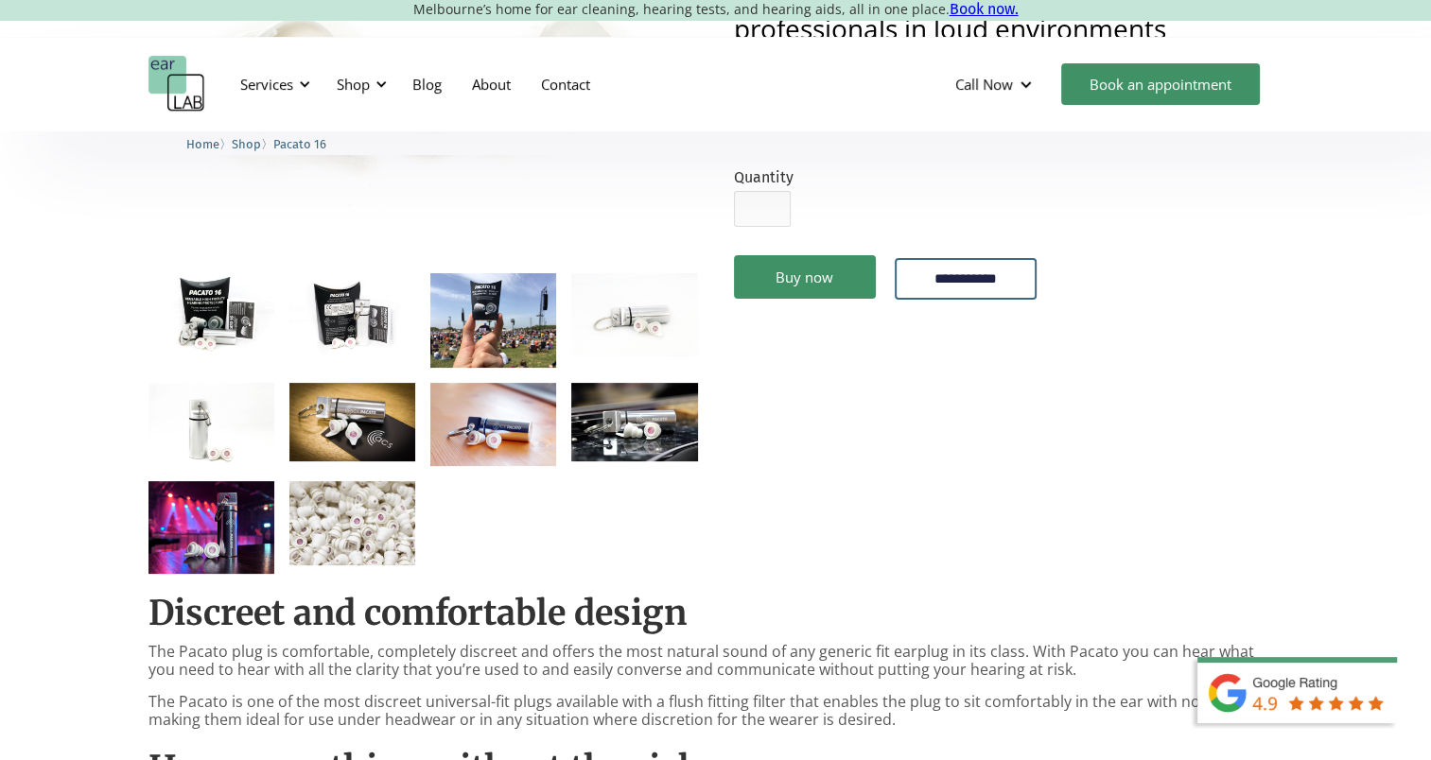
scroll to position [0, 0]
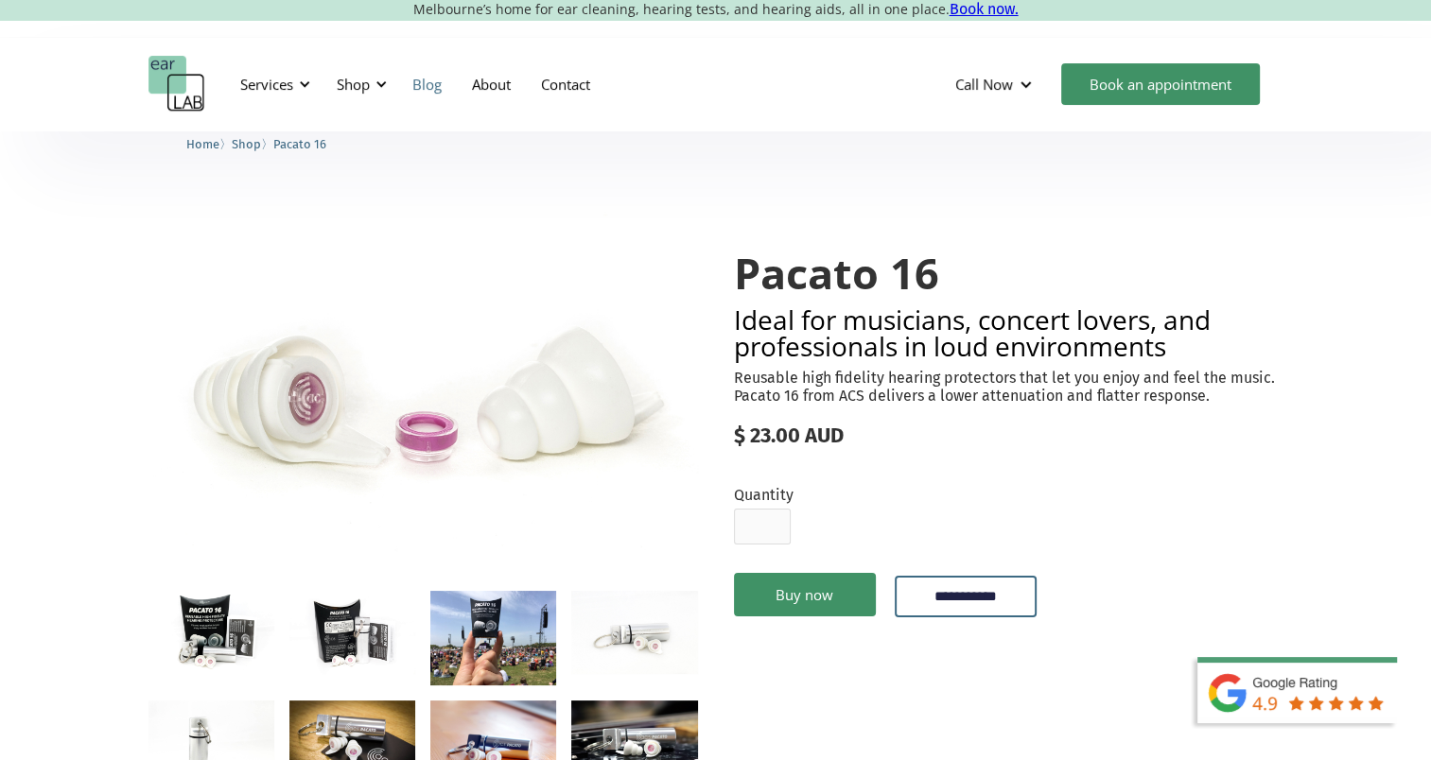
click at [425, 85] on link "Blog" at bounding box center [427, 84] width 60 height 55
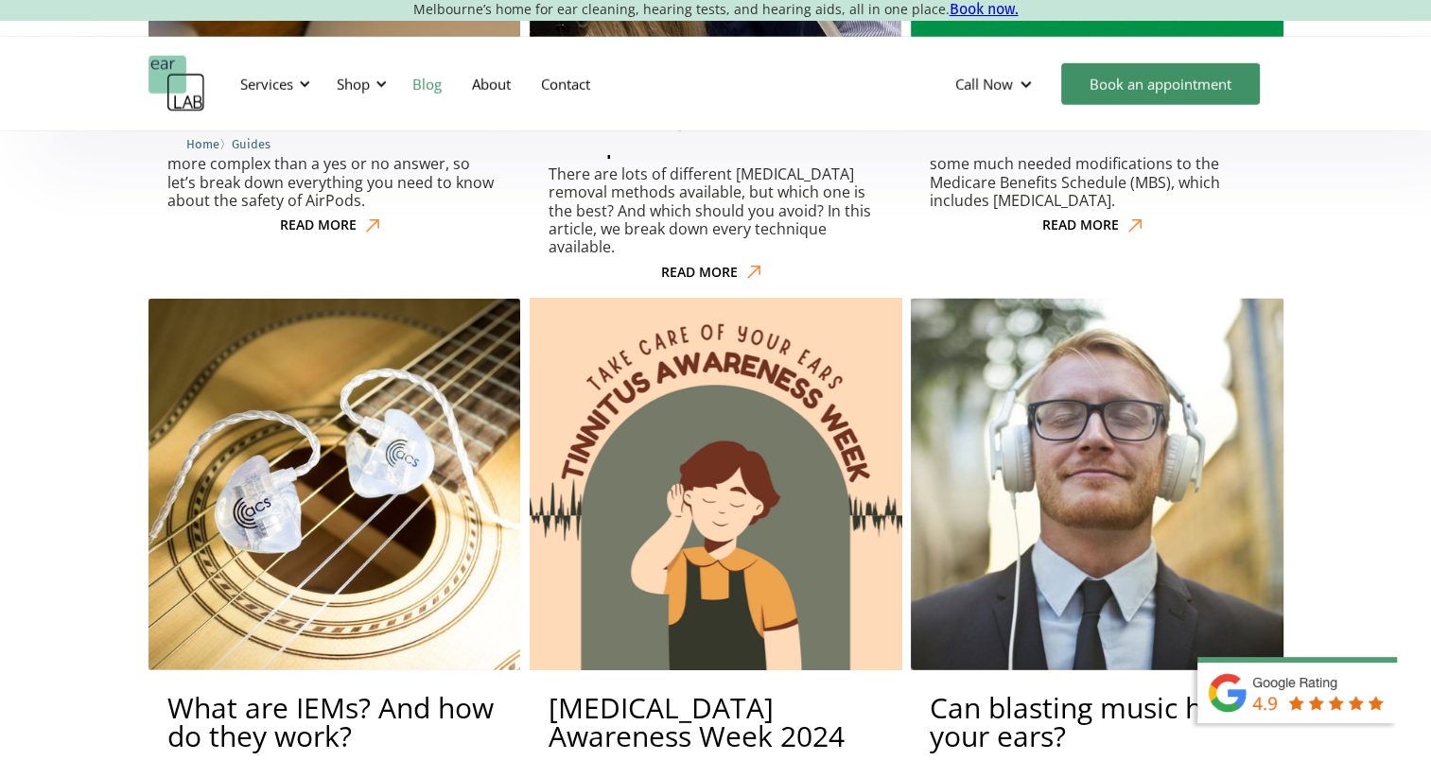
scroll to position [5110, 0]
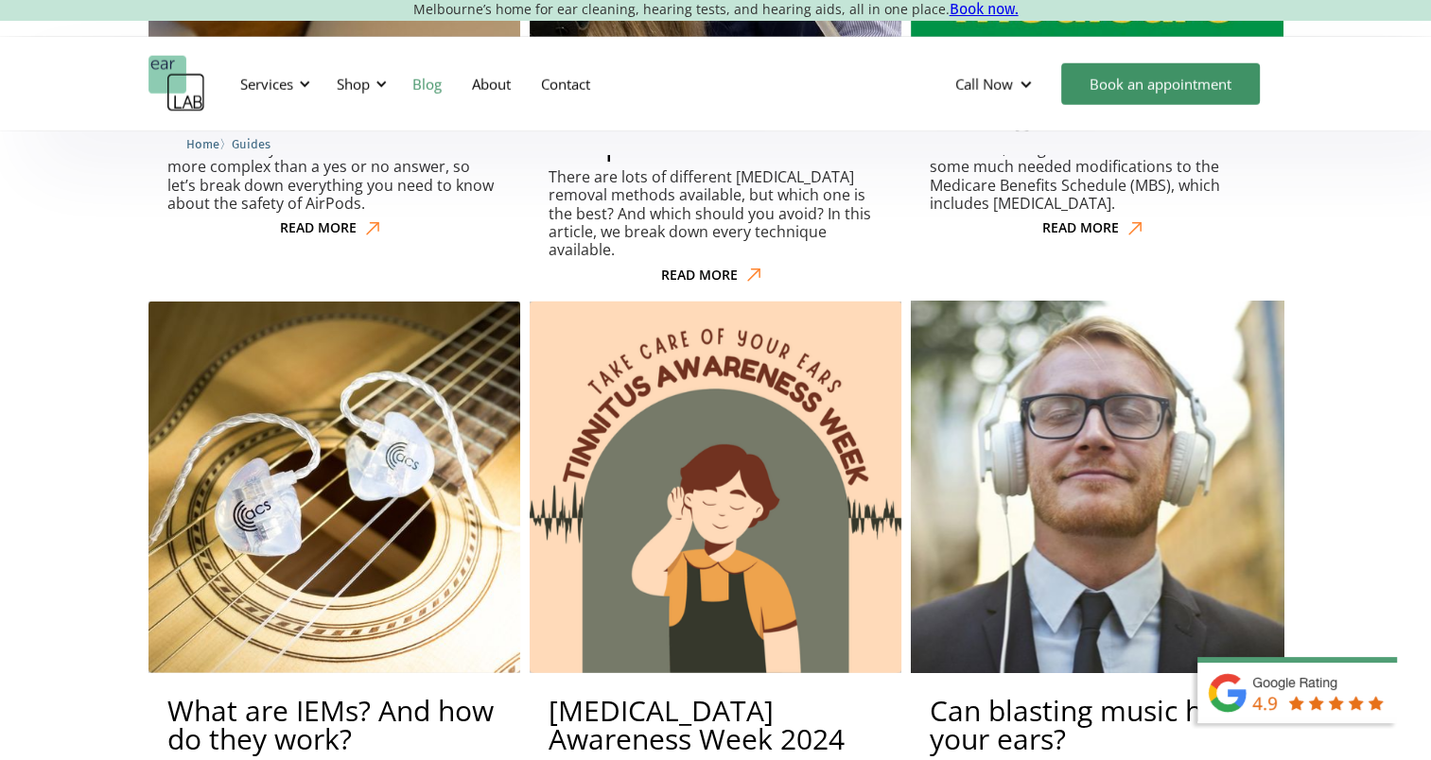
click at [1051, 697] on h2 "Can blasting music hurt your ears?" at bounding box center [1097, 725] width 334 height 57
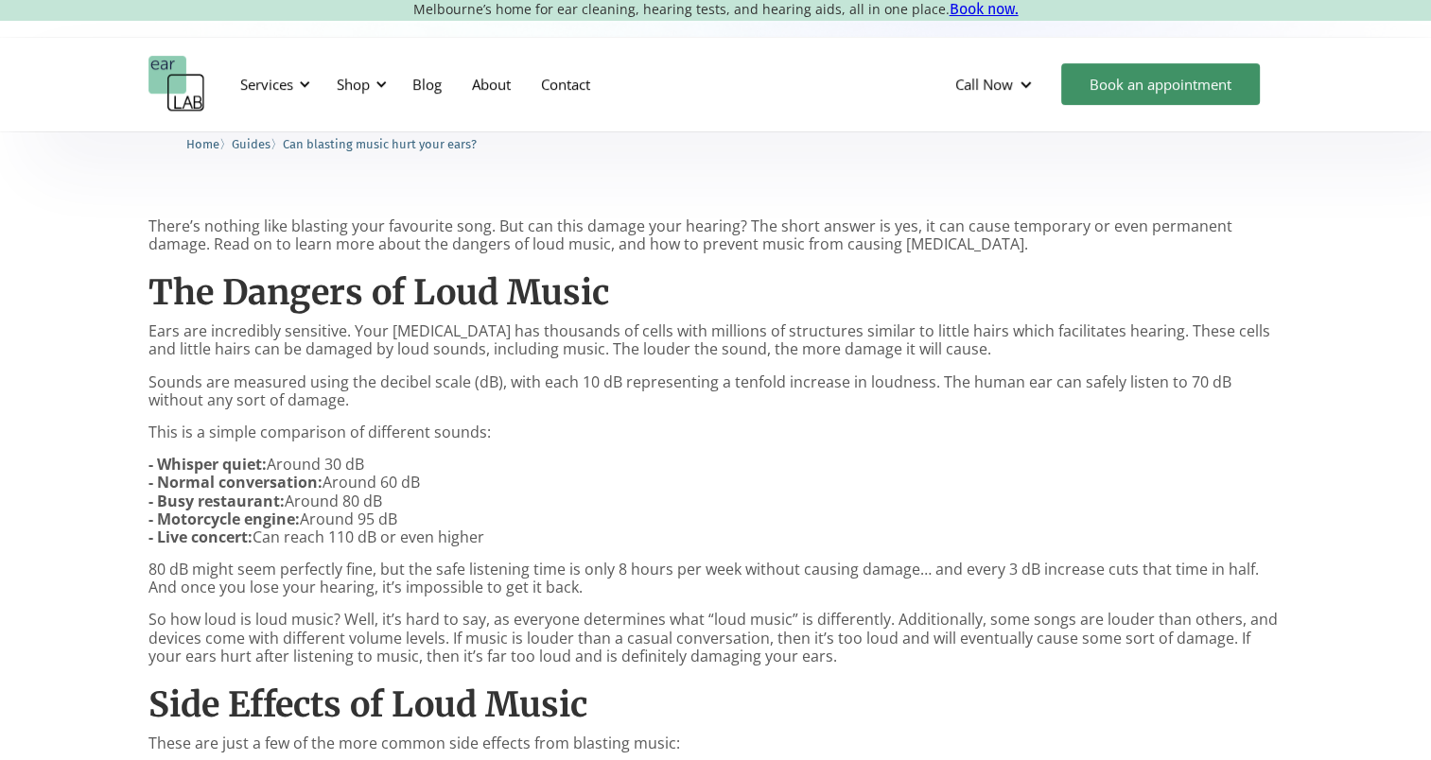
scroll to position [794, 0]
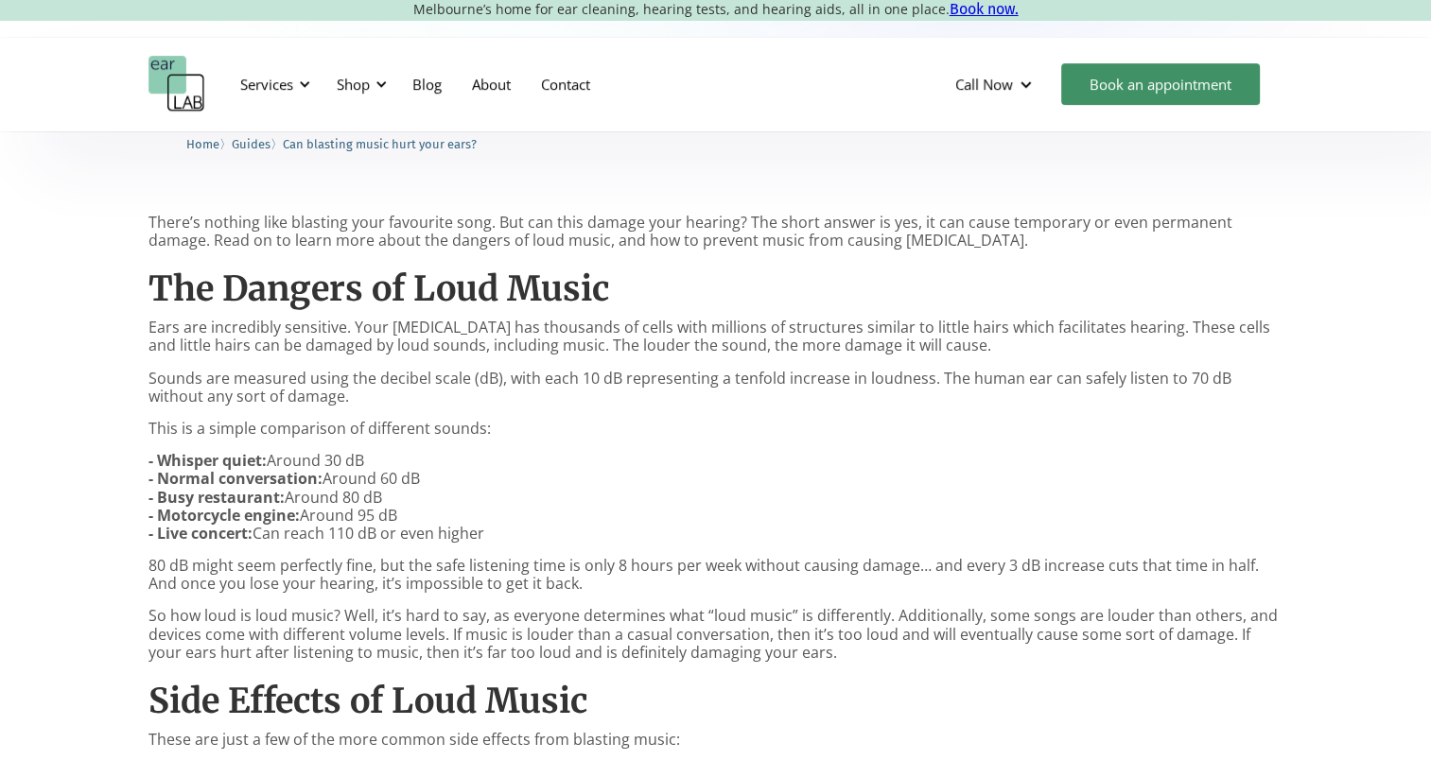
click at [900, 496] on p "- Whisper quiet: Around 30 dB - Normal conversation: Around 60 dB - Busy restau…" at bounding box center [715, 497] width 1135 height 91
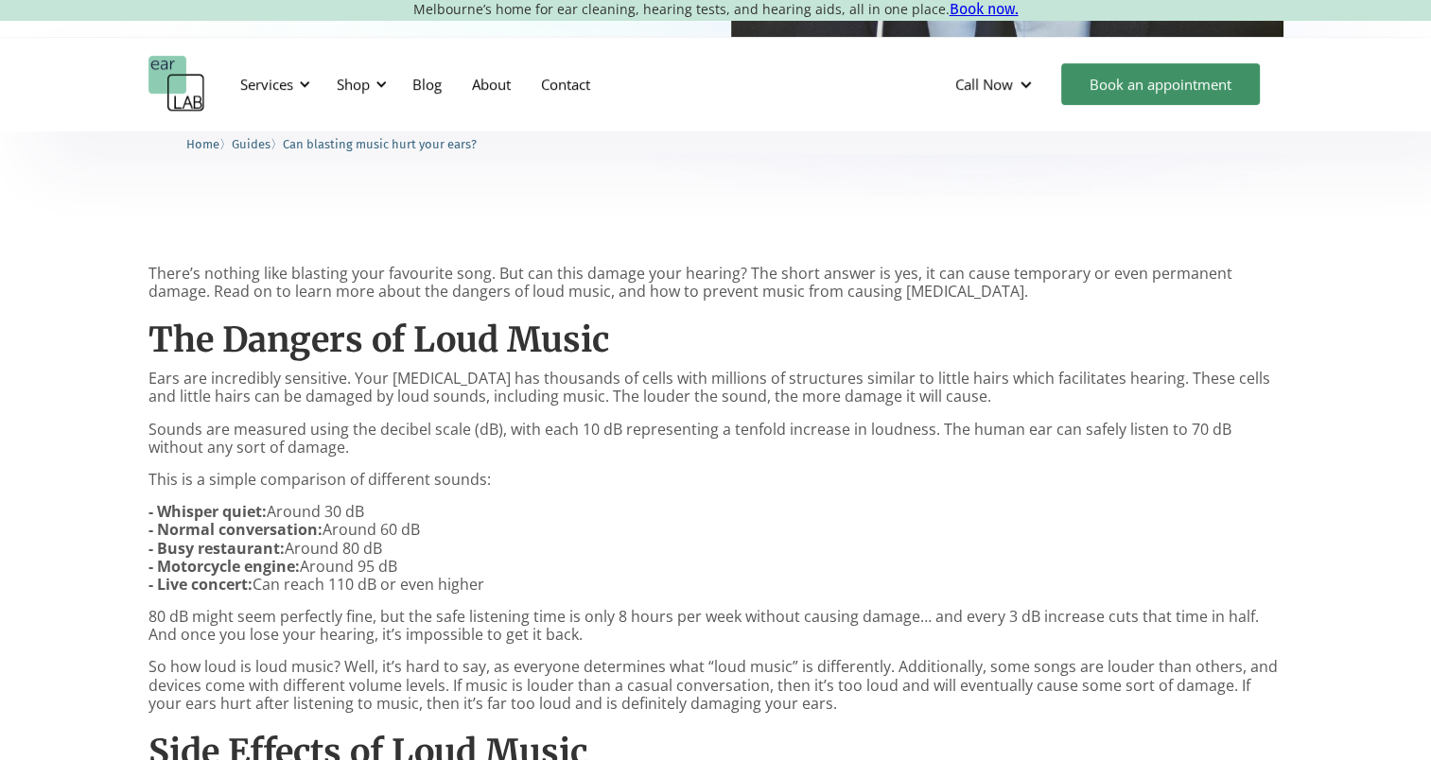
scroll to position [738, 0]
